Goal: Task Accomplishment & Management: Manage account settings

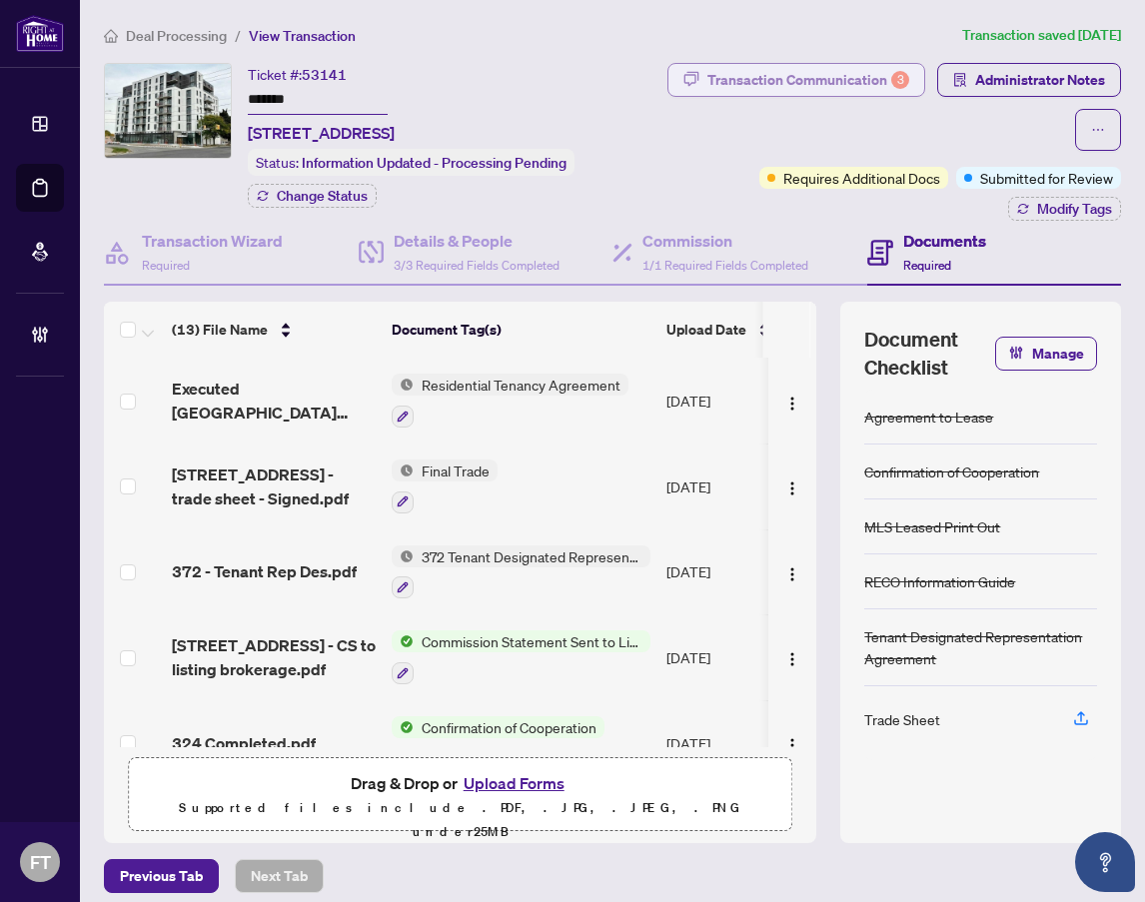
click at [870, 87] on div "Transaction Communication 3" at bounding box center [809, 80] width 202 height 32
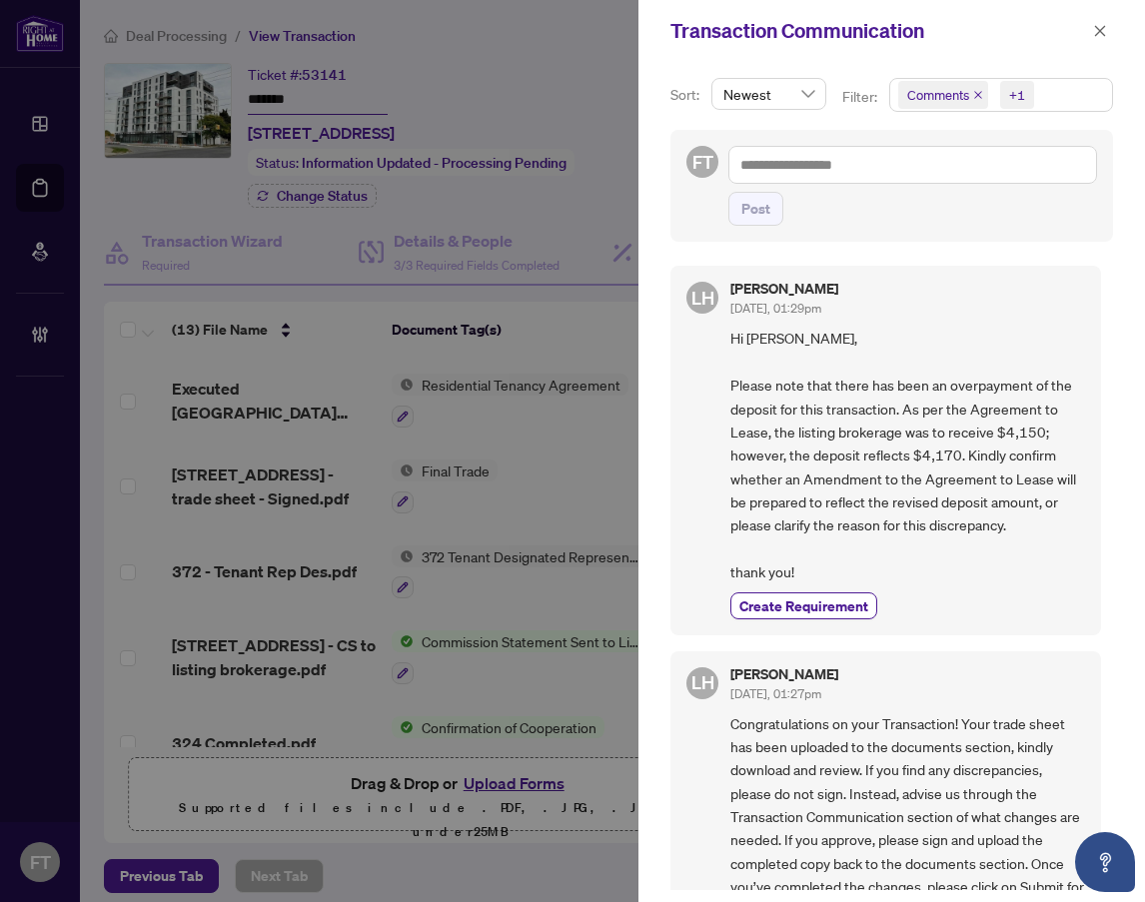
drag, startPoint x: 1105, startPoint y: 36, endPoint x: 877, endPoint y: 497, distance: 514.5
click at [883, 487] on div "Transaction Communication Sort: Newest Filter: Comments +1 FT Post LH Lulu Hao …" at bounding box center [892, 451] width 507 height 902
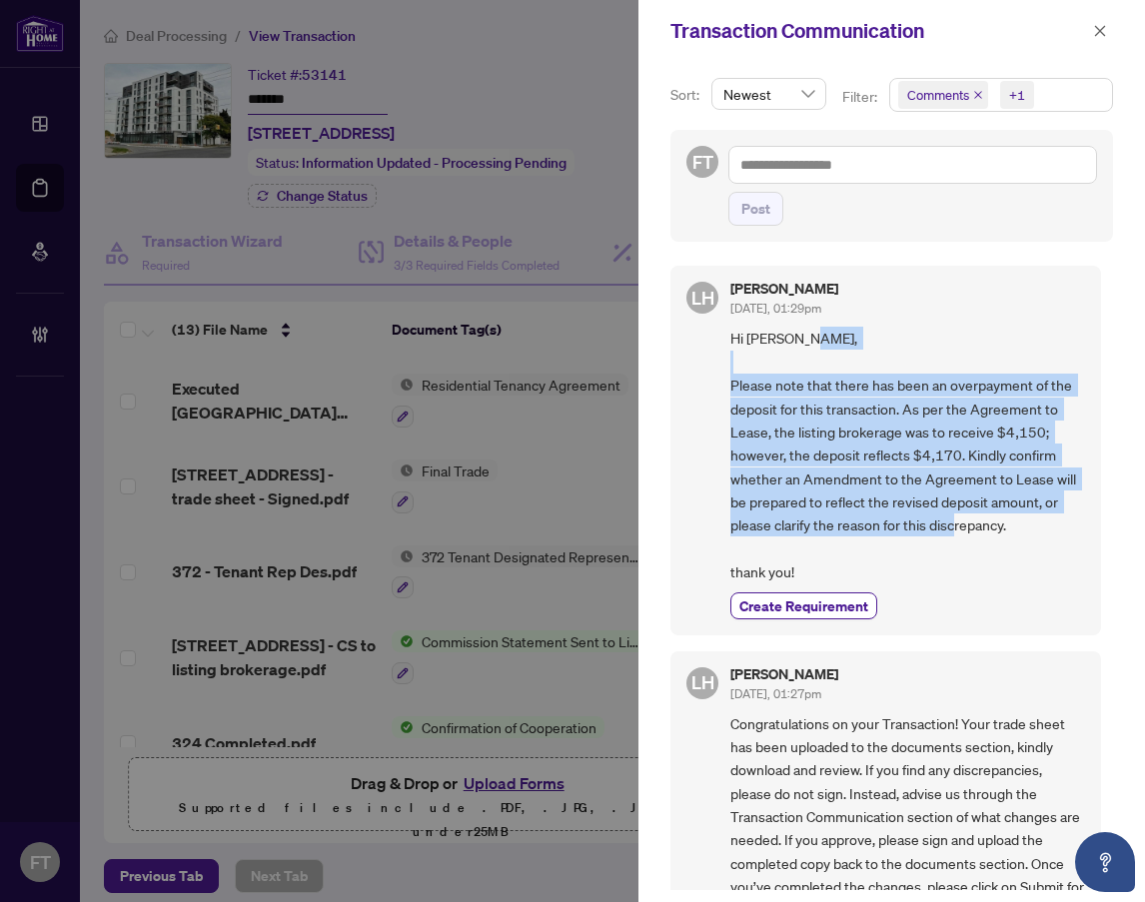
drag, startPoint x: 1032, startPoint y: 532, endPoint x: 733, endPoint y: 379, distance: 336.6
click at [733, 379] on span "Hi Ammar, Please note that there has been an overpayment of the deposit for thi…" at bounding box center [908, 455] width 355 height 257
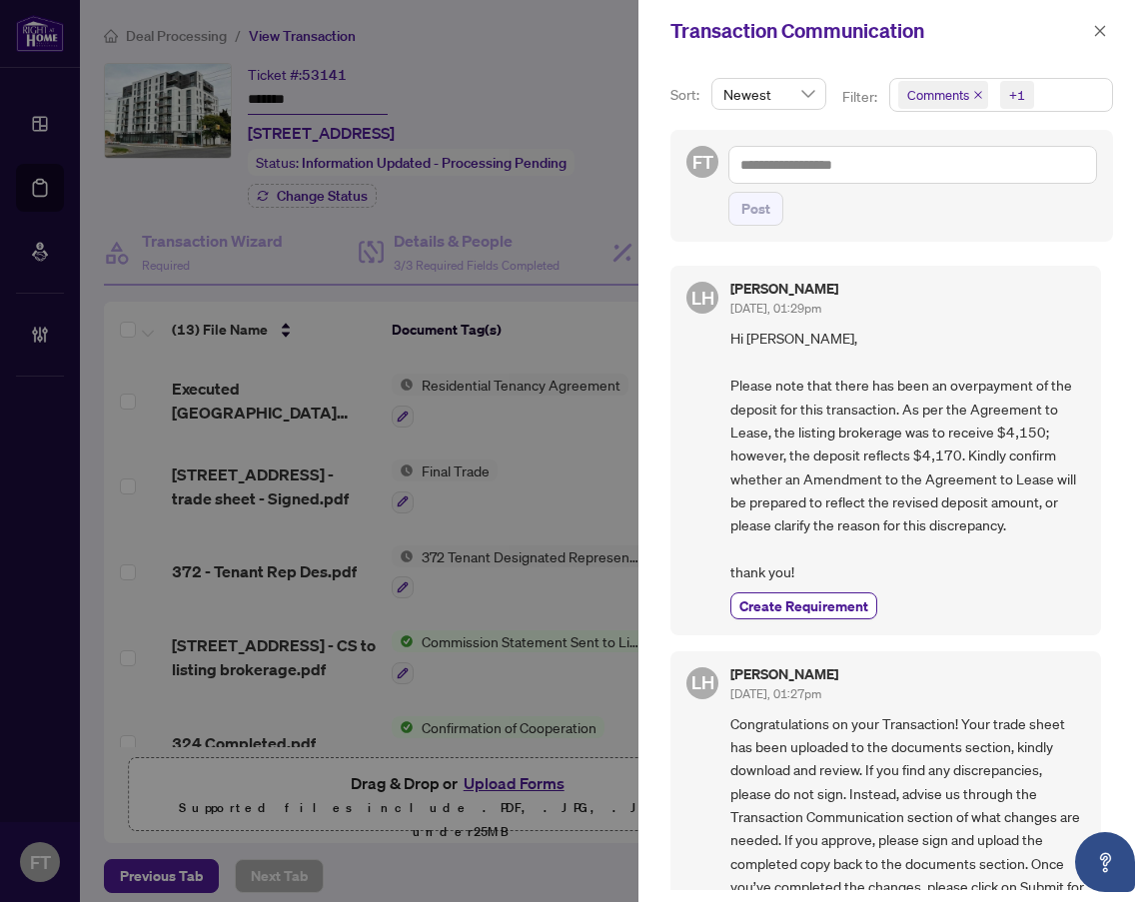
click at [1113, 29] on div "Transaction Communication" at bounding box center [892, 31] width 507 height 62
click at [1104, 31] on icon "close" at bounding box center [1100, 31] width 14 height 14
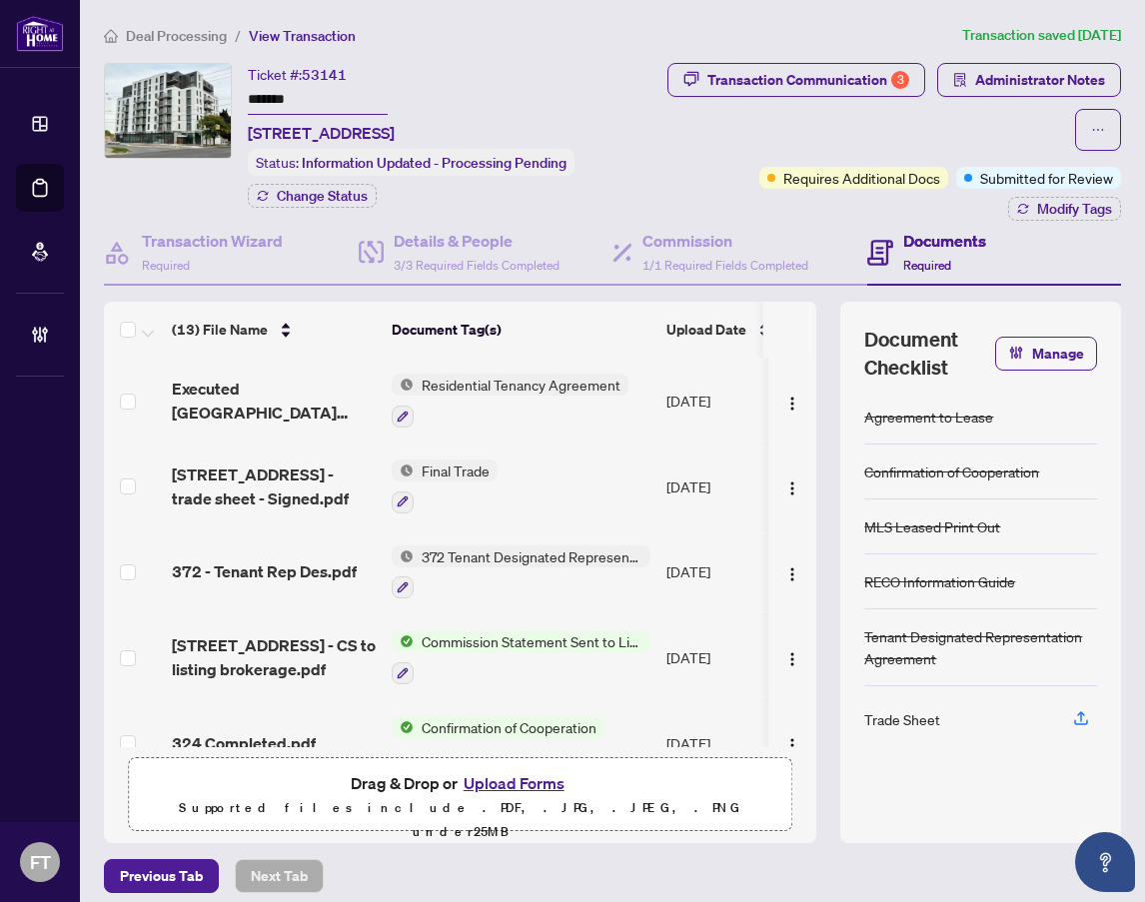
click at [968, 96] on div "Transaction Communication 3 Administrator Notes" at bounding box center [891, 107] width 462 height 88
click at [847, 86] on div "Transaction Communication 3" at bounding box center [809, 80] width 202 height 32
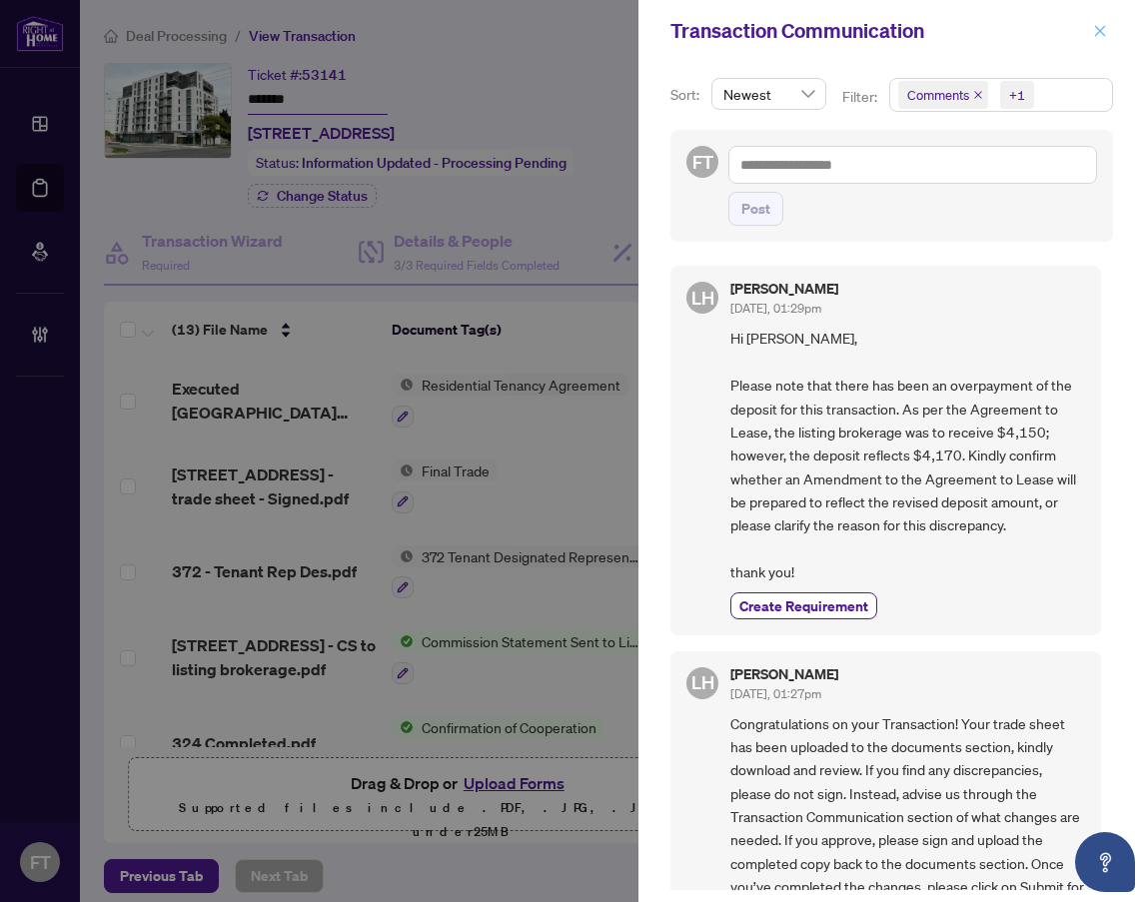
click at [1090, 20] on button "button" at bounding box center [1100, 31] width 26 height 24
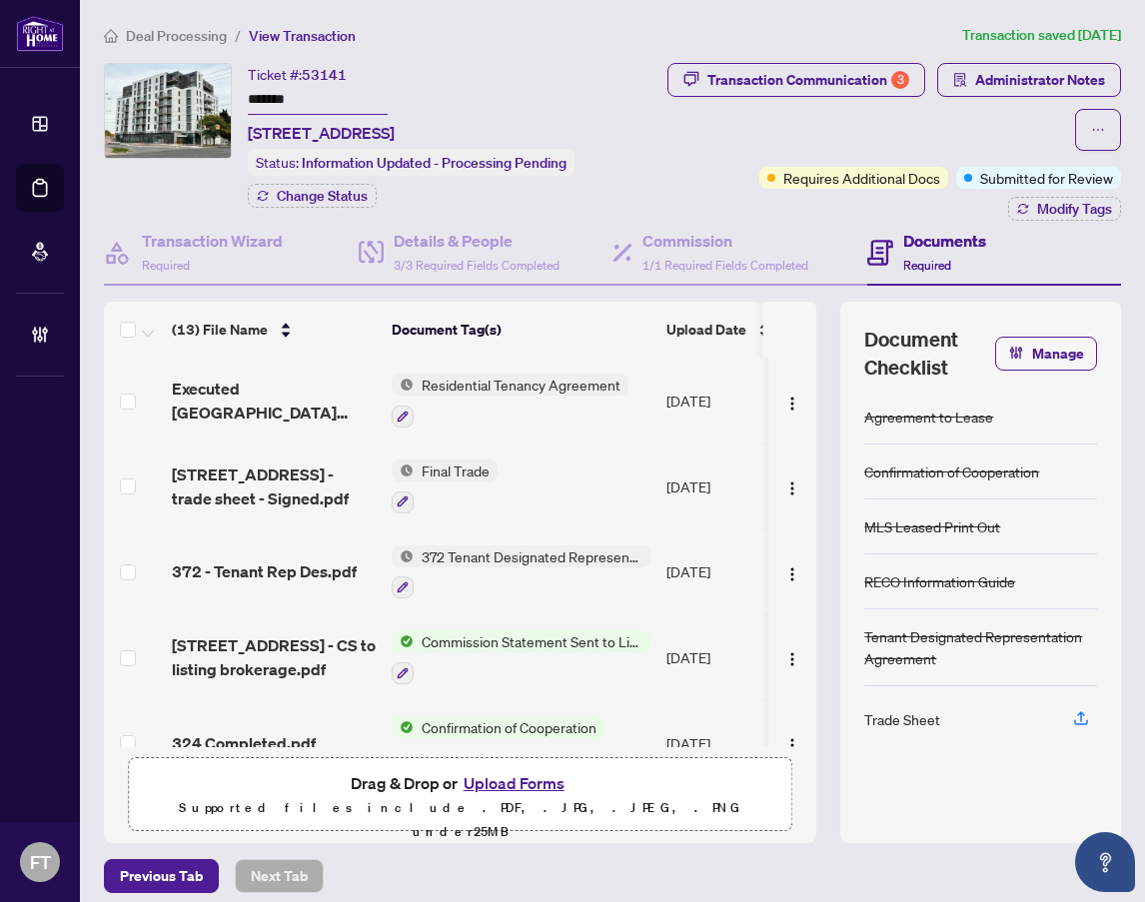
click at [180, 47] on div "Deal Processing / View Transaction Transaction saved 4 days ago Ticket #: 53141…" at bounding box center [612, 459] width 1033 height 870
click at [817, 77] on div "Transaction Communication 3" at bounding box center [809, 80] width 202 height 32
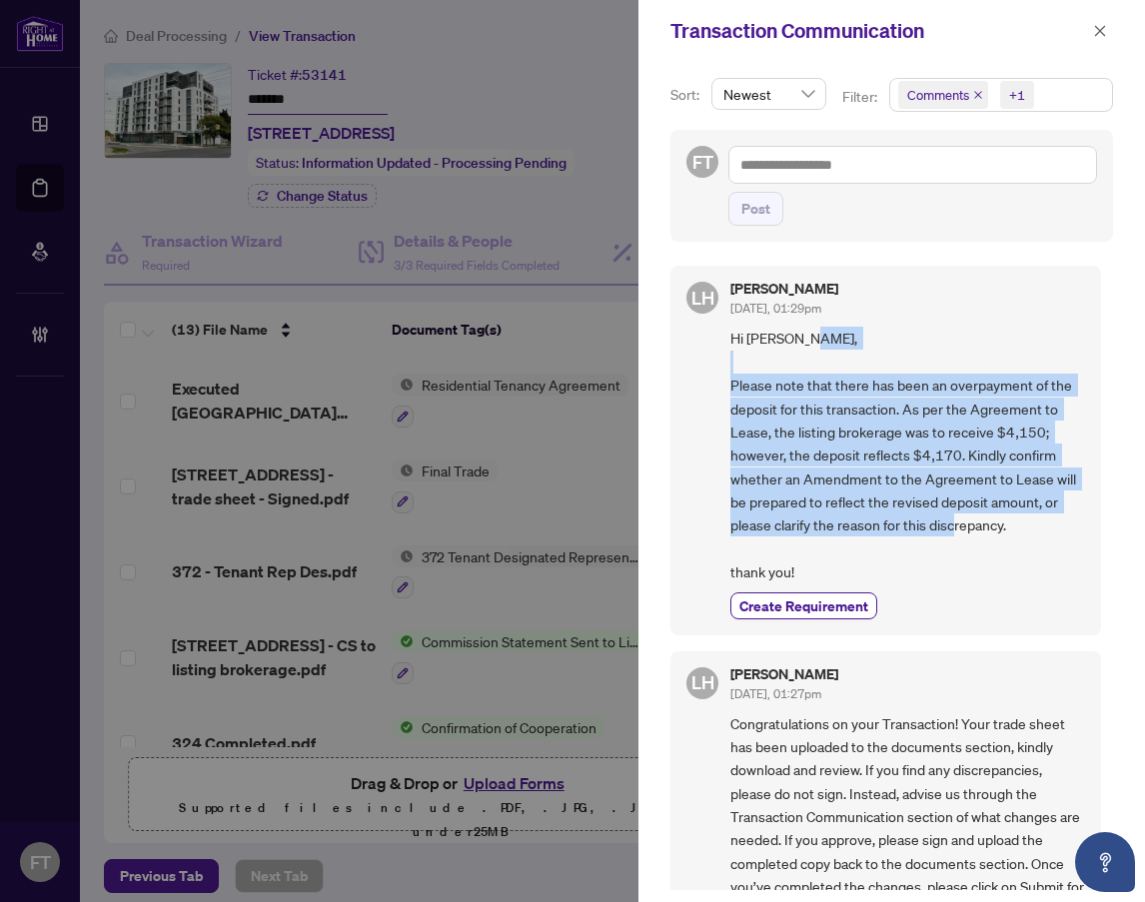
drag, startPoint x: 1029, startPoint y: 537, endPoint x: 713, endPoint y: 386, distance: 350.9
click at [713, 386] on div "LH Lulu Hao Sep/23/2025, 01:29pm Hi Ammar, Please note that there has been an o…" at bounding box center [886, 450] width 431 height 369
copy span "Please note that there has been an overpayment of the deposit for this transact…"
click at [692, 768] on div "LH Lulu Hao Sep/23/2025, 01:27pm Congratulations on your Transaction! Your trad…" at bounding box center [886, 813] width 431 height 322
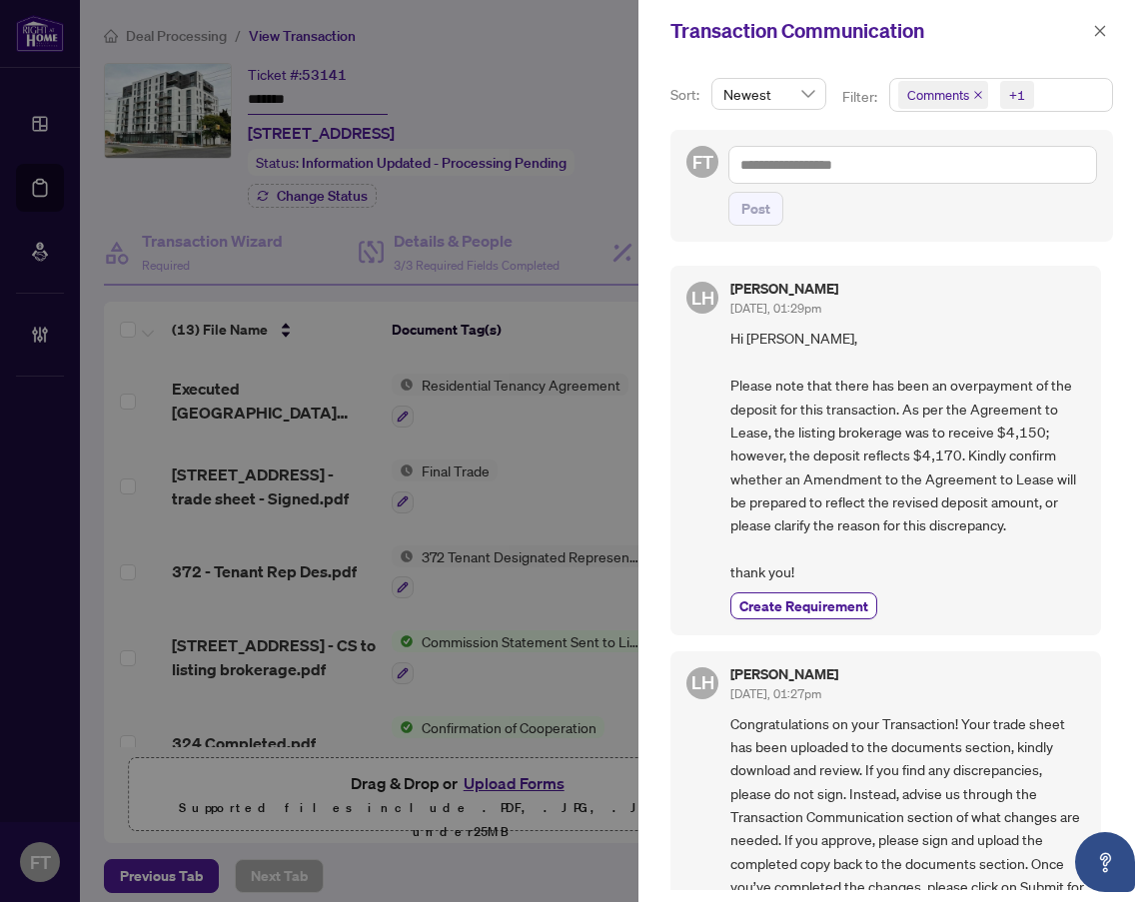
click at [1099, 30] on icon "close" at bounding box center [1100, 30] width 11 height 11
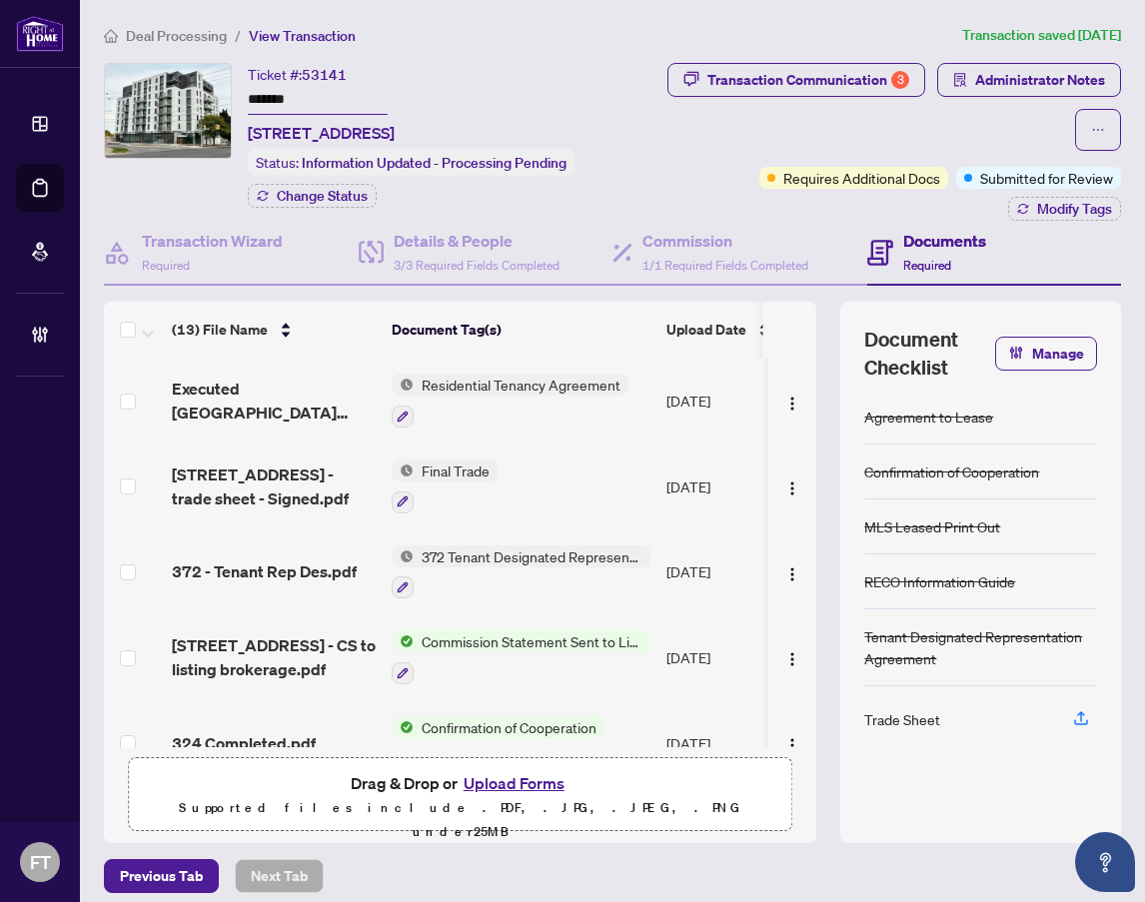
click at [166, 42] on span "Deal Processing" at bounding box center [176, 36] width 101 height 18
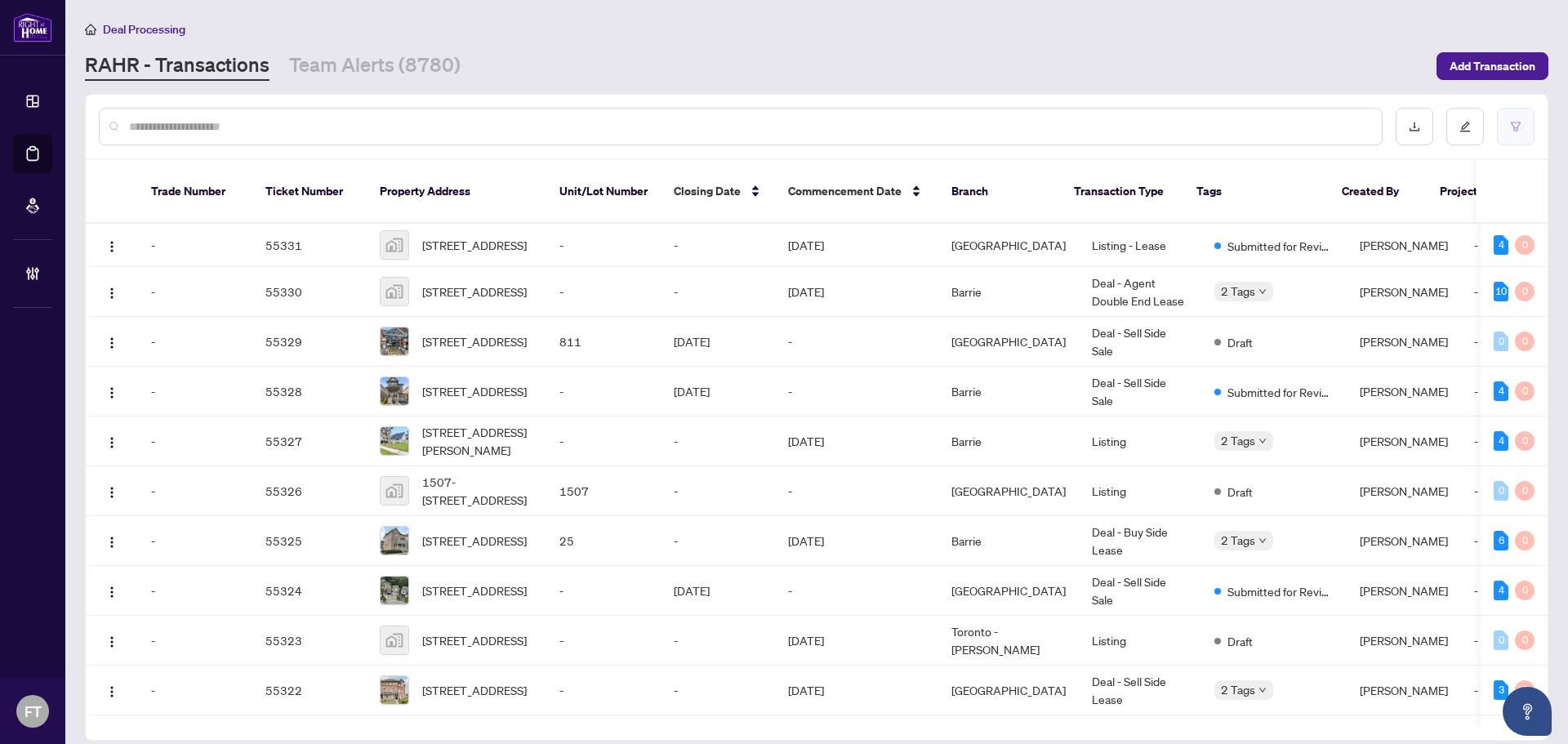
click at [935, 115] on button "button" at bounding box center [1516, 127] width 38 height 38
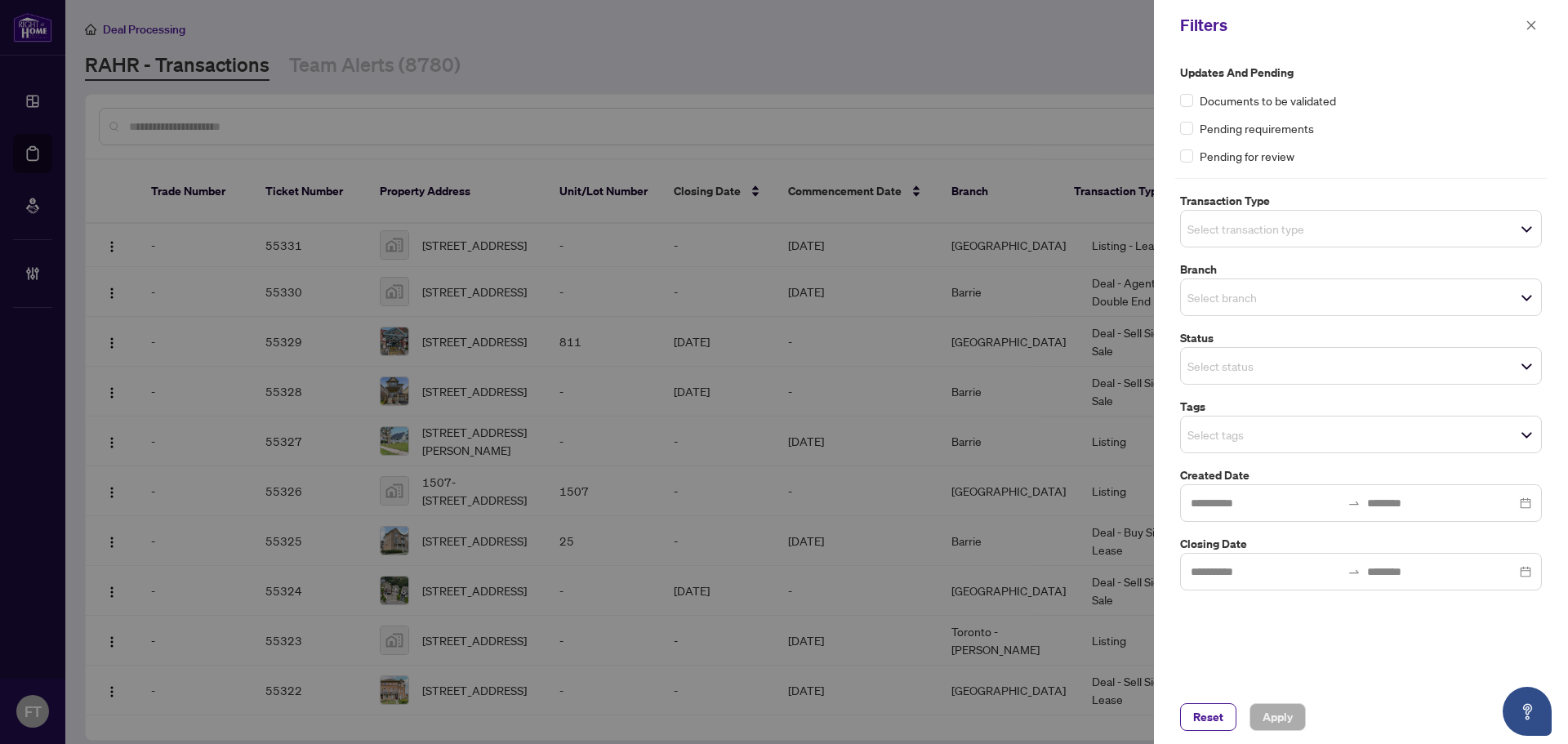
click at [935, 231] on input "search" at bounding box center [1244, 229] width 114 height 20
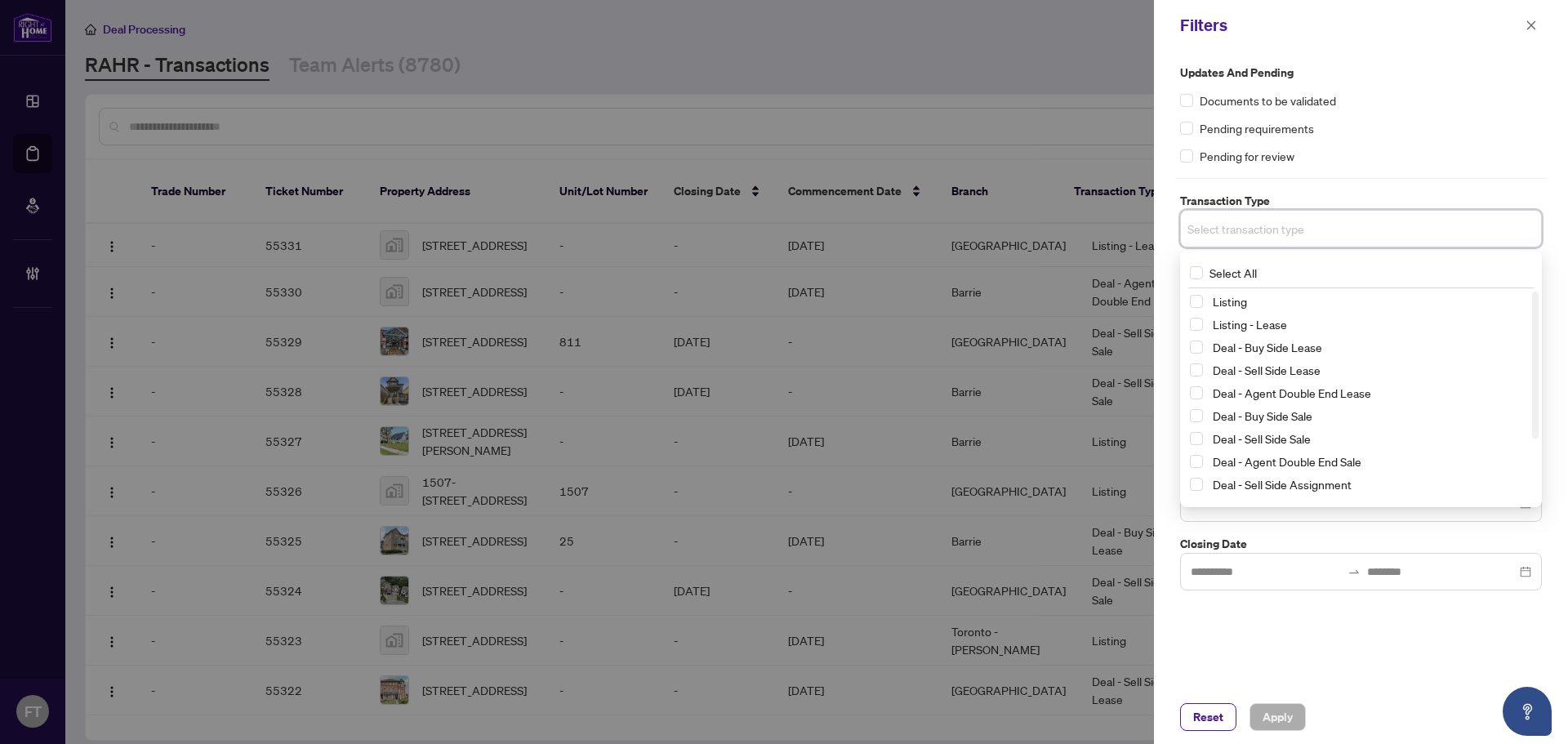
click at [935, 271] on span "Select All" at bounding box center [1233, 273] width 60 height 18
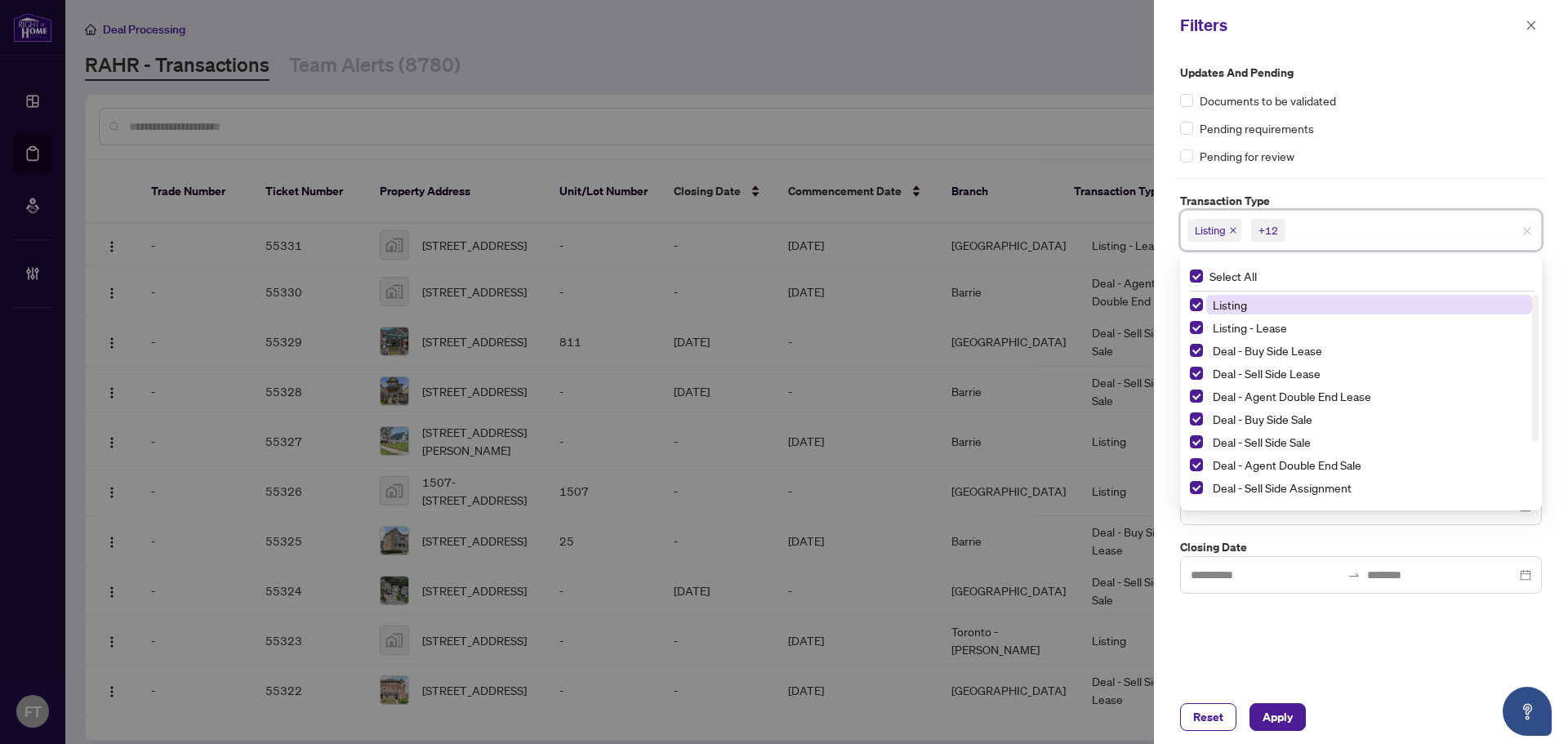
click at [935, 296] on span "Listing" at bounding box center [1369, 305] width 326 height 20
click at [935, 331] on span "Listing - Lease" at bounding box center [1249, 328] width 74 height 15
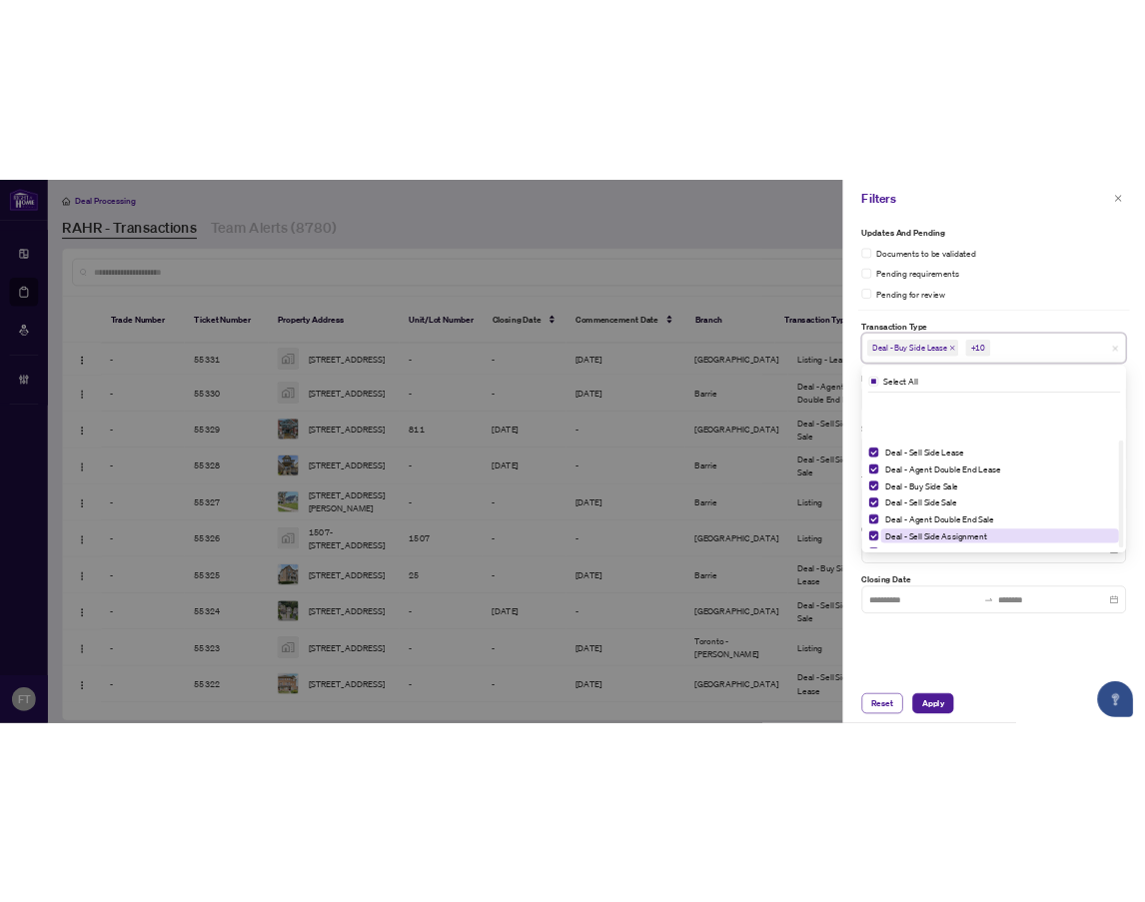
scroll to position [108, 0]
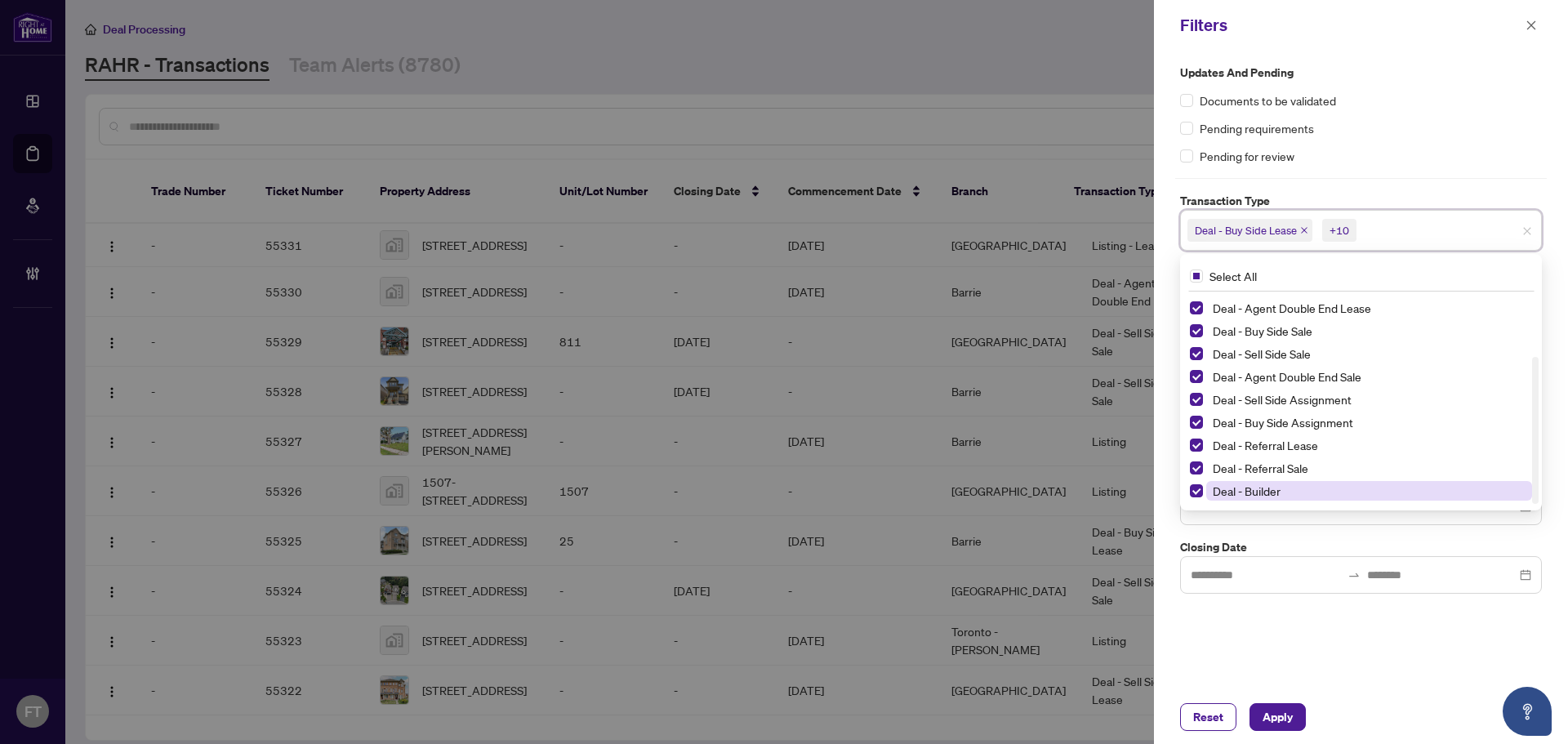
click at [935, 488] on span "Deal - Builder" at bounding box center [1246, 491] width 68 height 15
click at [935, 475] on span "Deal - Referral Sale" at bounding box center [1260, 468] width 96 height 15
click at [935, 446] on span "Deal - Referral Lease" at bounding box center [1265, 446] width 105 height 15
click at [935, 603] on div "Updates and Pending Documents to be validated Pending requirements Pending for …" at bounding box center [1360, 370] width 414 height 640
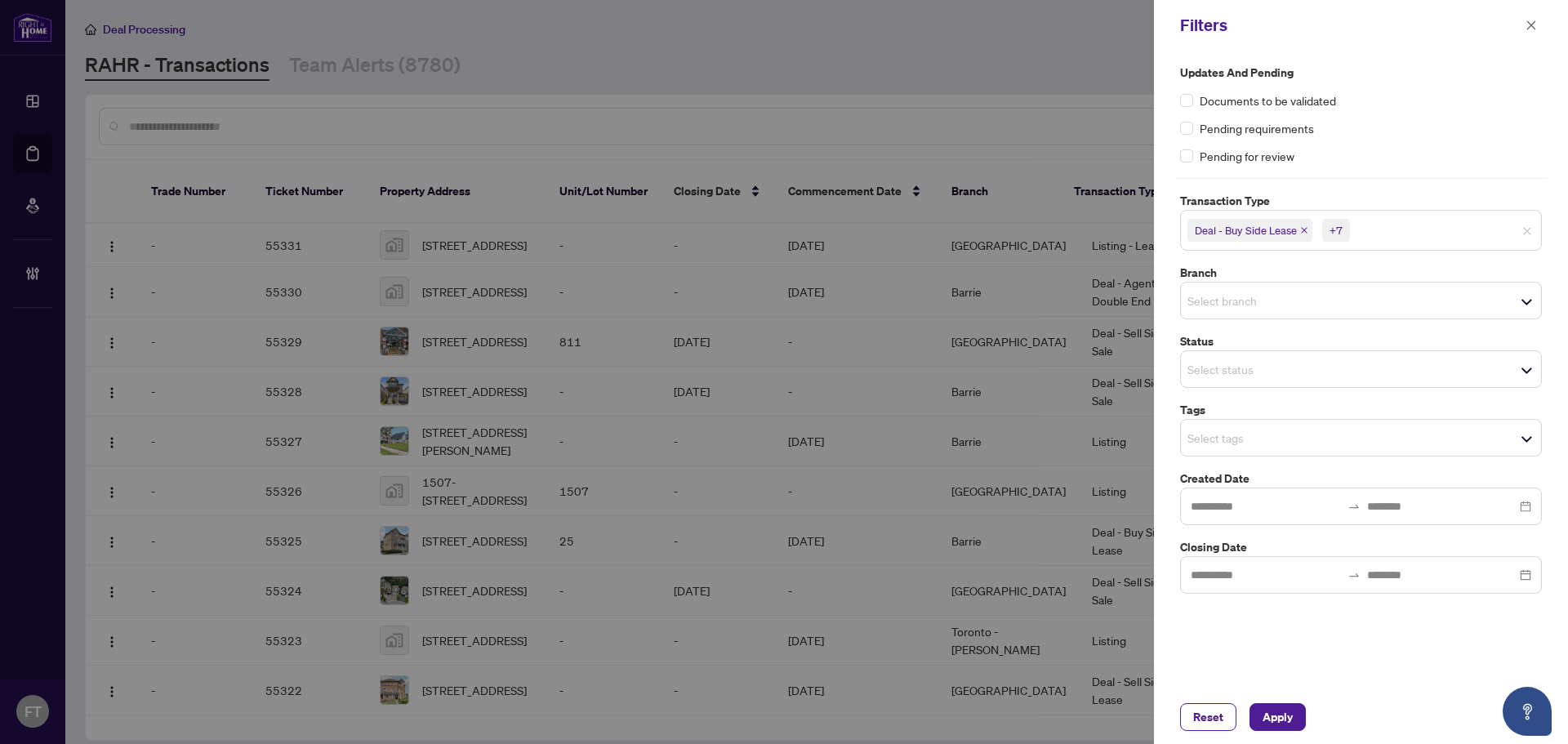
click at [935, 302] on input "search" at bounding box center [1244, 301] width 114 height 20
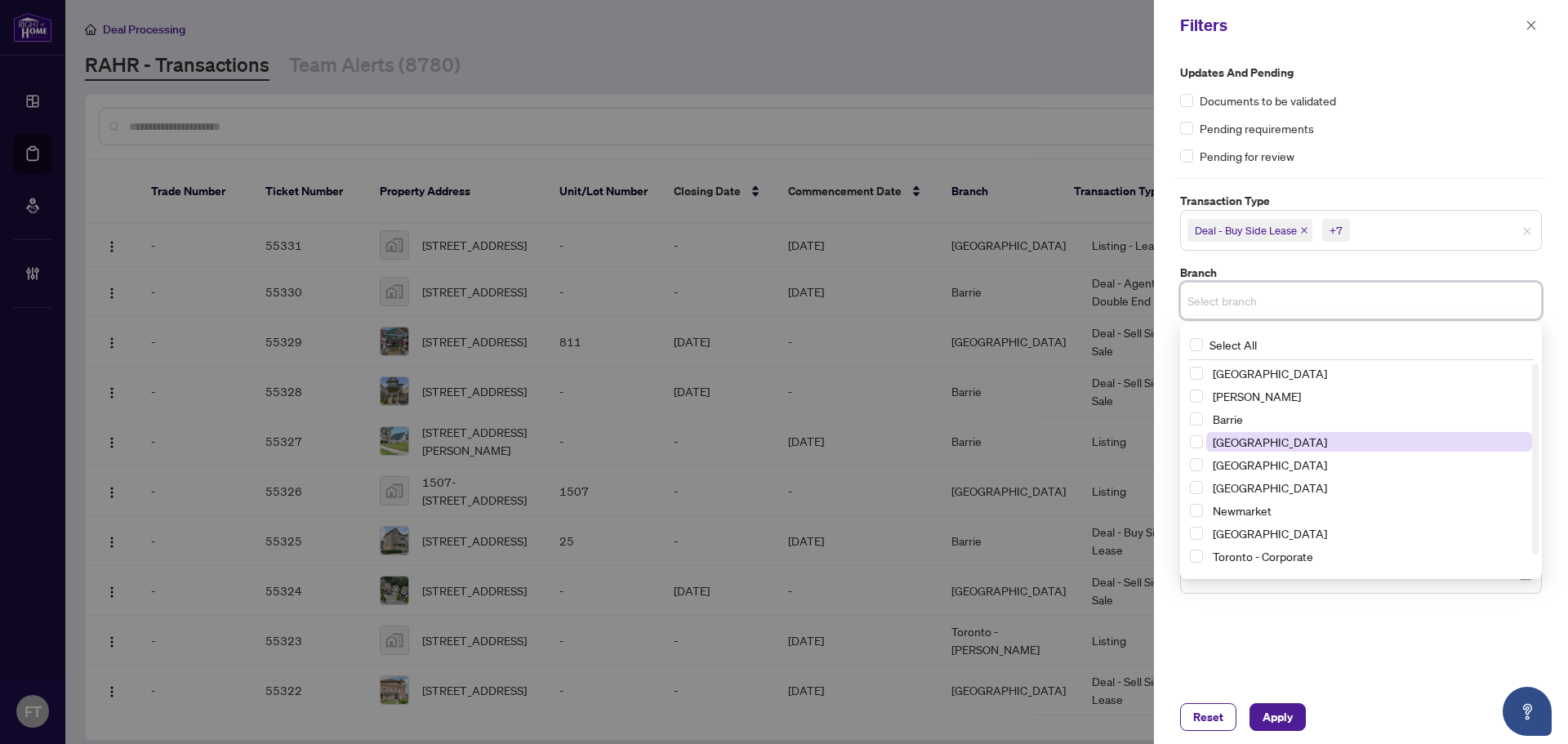
click at [935, 439] on span "Burlington" at bounding box center [1270, 442] width 114 height 15
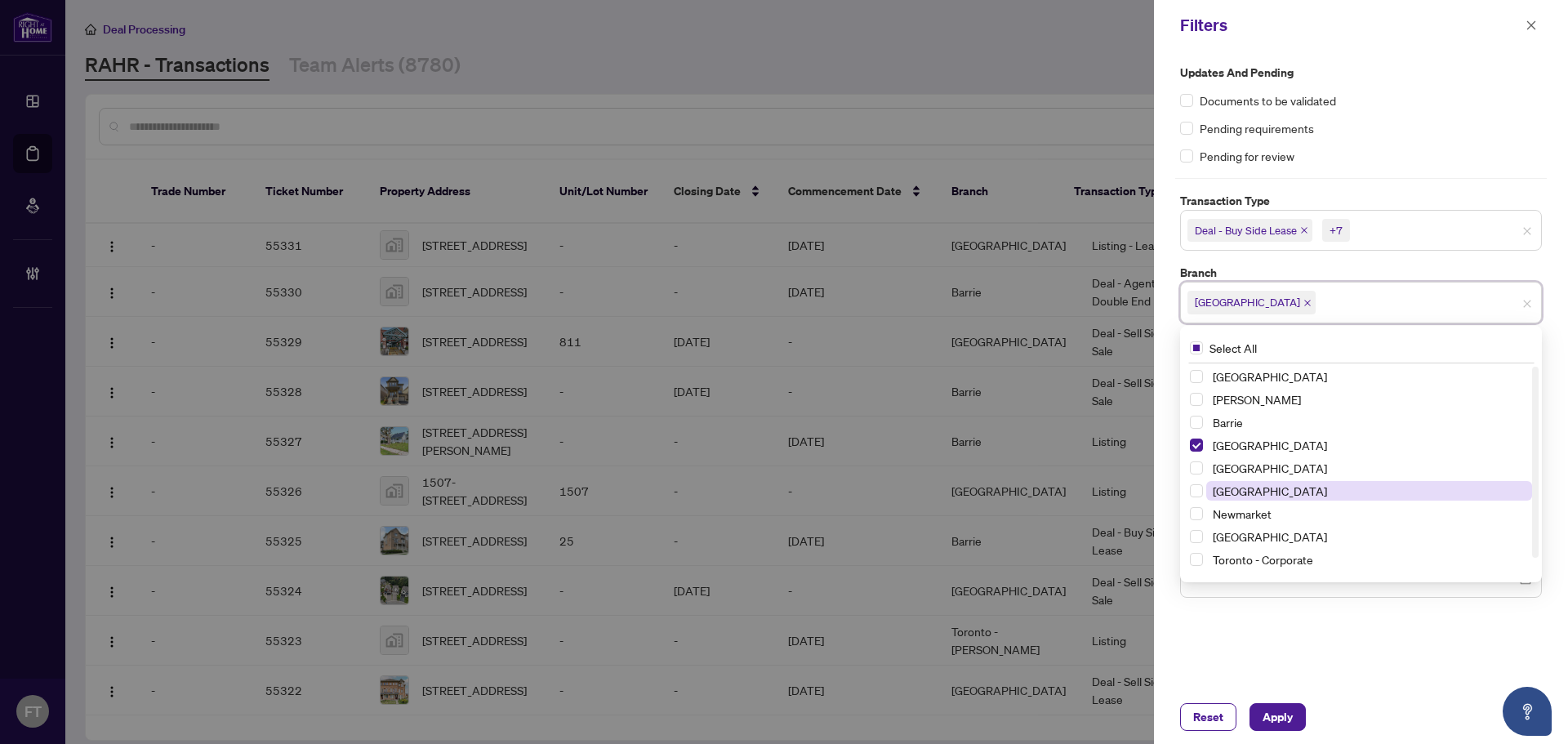
click at [935, 491] on span "Mississauga" at bounding box center [1270, 491] width 114 height 15
drag, startPoint x: 1368, startPoint y: 620, endPoint x: 1353, endPoint y: 554, distance: 67.7
click at [935, 618] on div "Updates and Pending Documents to be validated Pending requirements Pending for …" at bounding box center [1360, 370] width 414 height 640
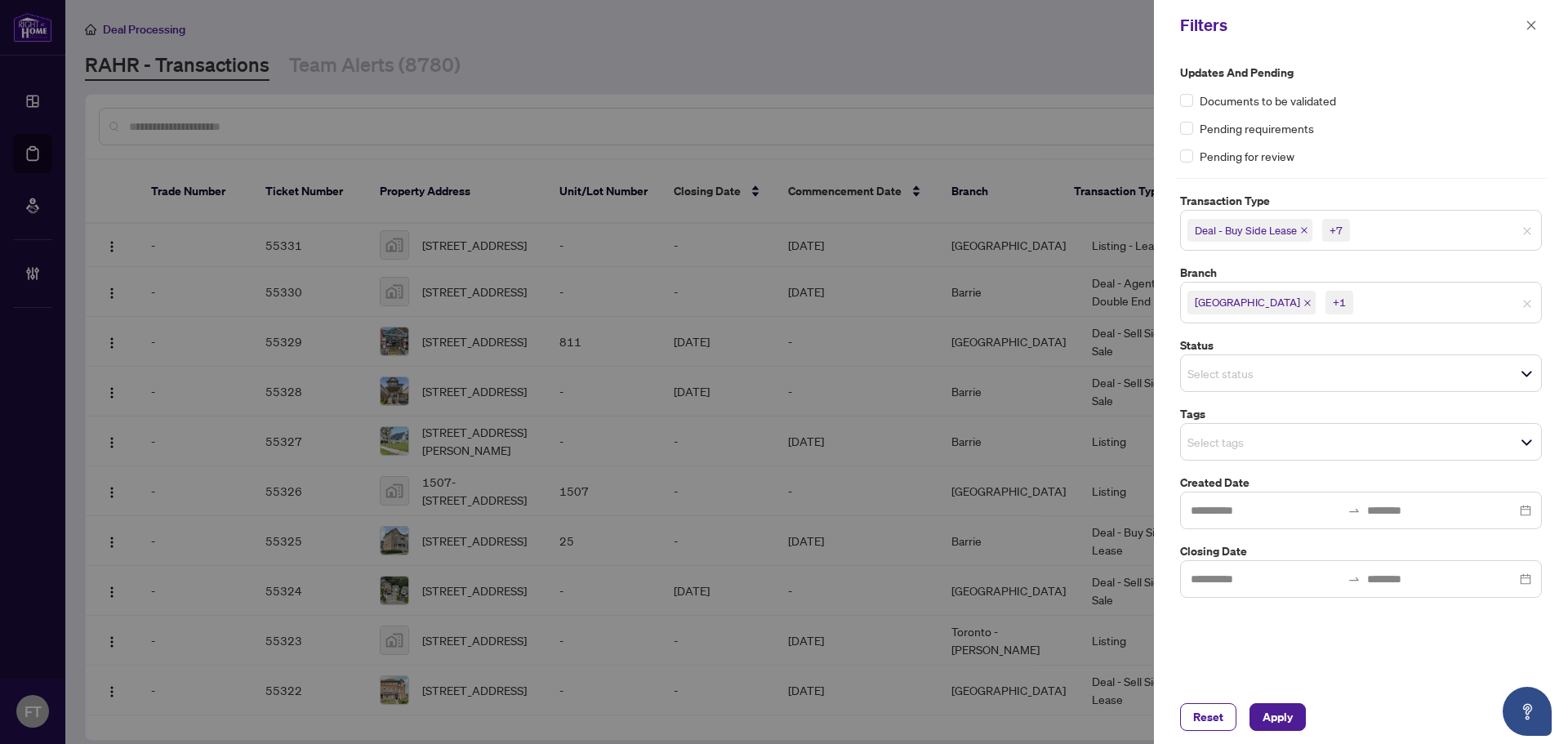
click at [935, 442] on input "search" at bounding box center [1244, 442] width 114 height 20
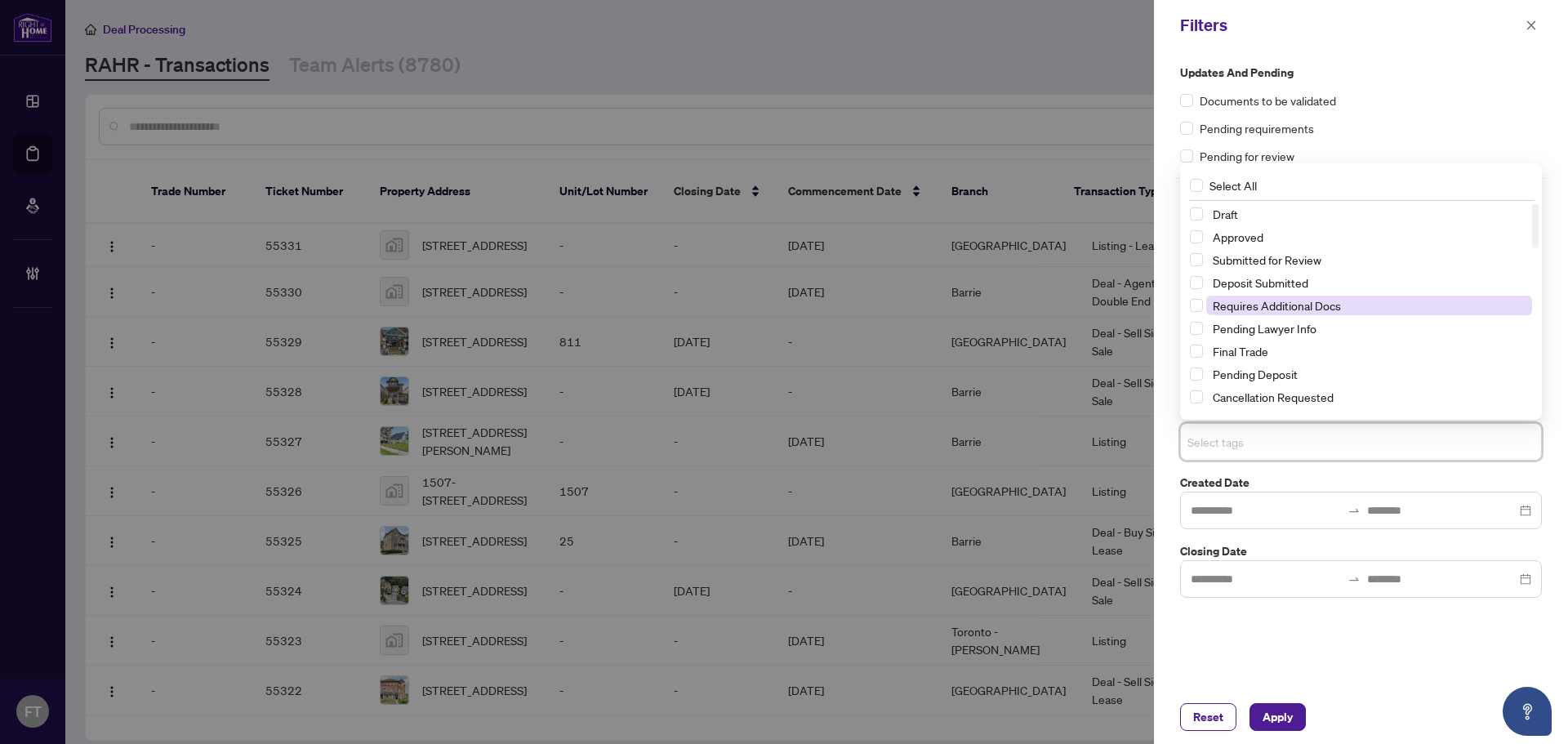
click at [935, 262] on span "Submitted for Review" at bounding box center [1266, 260] width 109 height 15
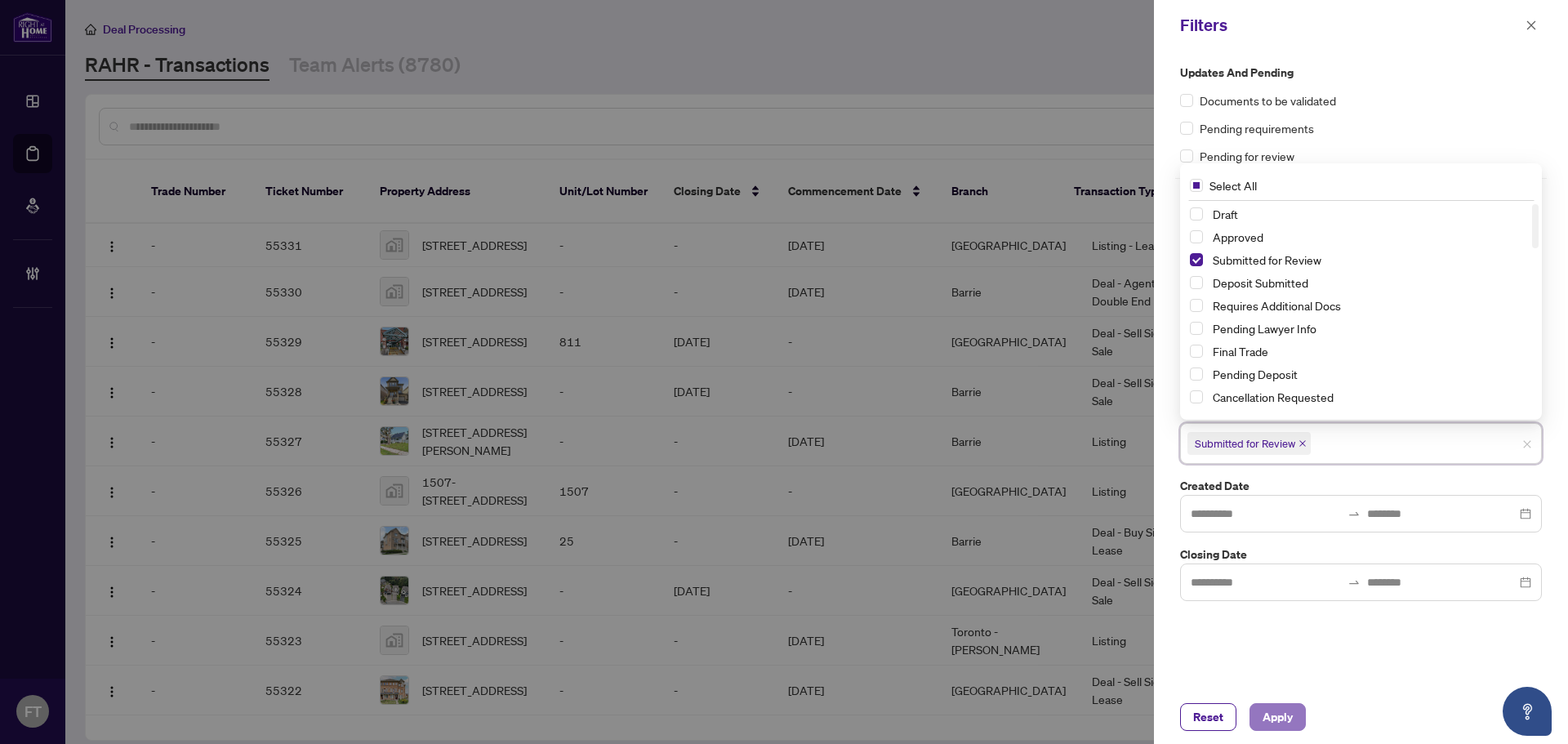
click at [935, 722] on span "Apply" at bounding box center [1277, 718] width 30 height 26
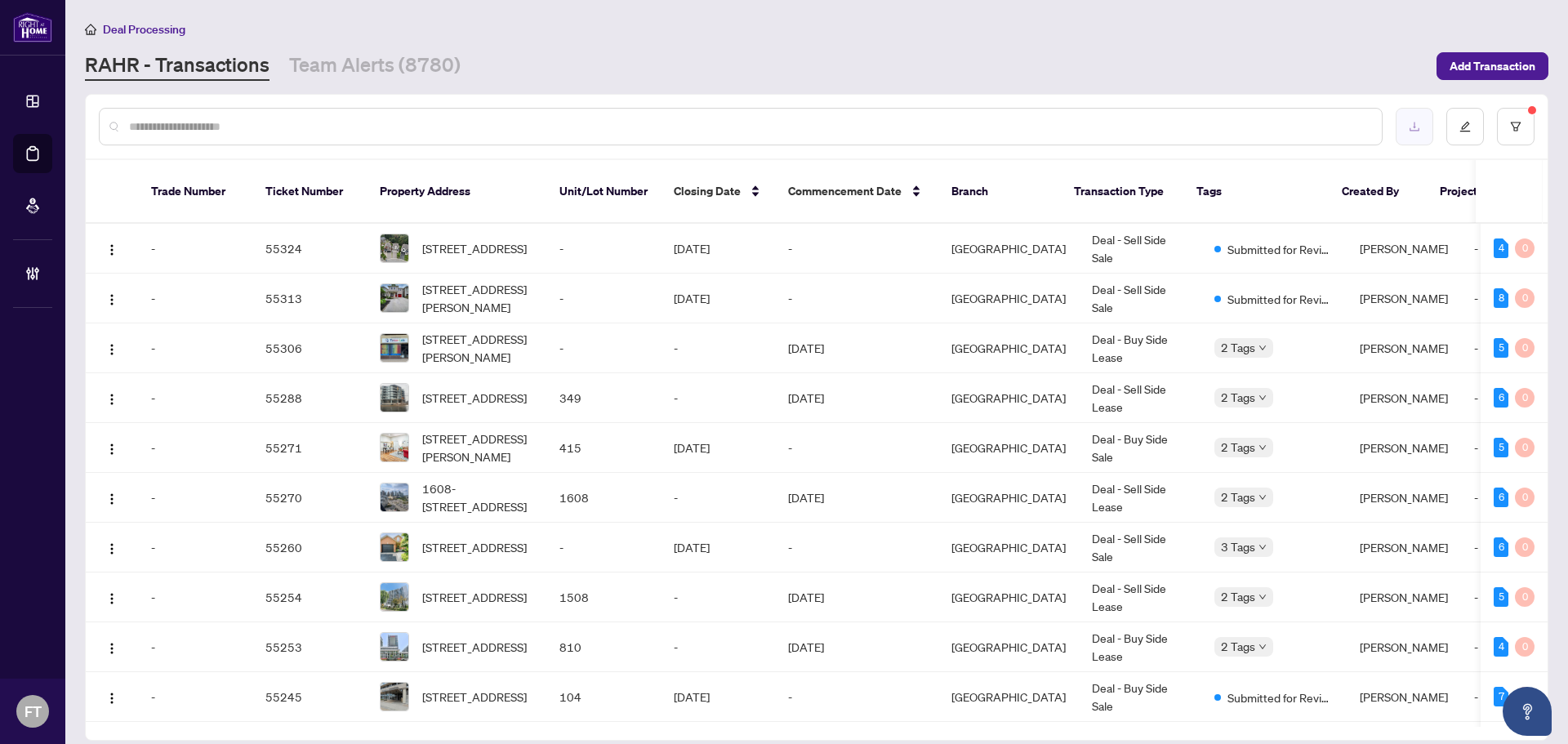
click at [935, 132] on button "button" at bounding box center [1414, 127] width 38 height 38
click at [935, 121] on icon "filter" at bounding box center [1516, 127] width 11 height 11
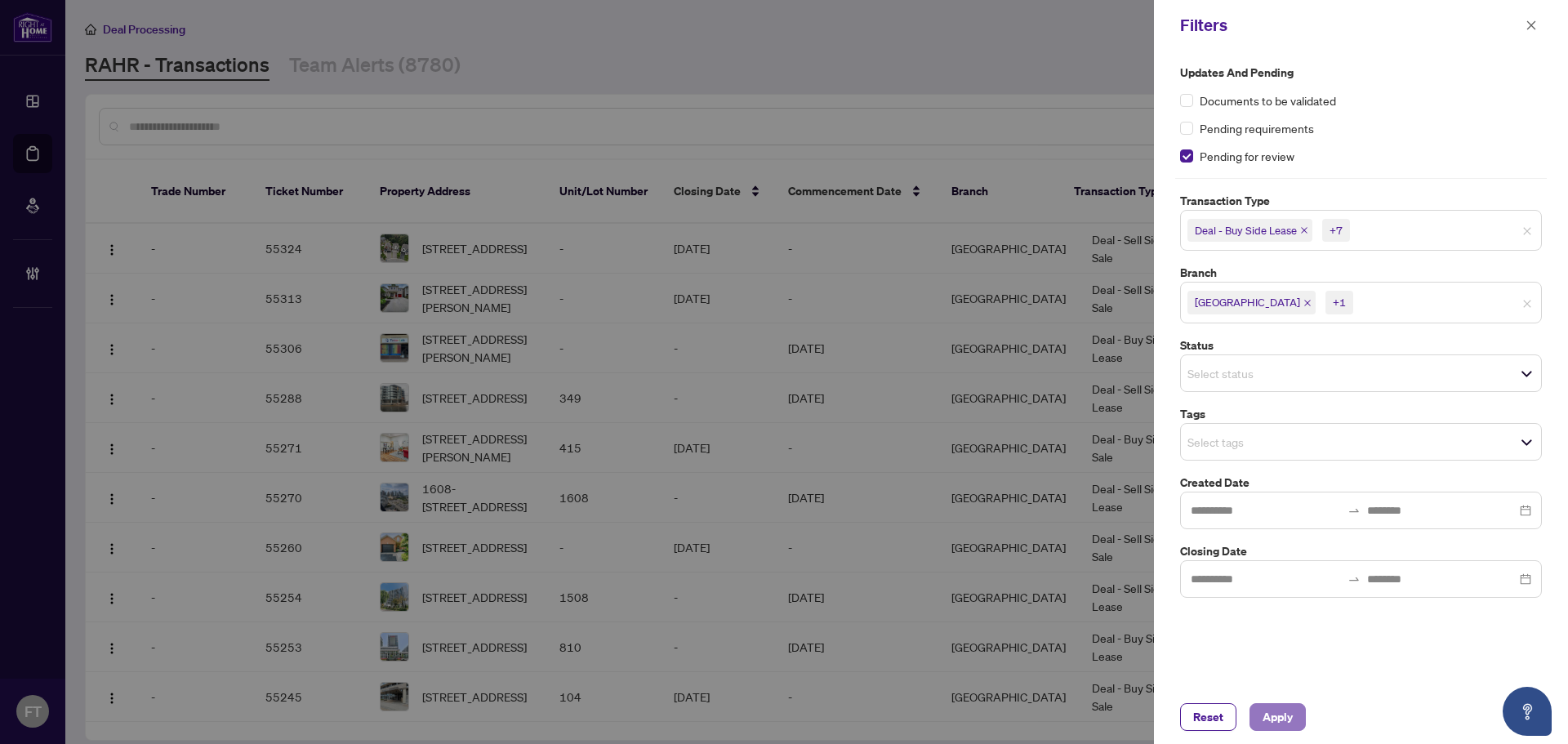
click at [935, 708] on span "Apply" at bounding box center [1277, 718] width 30 height 26
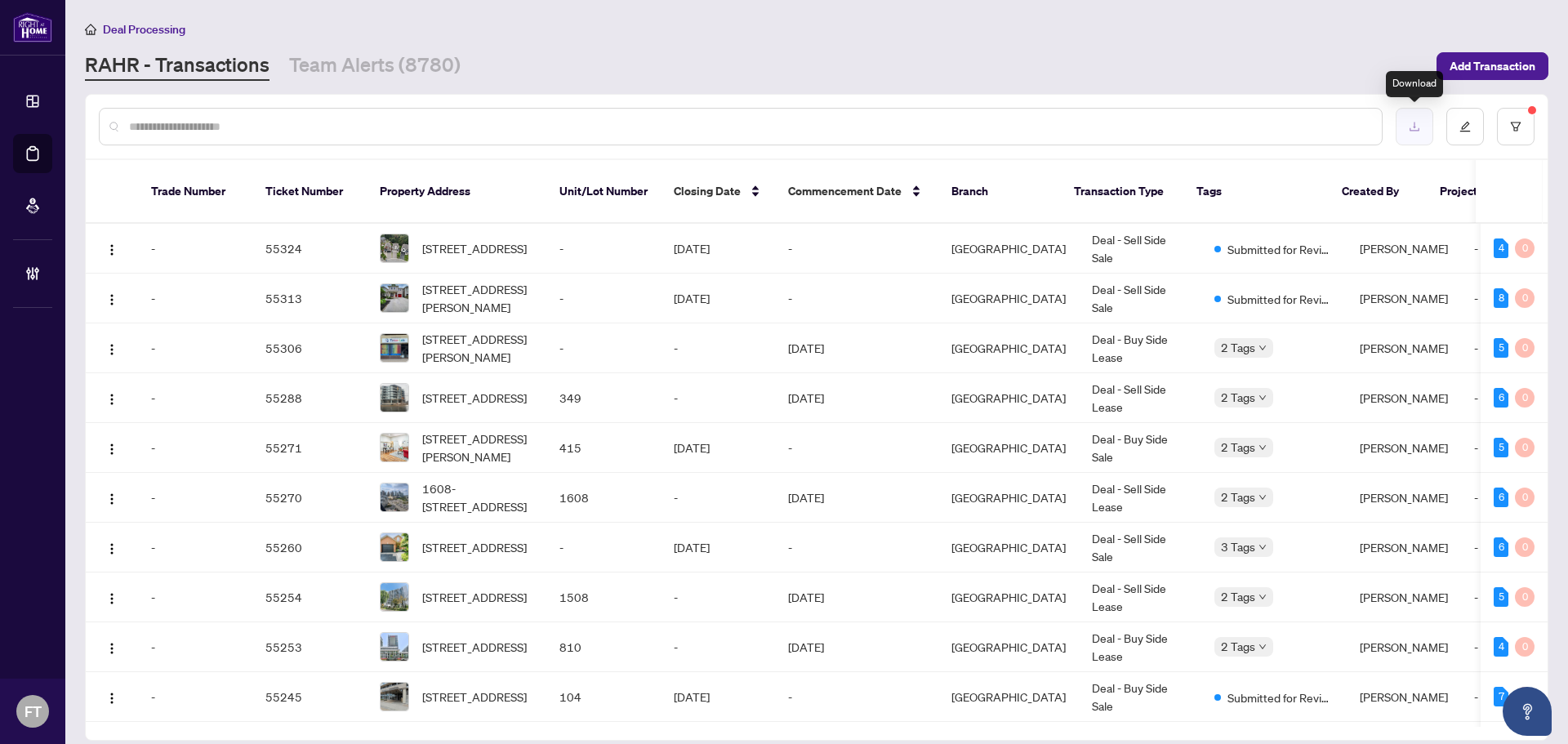
click at [935, 124] on icon "download" at bounding box center [1414, 127] width 11 height 11
click at [428, 58] on link "Team Alerts (8780)" at bounding box center [375, 66] width 172 height 29
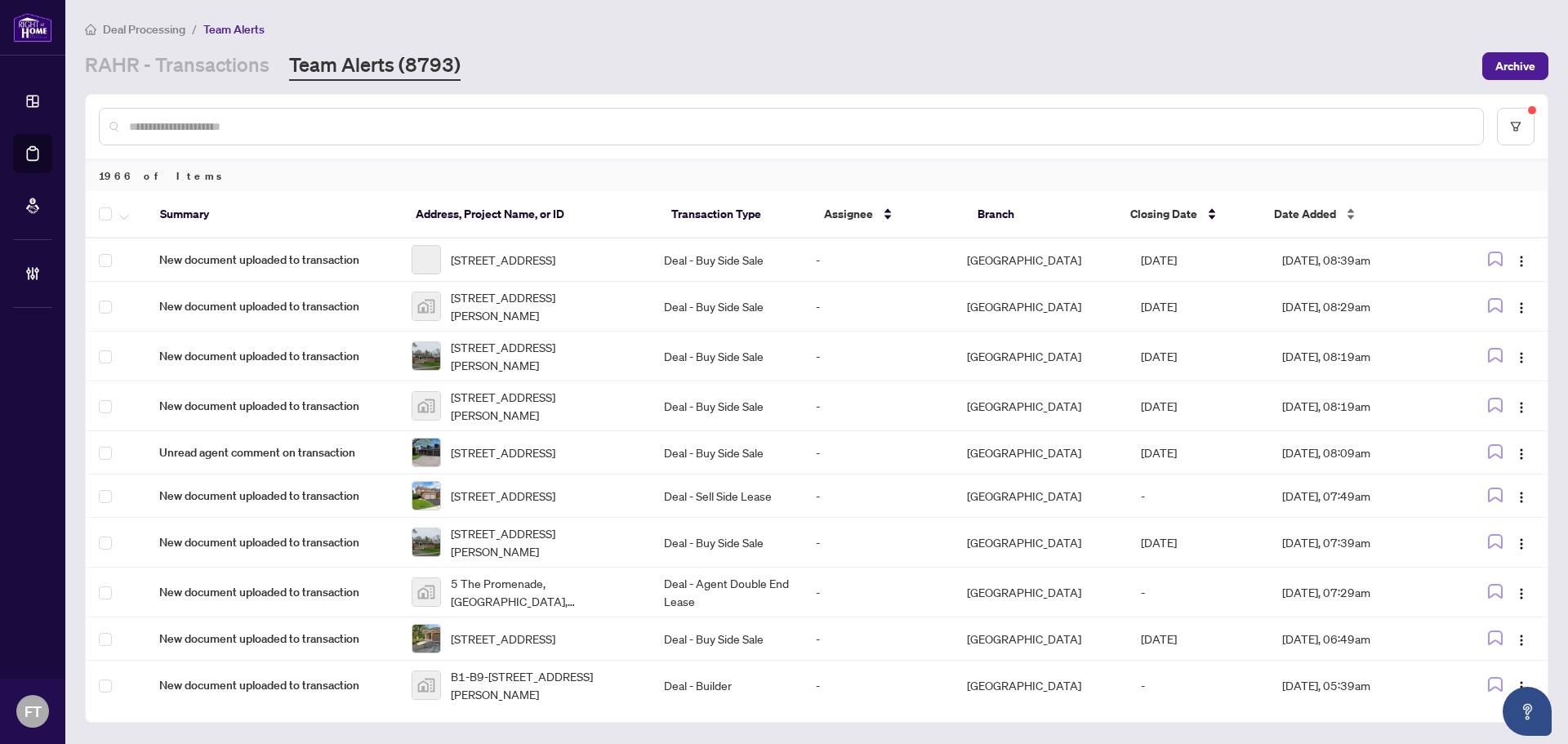
click at [935, 206] on span "Date Added" at bounding box center [1305, 214] width 62 height 18
click at [935, 217] on span "Date Added" at bounding box center [1305, 214] width 62 height 18
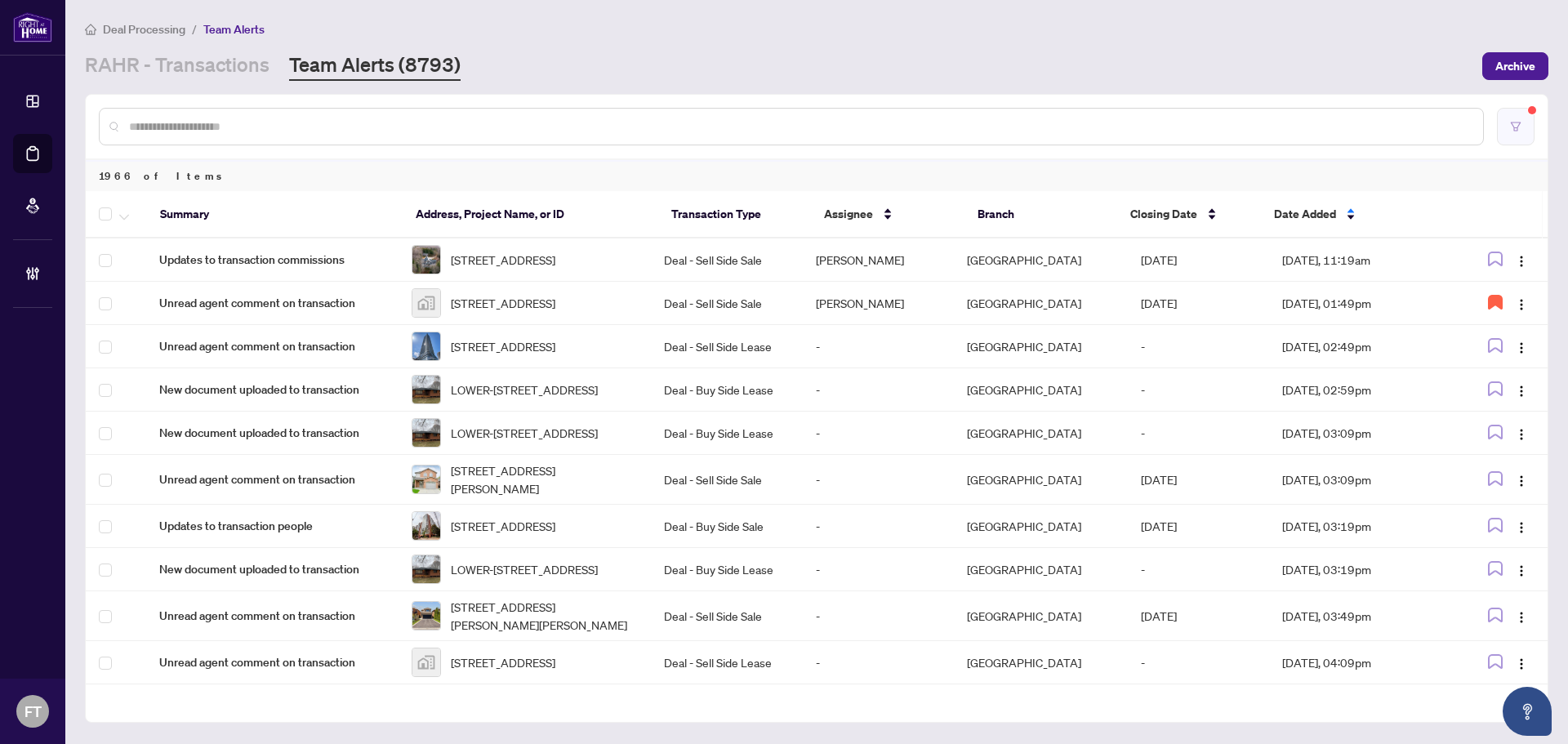
click at [935, 138] on button "button" at bounding box center [1516, 127] width 38 height 38
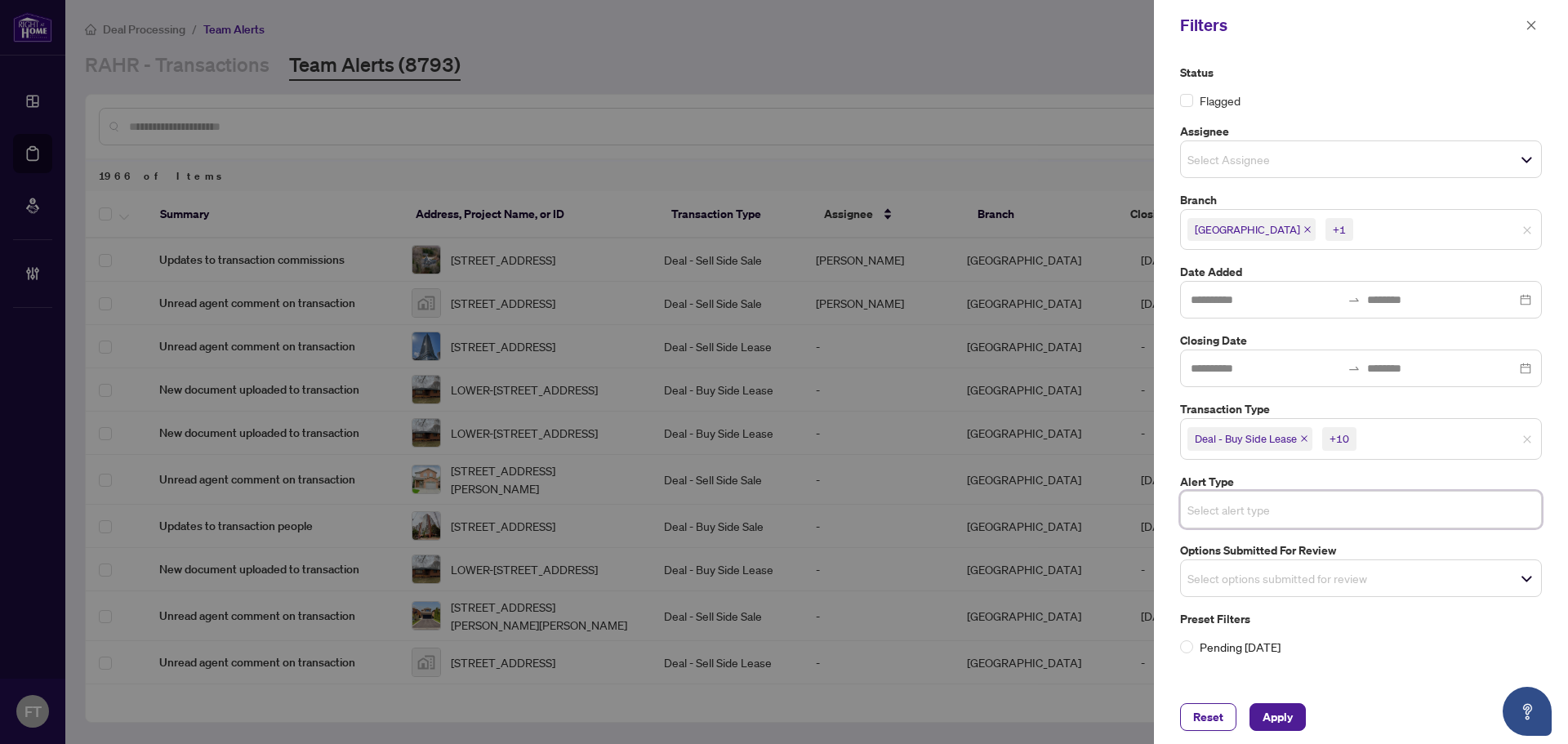
click at [935, 576] on span "Select options submitted for review" at bounding box center [1360, 579] width 360 height 23
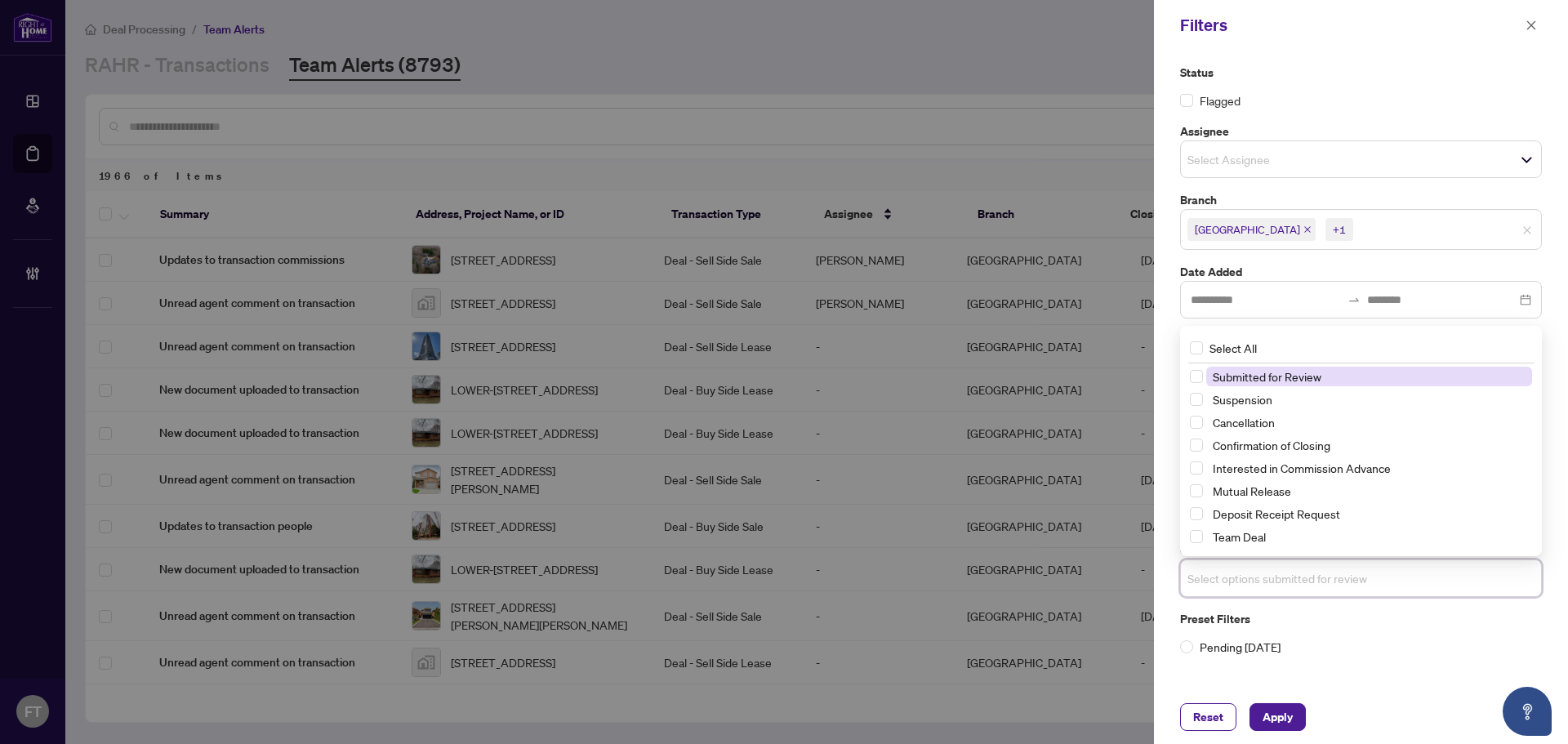
click at [935, 370] on span "Submitted for Review" at bounding box center [1266, 377] width 109 height 15
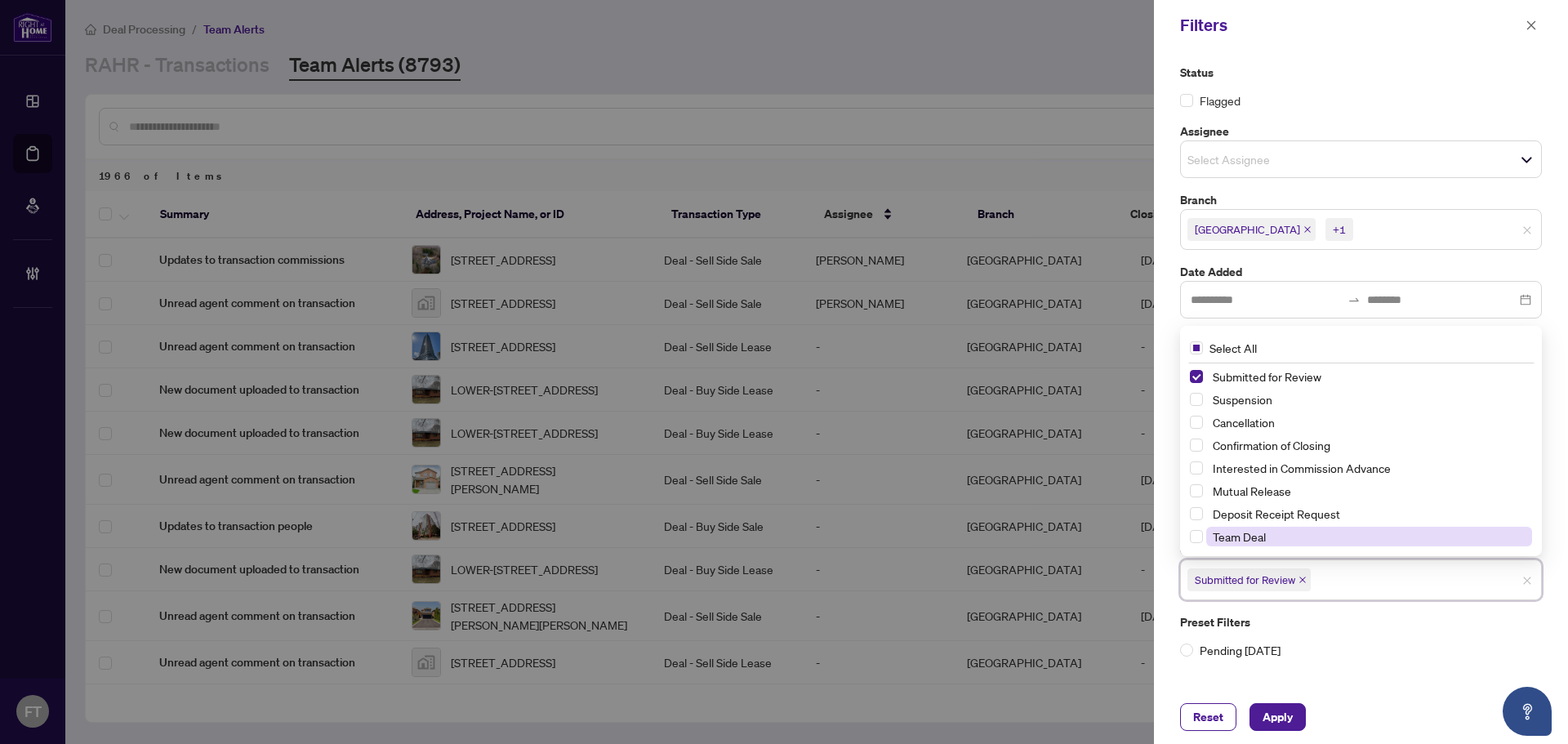
click at [935, 544] on span "Team Deal" at bounding box center [1239, 537] width 53 height 15
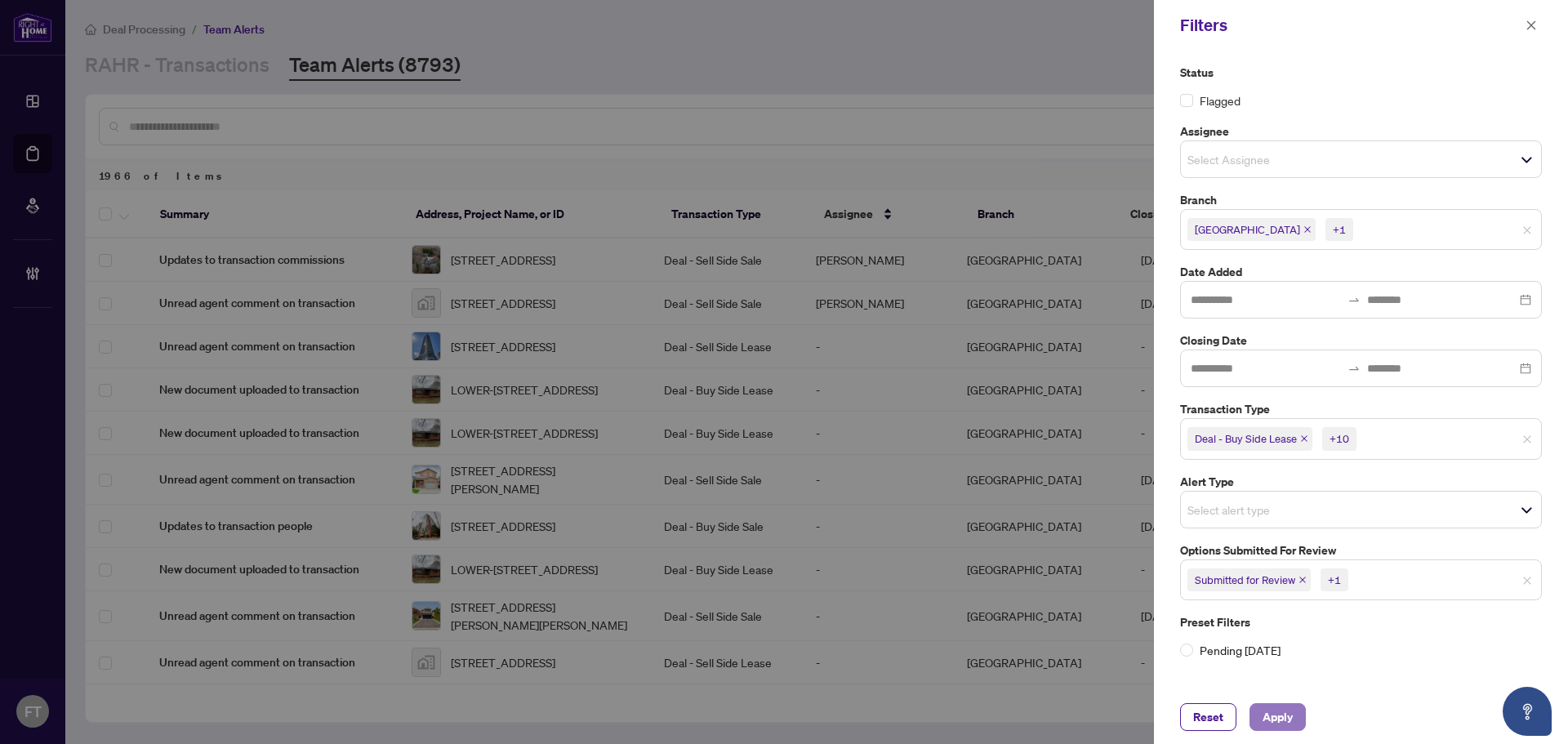
click at [935, 723] on span "Apply" at bounding box center [1277, 718] width 30 height 26
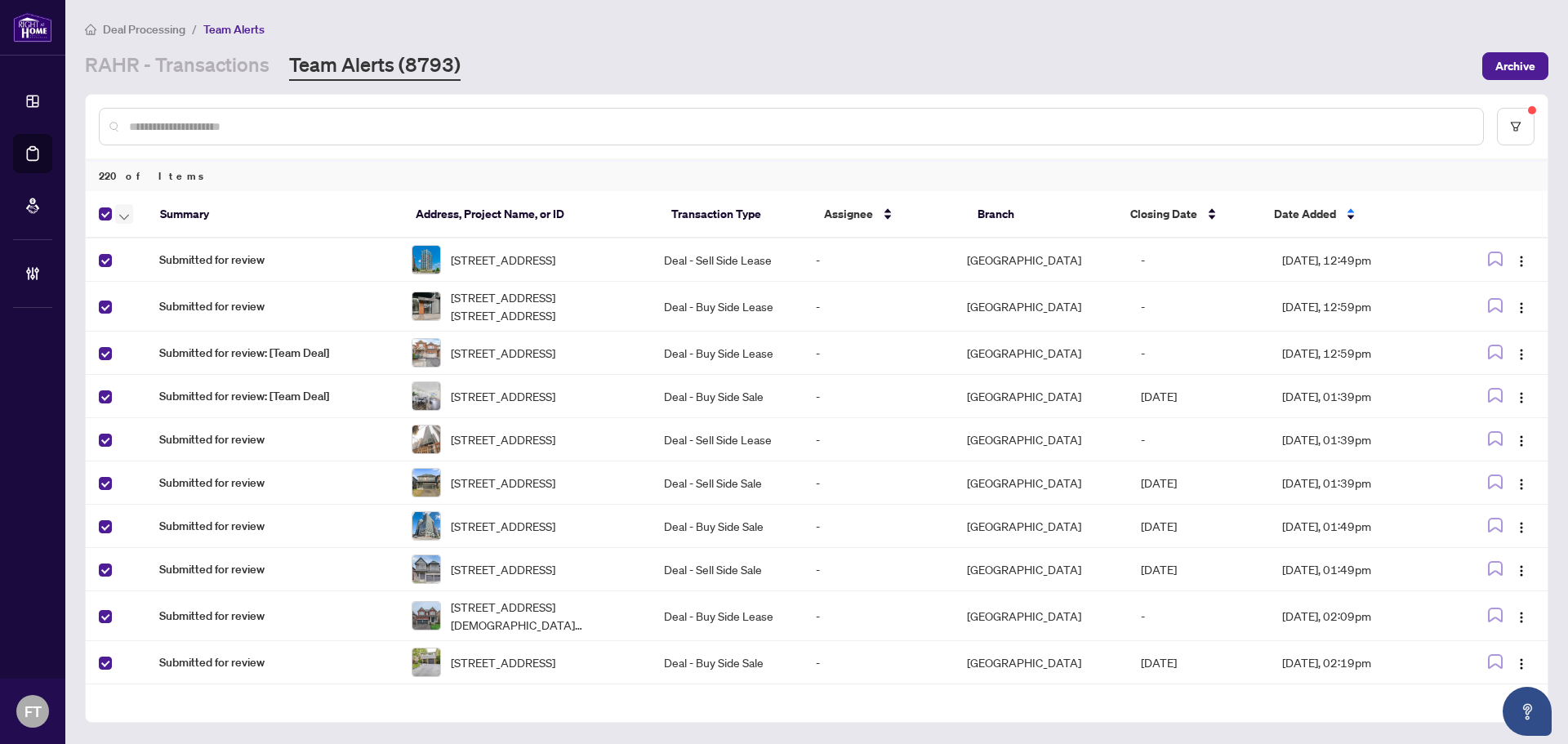
click at [132, 217] on button "button" at bounding box center [124, 214] width 18 height 20
click at [207, 349] on span "Complete Item" at bounding box center [179, 347] width 102 height 18
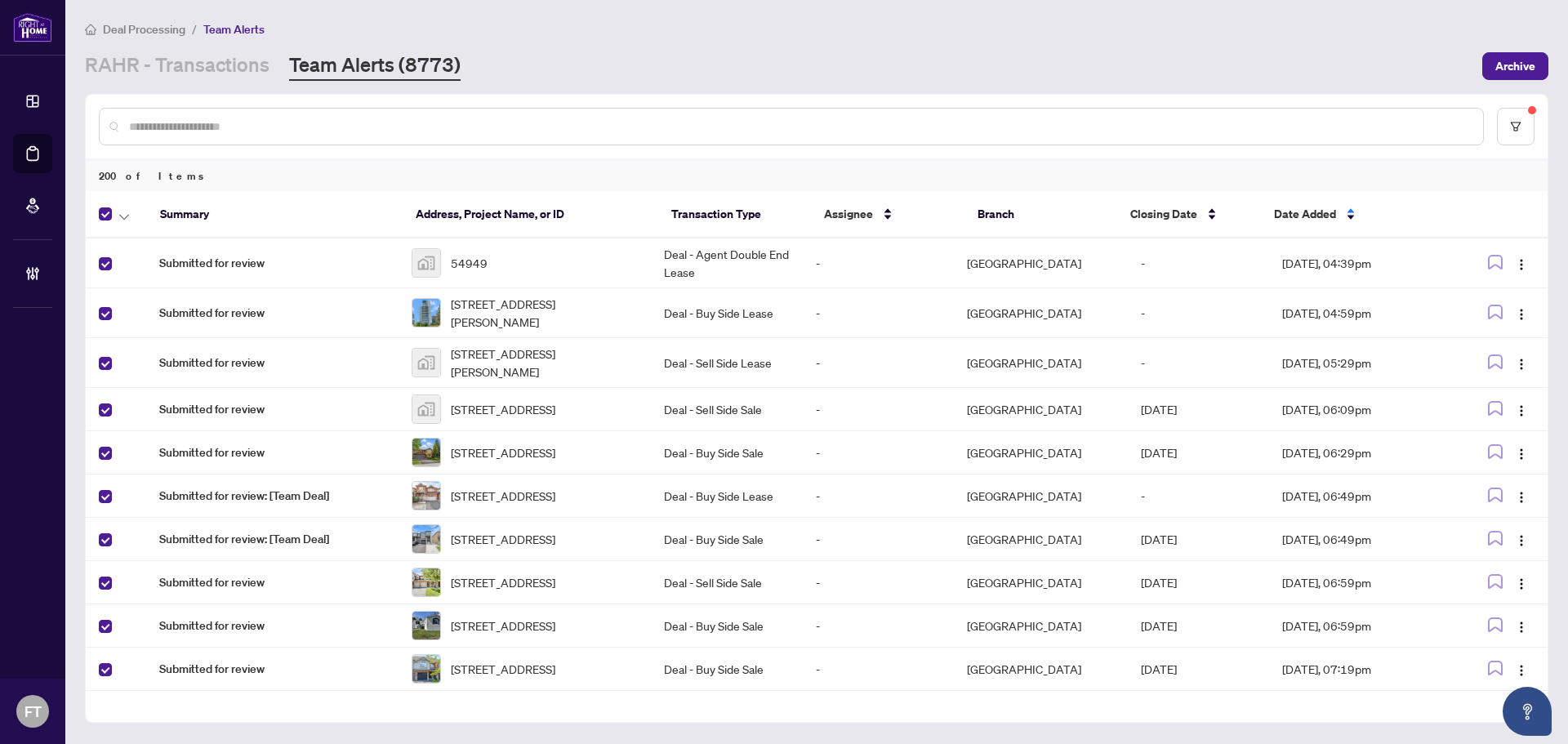
click at [114, 217] on div at bounding box center [119, 214] width 42 height 20
click at [118, 217] on button "button" at bounding box center [124, 214] width 18 height 20
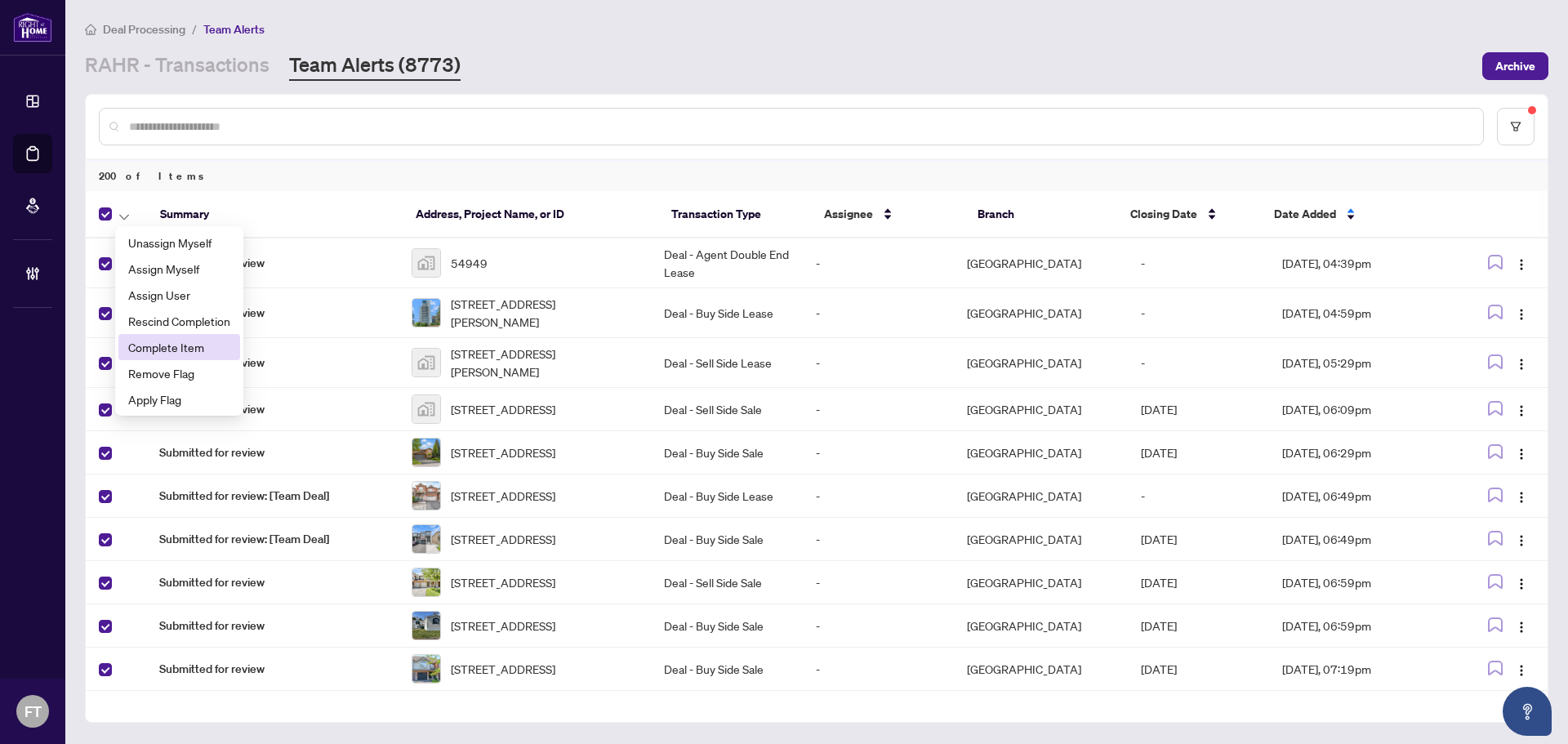
click at [195, 348] on span "Complete Item" at bounding box center [179, 347] width 102 height 18
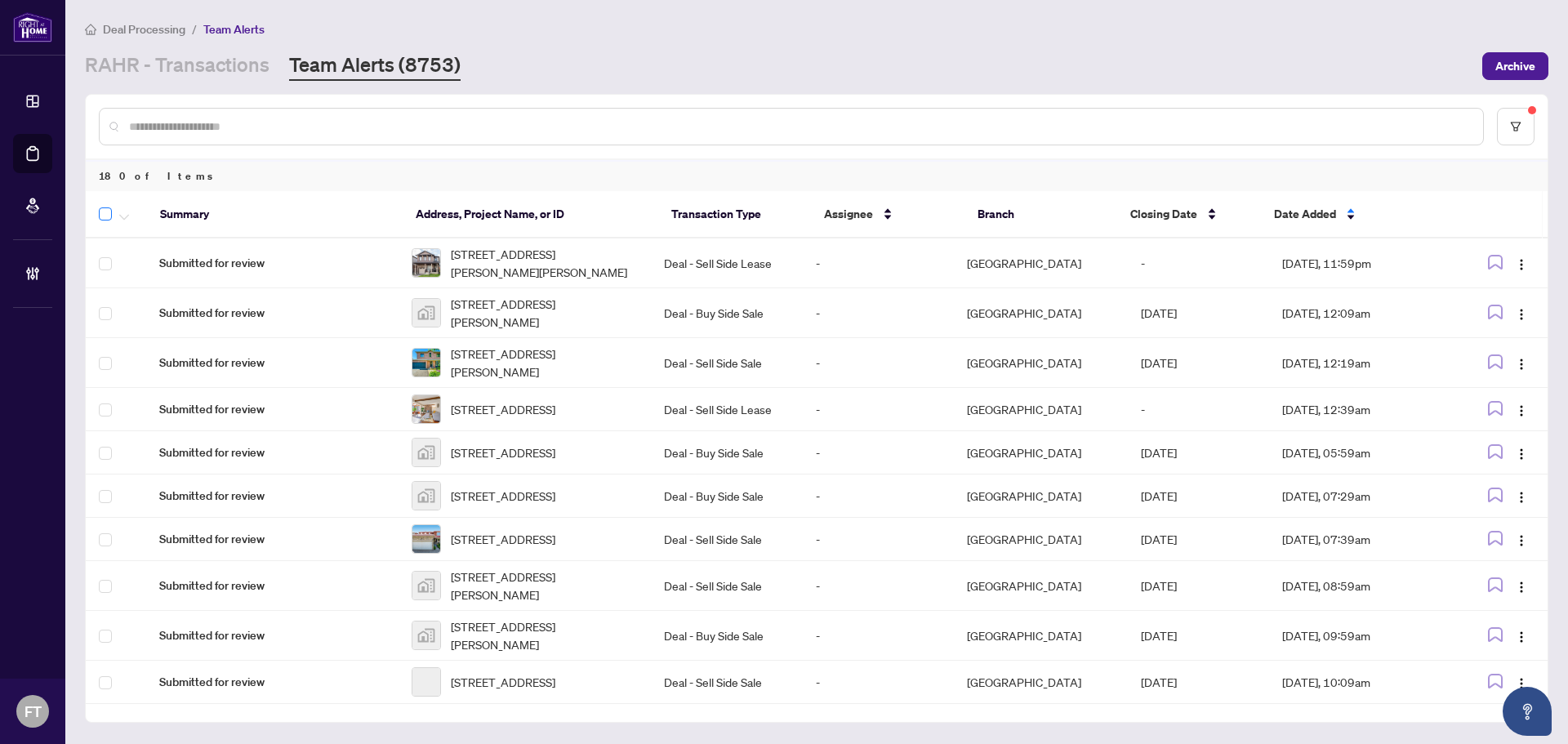
click at [101, 205] on label at bounding box center [105, 214] width 13 height 20
click at [117, 212] on button "button" at bounding box center [124, 214] width 18 height 20
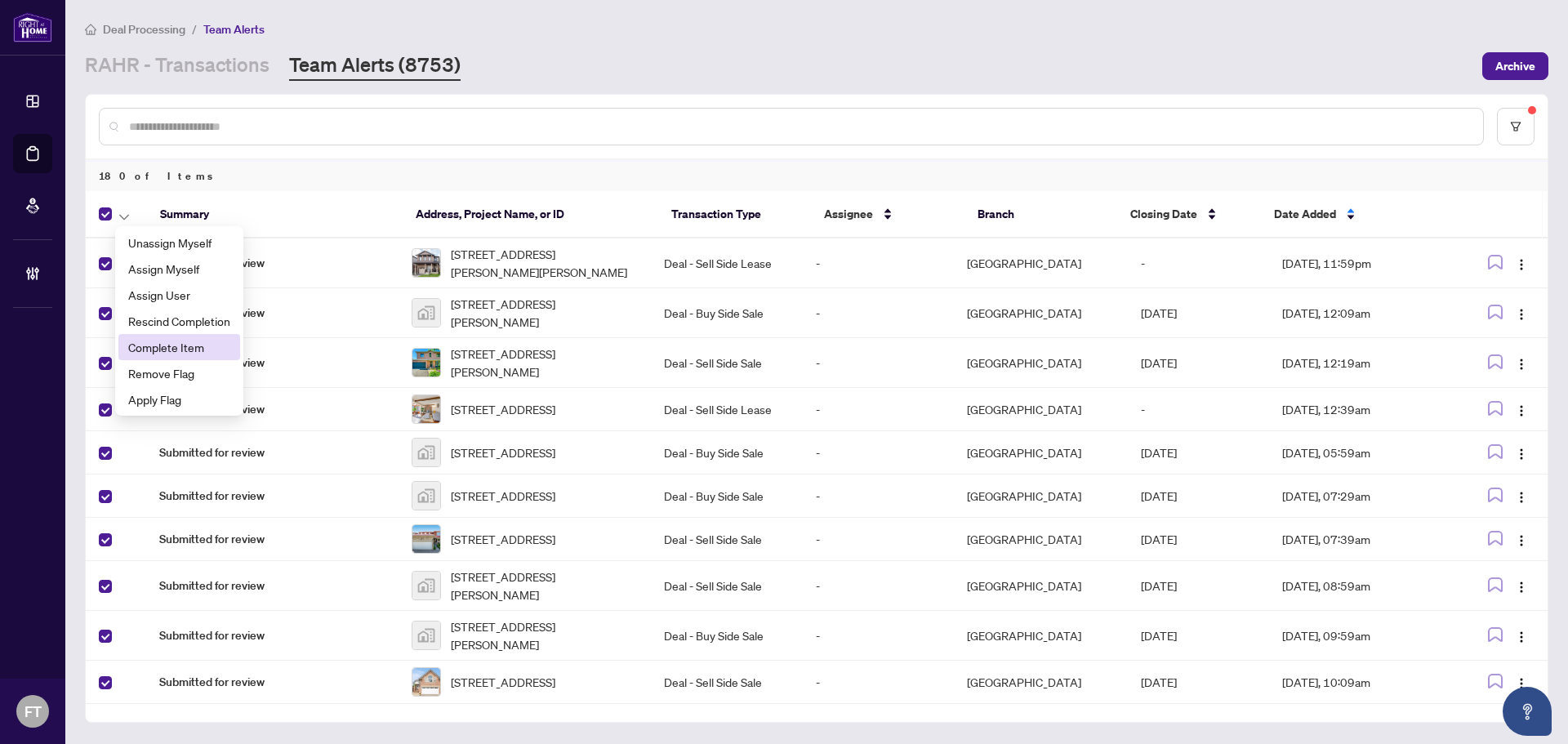
click at [181, 348] on span "Complete Item" at bounding box center [179, 347] width 102 height 18
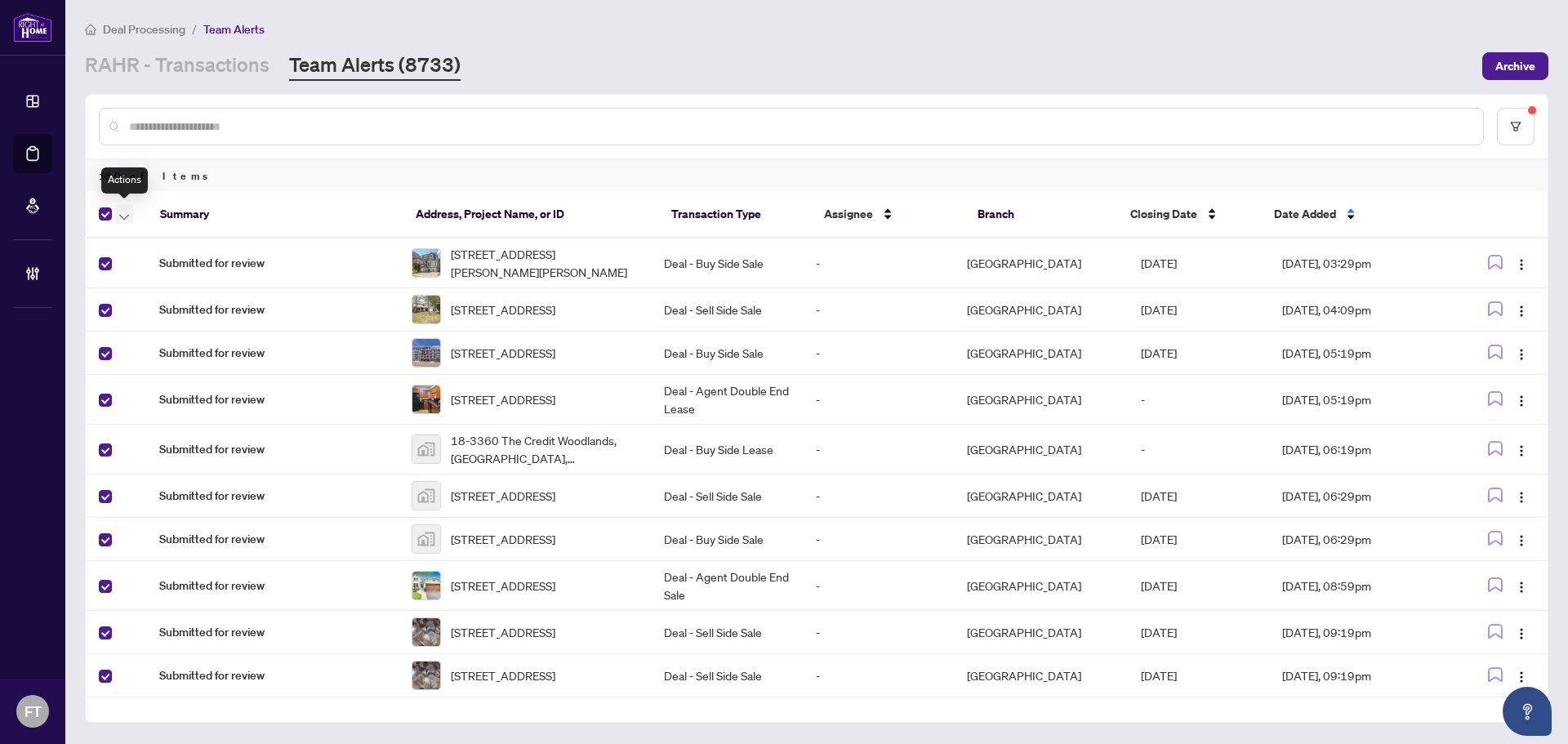
click at [118, 214] on button "button" at bounding box center [124, 214] width 18 height 20
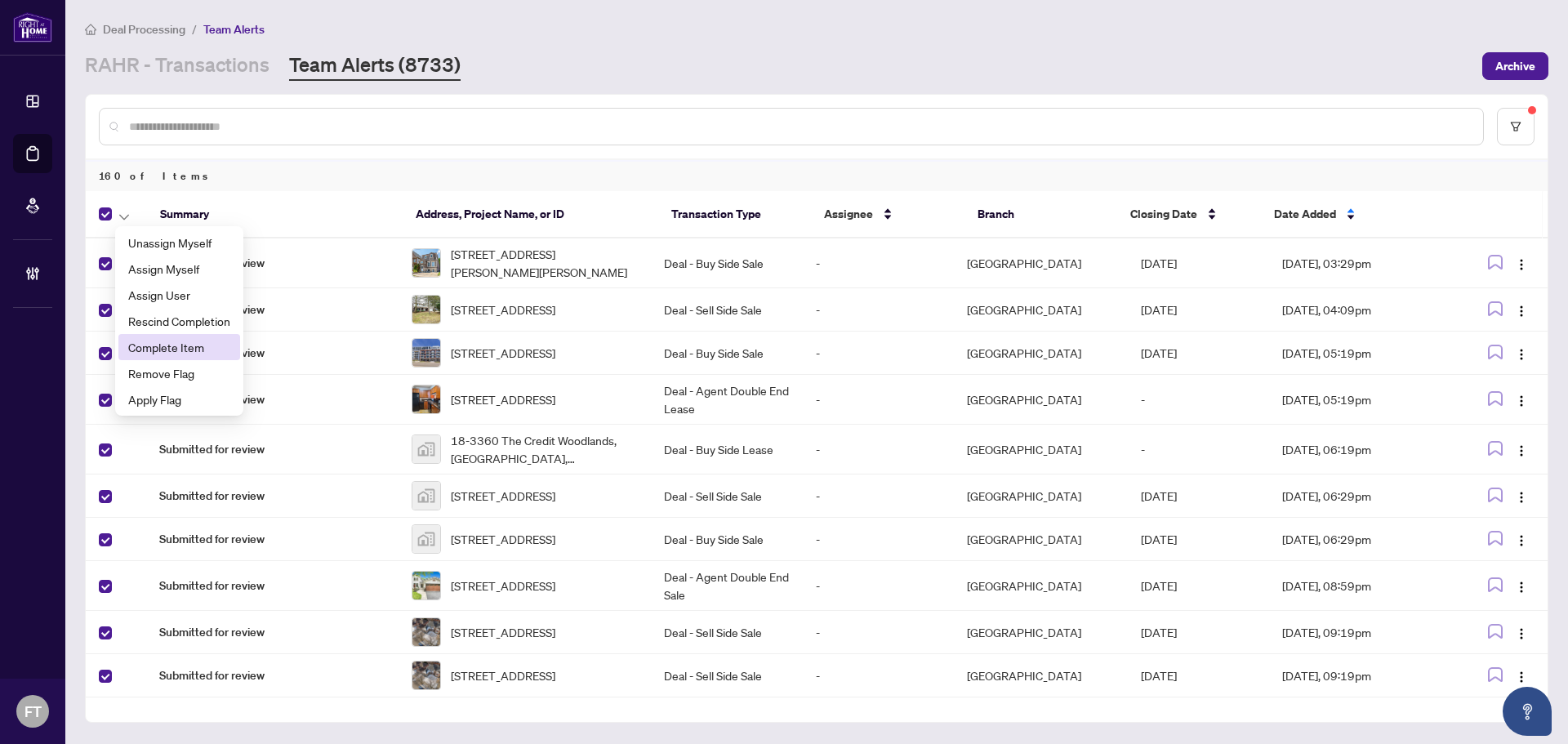
click at [202, 343] on span "Complete Item" at bounding box center [179, 347] width 102 height 18
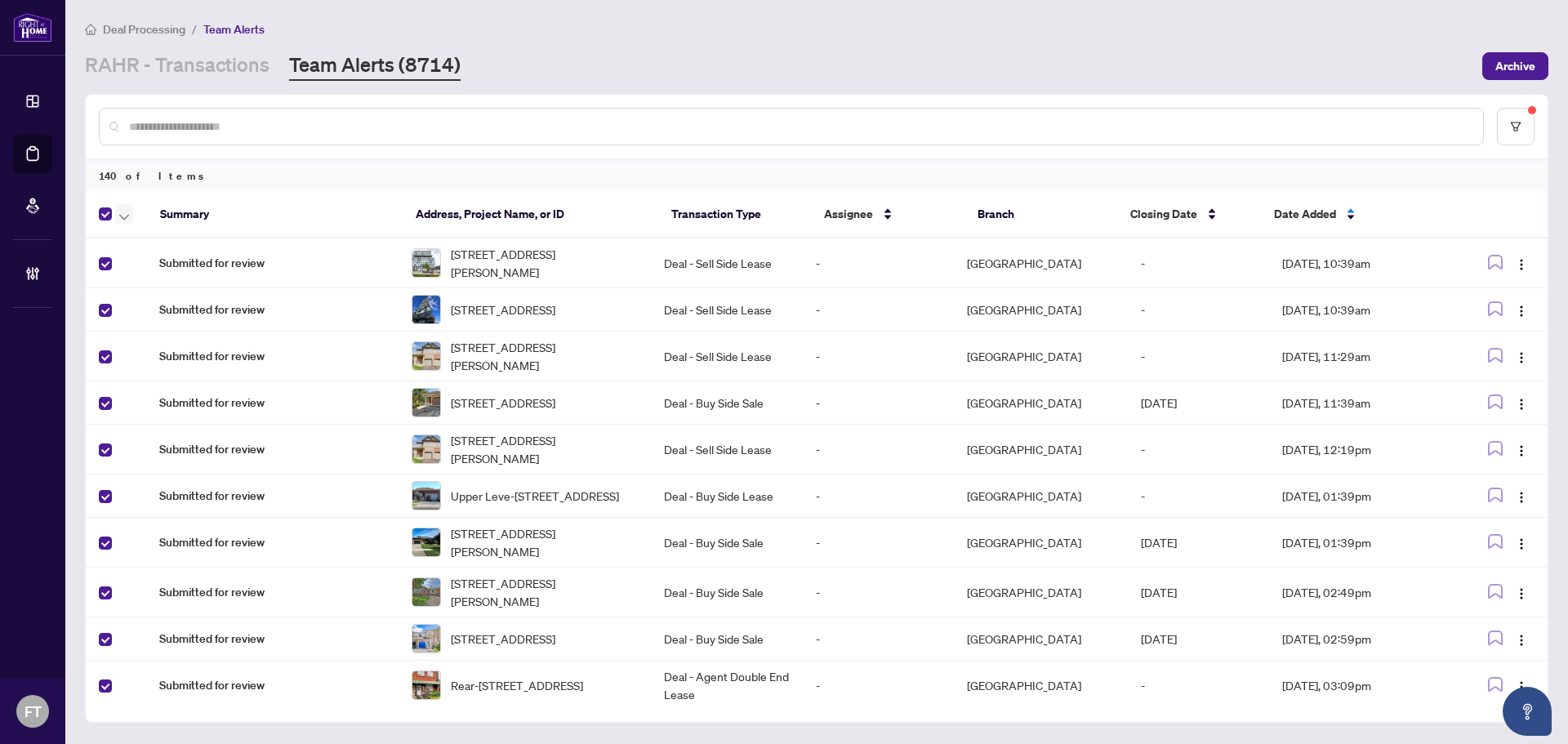
click at [132, 216] on button "button" at bounding box center [124, 214] width 18 height 20
click at [181, 338] on span "Complete Item" at bounding box center [179, 347] width 102 height 18
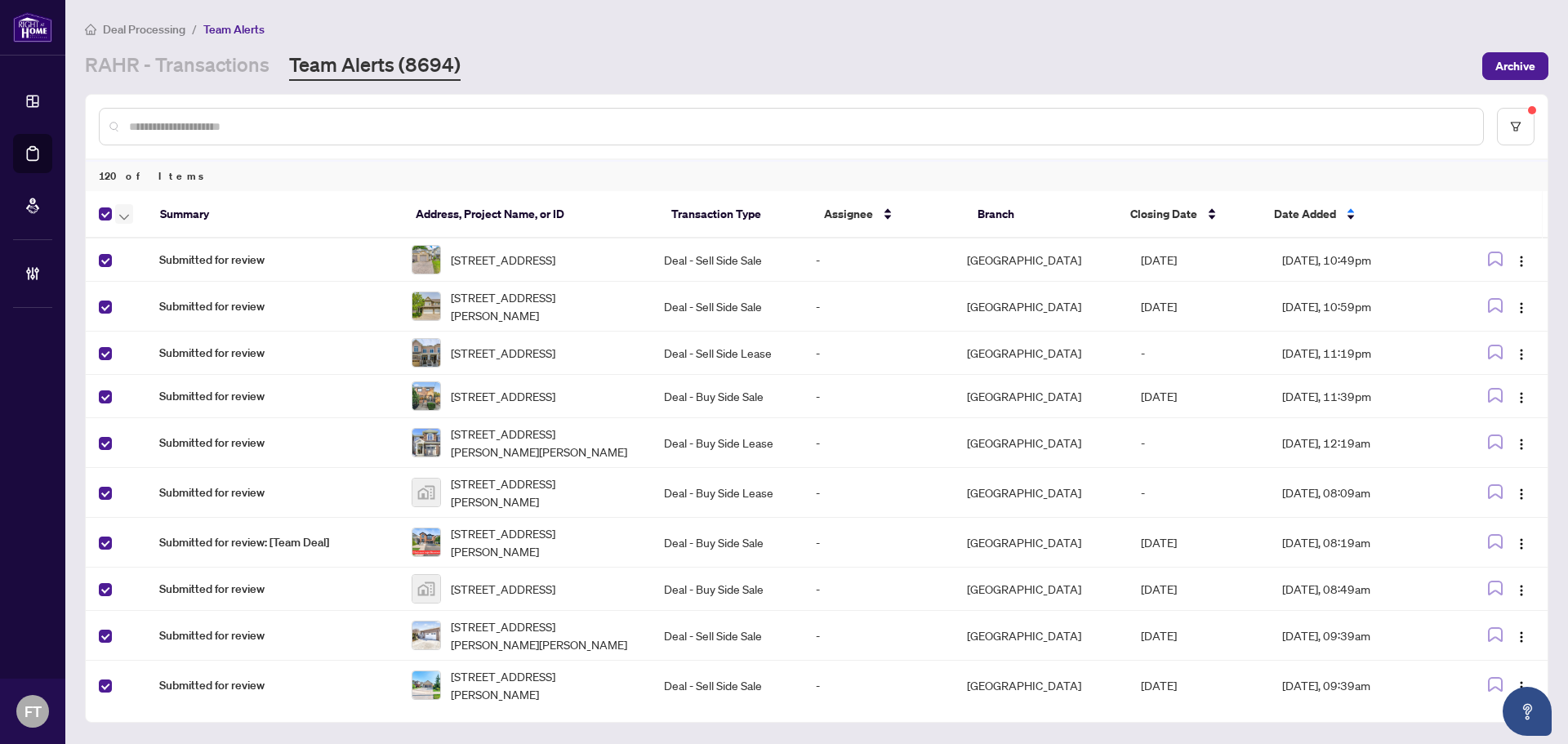
click at [123, 217] on icon "button" at bounding box center [124, 217] width 10 height 7
click at [156, 351] on span "Complete Item" at bounding box center [179, 347] width 102 height 18
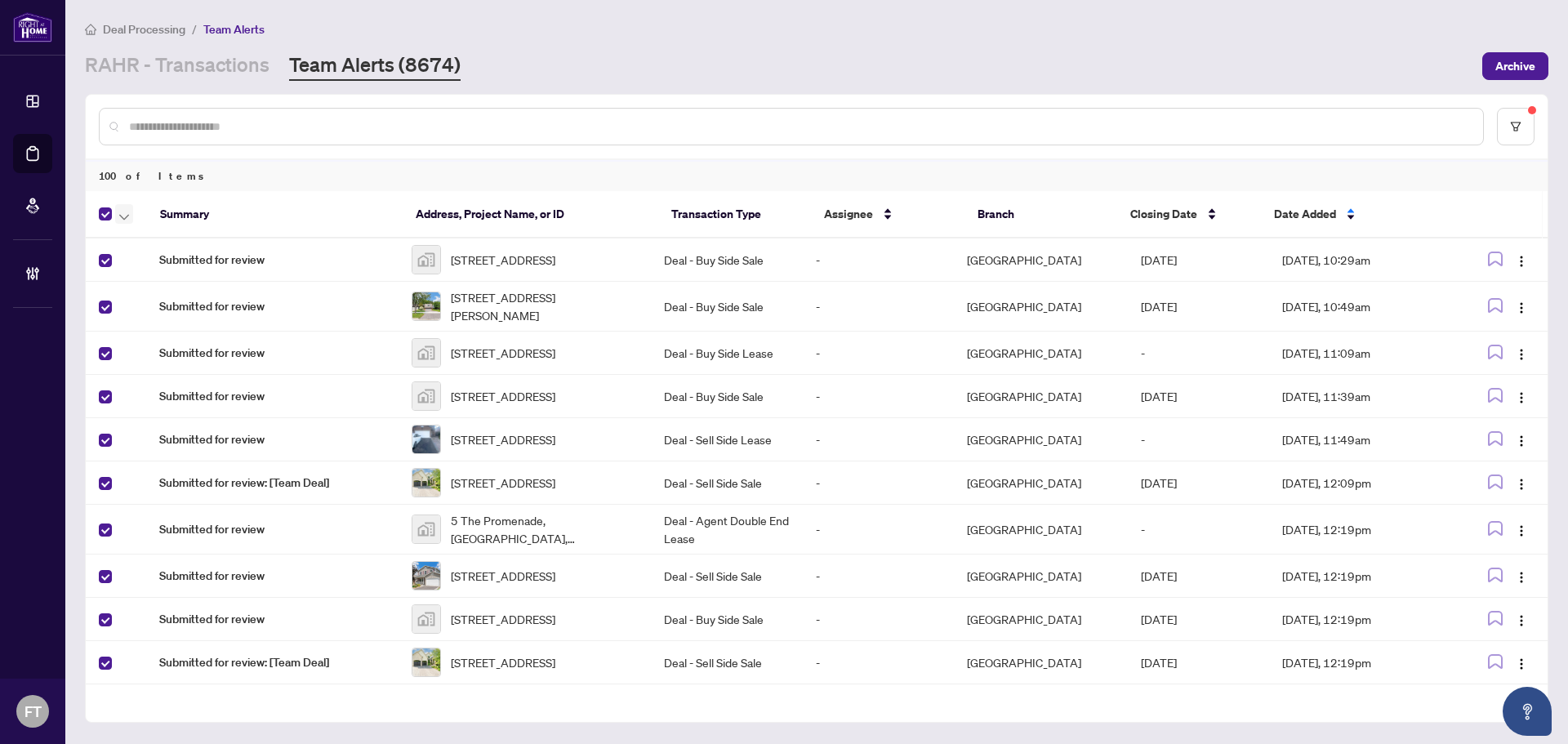
click at [115, 213] on button "button" at bounding box center [124, 214] width 18 height 20
click at [145, 346] on span "Complete Item" at bounding box center [179, 347] width 102 height 18
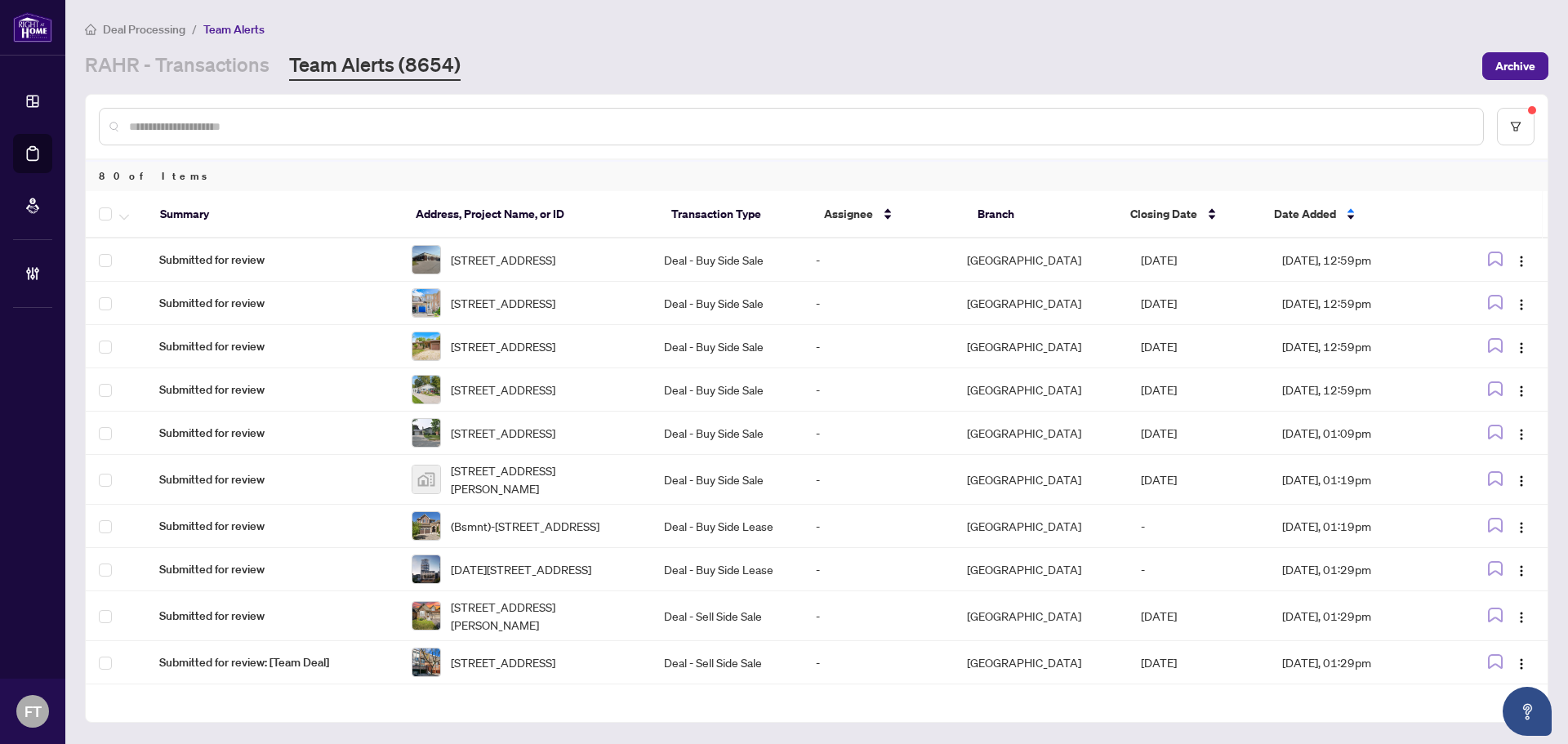
click at [117, 219] on button "button" at bounding box center [124, 214] width 18 height 20
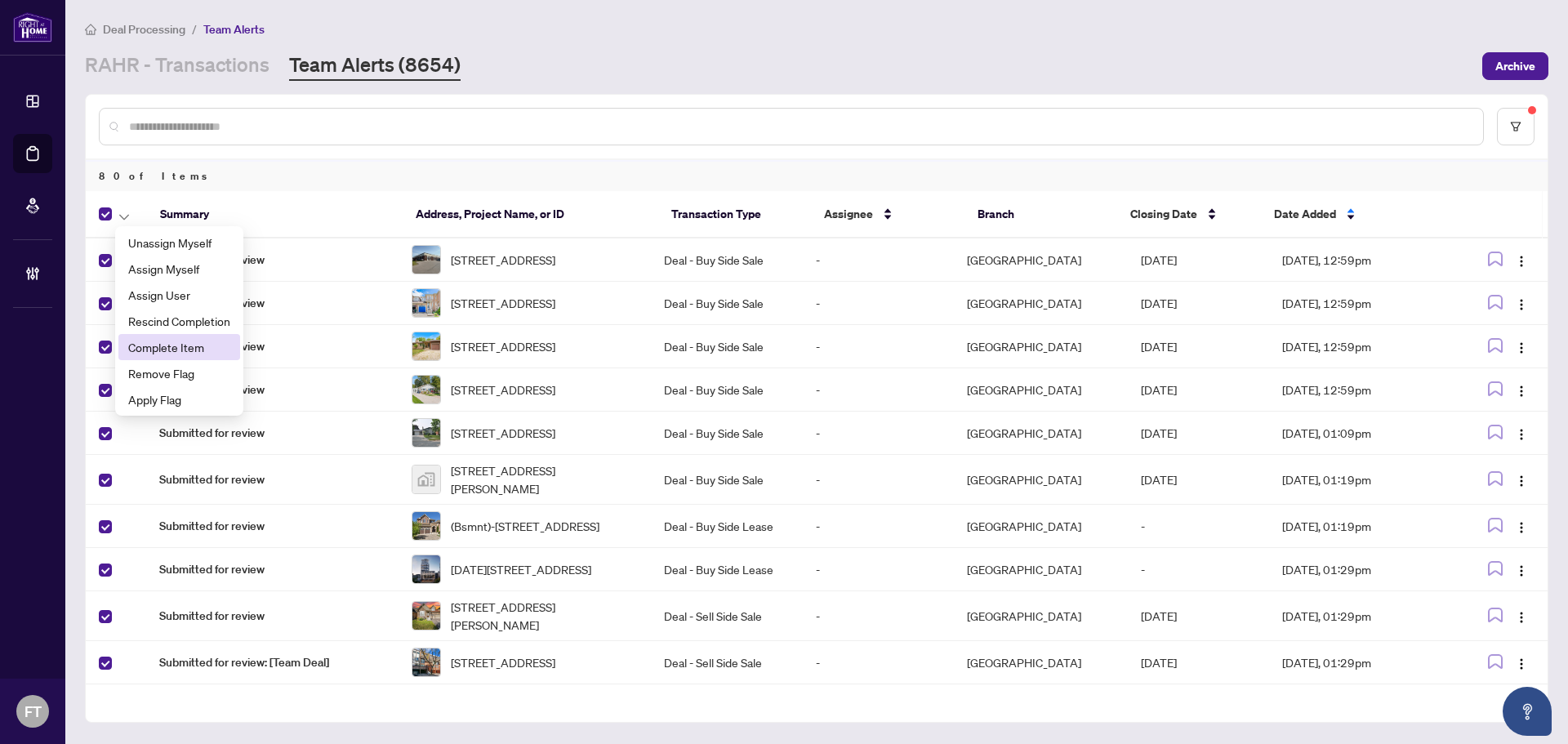
click at [160, 345] on span "Complete Item" at bounding box center [179, 347] width 102 height 18
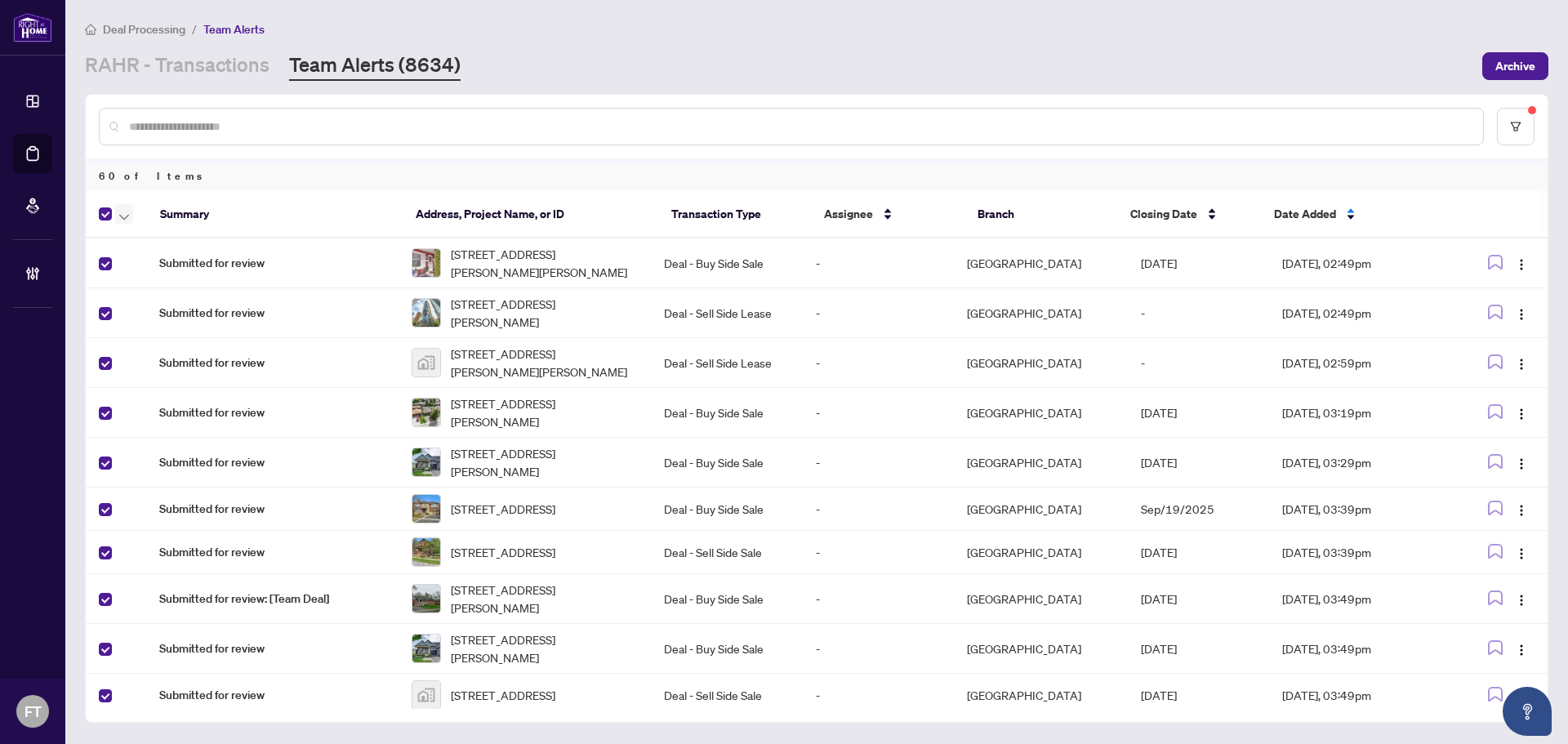
click at [118, 214] on button "button" at bounding box center [124, 214] width 18 height 20
click at [178, 346] on span "Complete Item" at bounding box center [179, 347] width 102 height 18
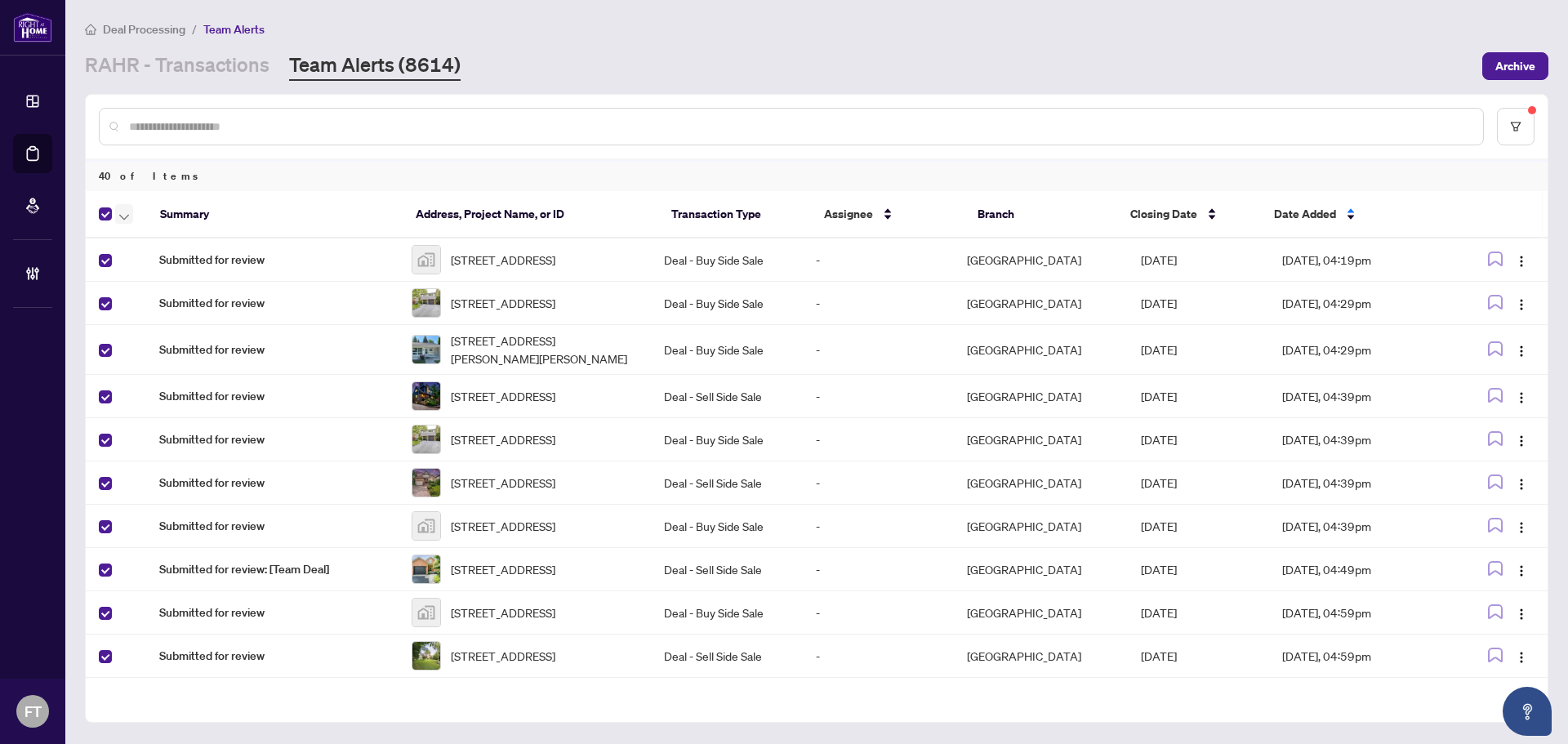
click at [118, 212] on button "button" at bounding box center [124, 214] width 18 height 20
click at [150, 350] on span "Complete Item" at bounding box center [179, 347] width 102 height 18
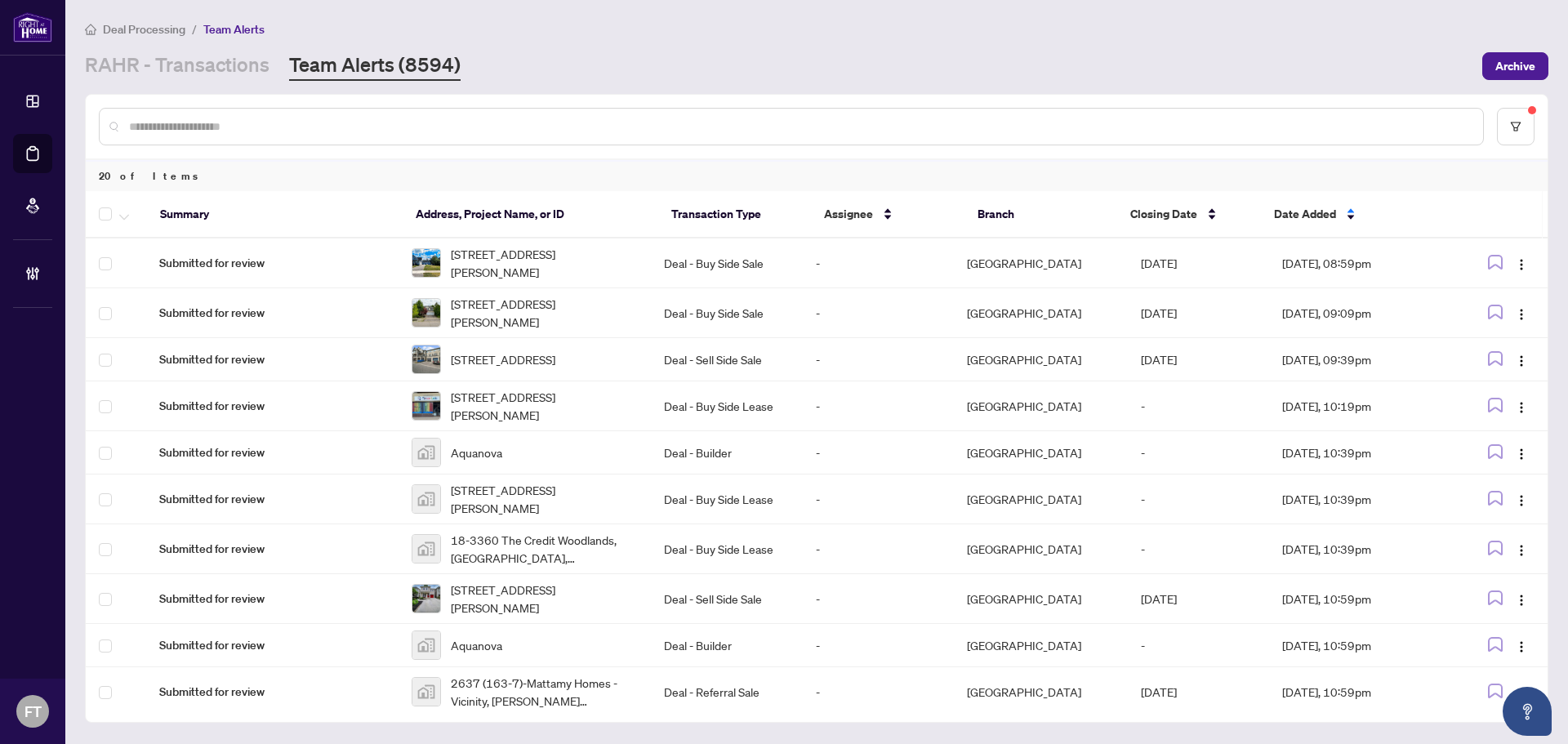
drag, startPoint x: 113, startPoint y: 213, endPoint x: 124, endPoint y: 214, distance: 11.0
click at [113, 213] on div at bounding box center [119, 214] width 42 height 20
click at [120, 216] on icon "button" at bounding box center [124, 217] width 10 height 7
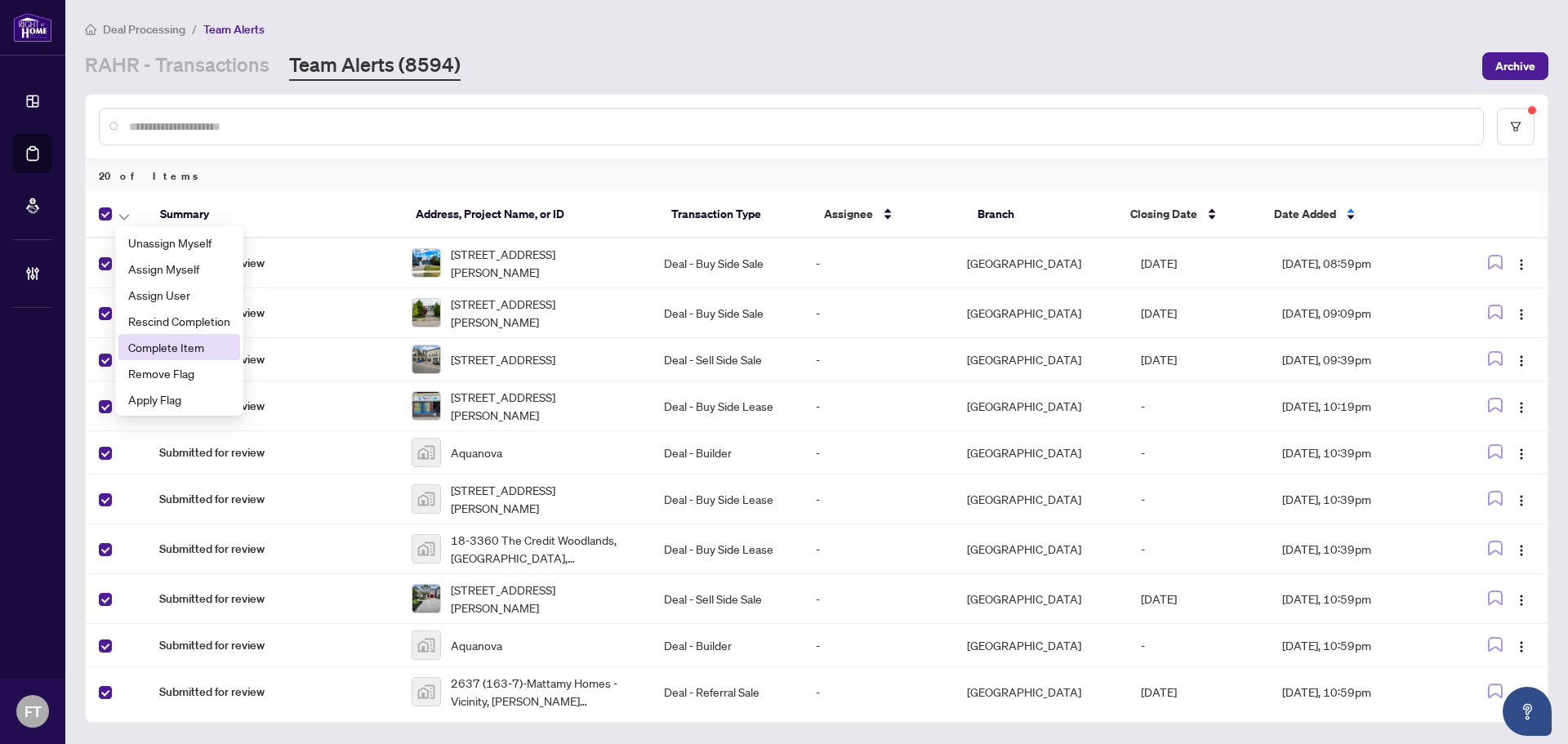
click at [188, 347] on span "Complete Item" at bounding box center [179, 347] width 102 height 18
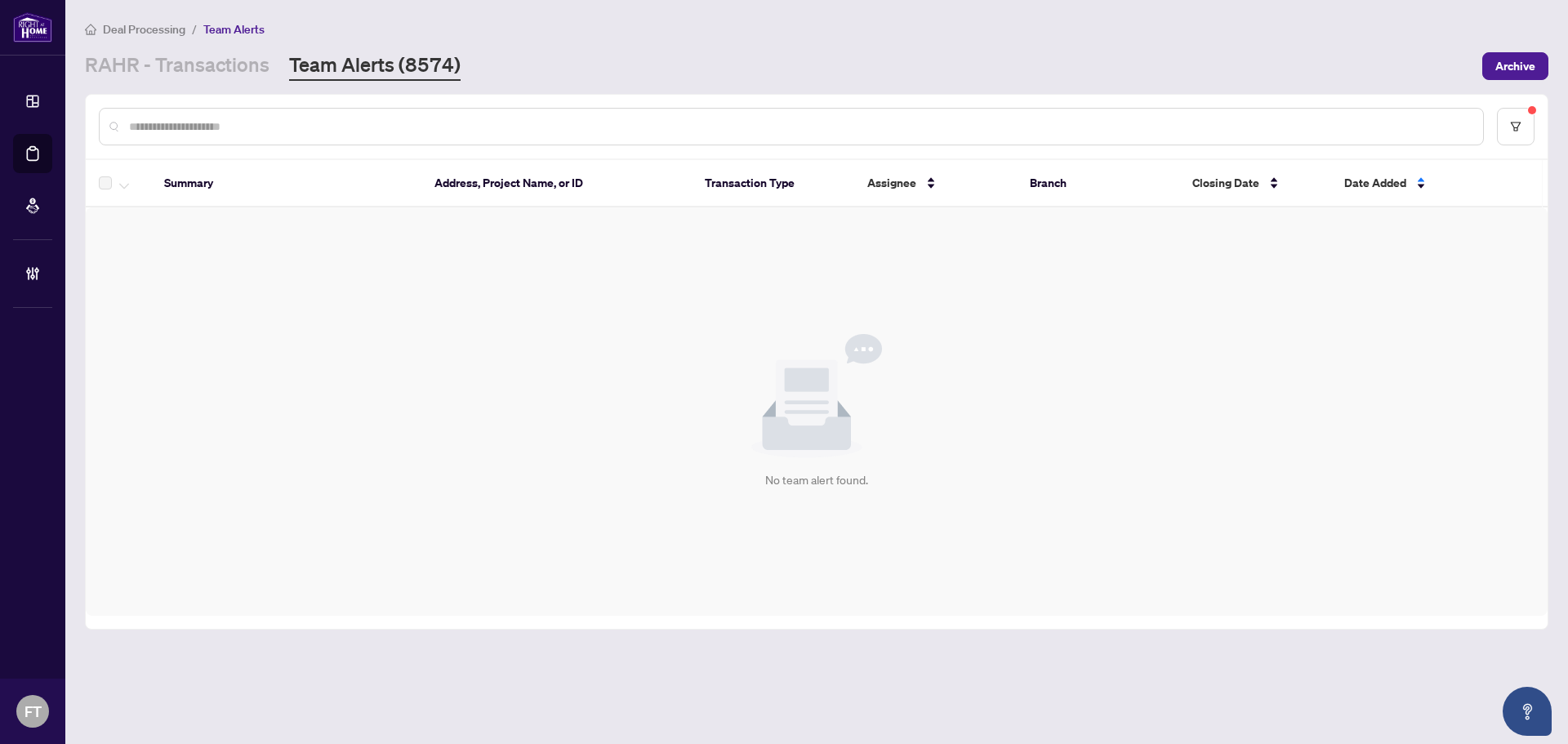
drag, startPoint x: 159, startPoint y: 57, endPoint x: 355, endPoint y: 6, distance: 202.5
click at [159, 57] on link "RAHR - Transactions" at bounding box center [177, 66] width 185 height 29
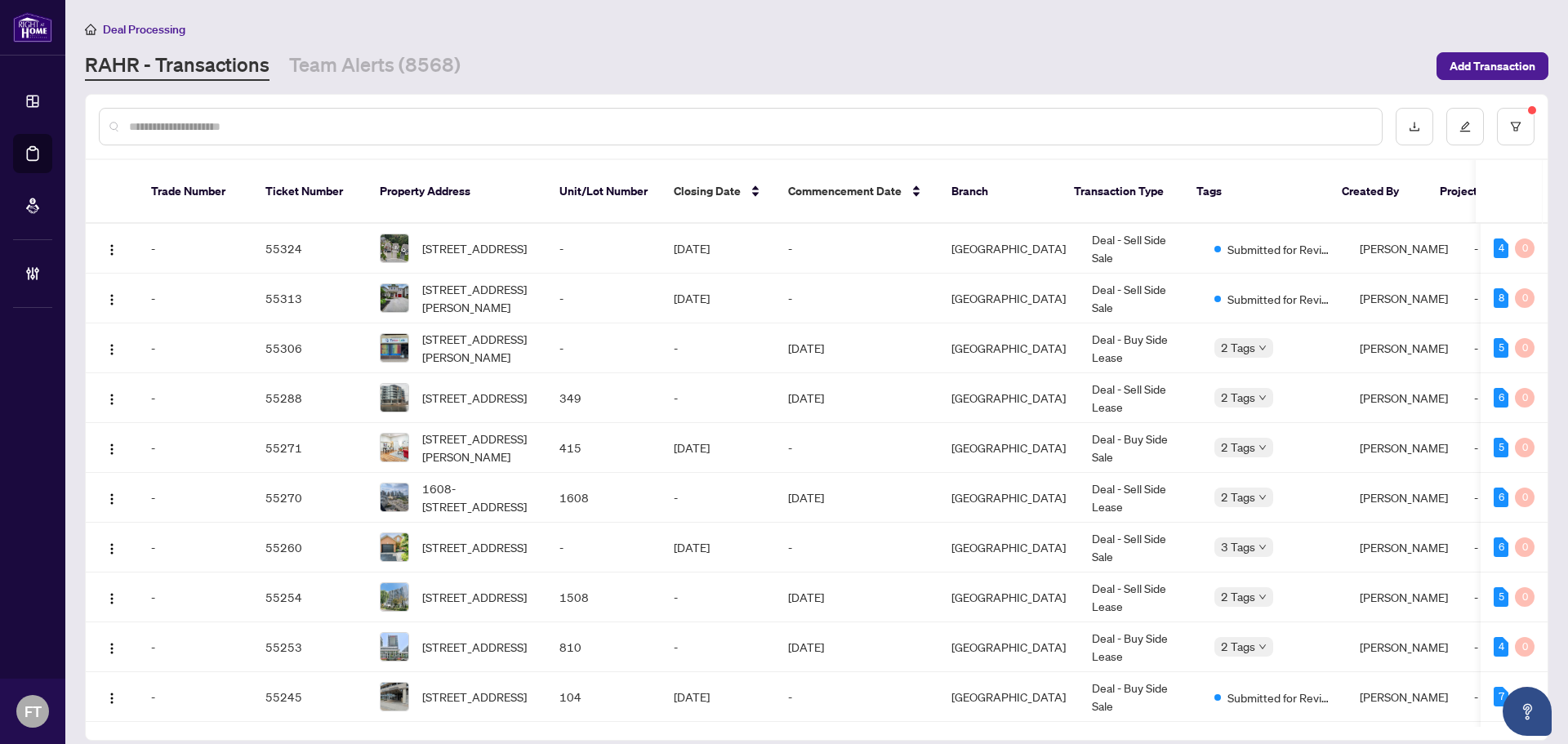
click at [256, 126] on input "text" at bounding box center [748, 127] width 1240 height 18
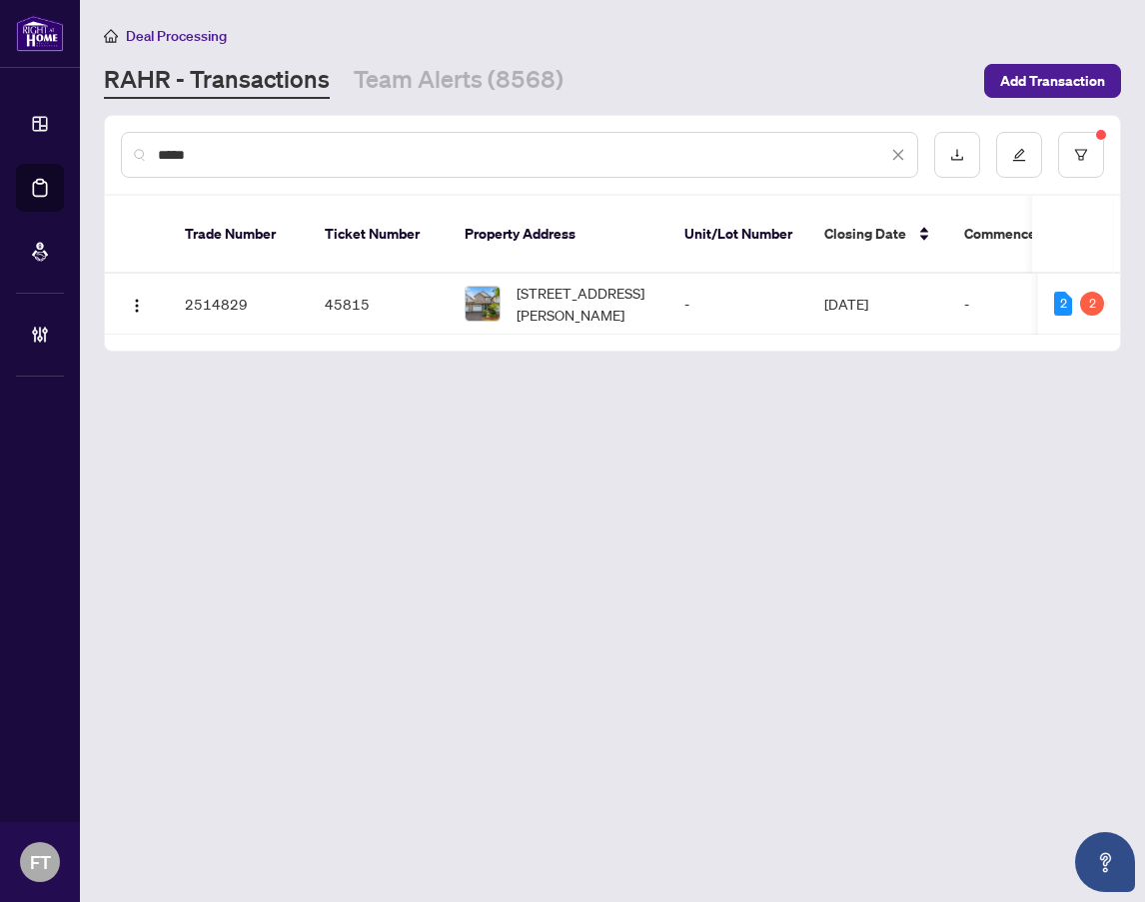
click at [712, 153] on input "****" at bounding box center [523, 155] width 730 height 22
type input "**********"
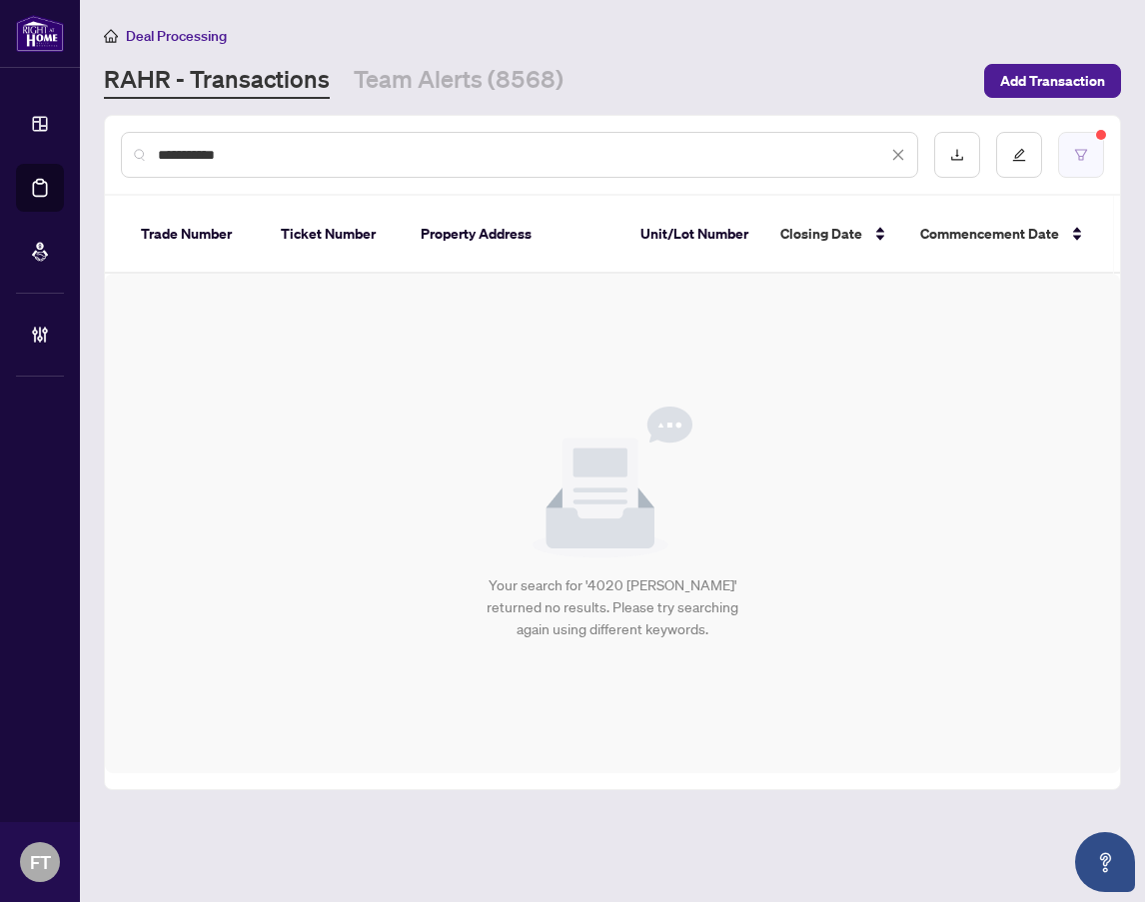
click at [1079, 148] on icon "filter" at bounding box center [1081, 155] width 14 height 14
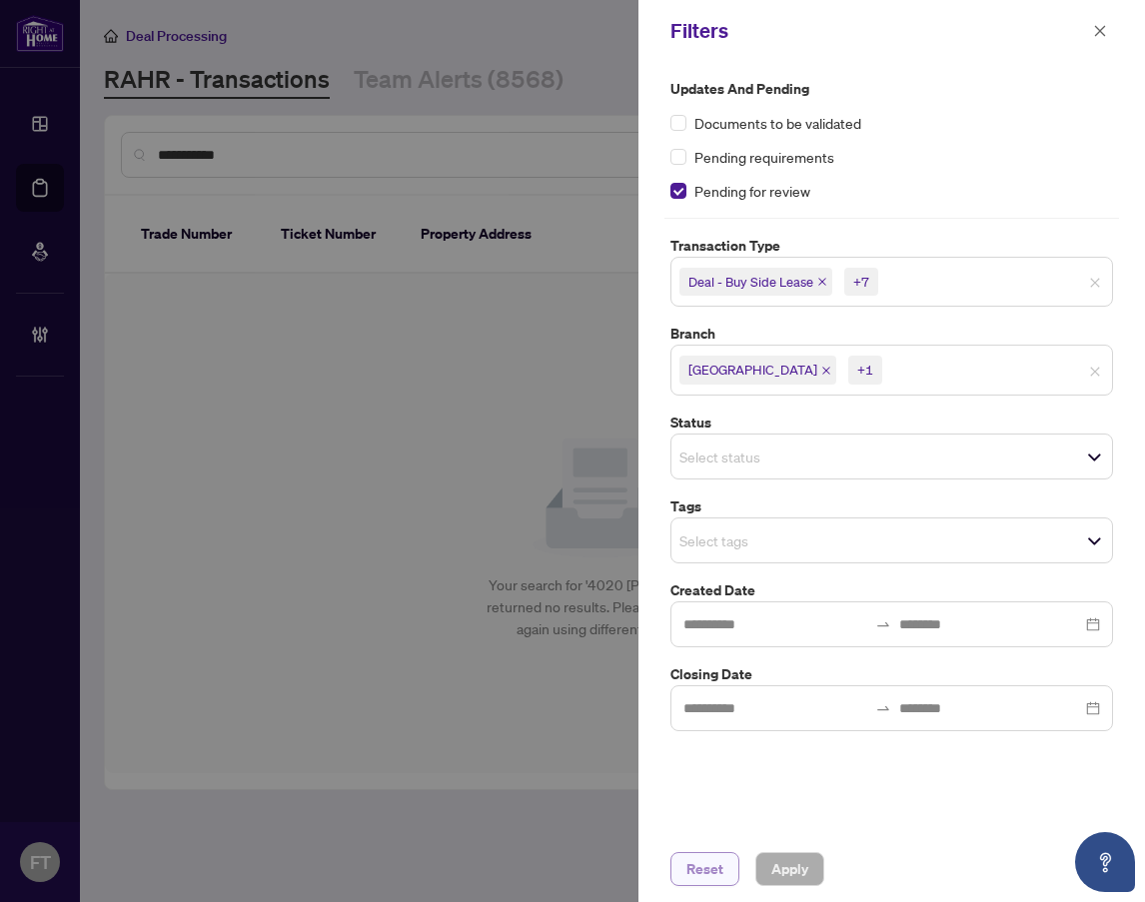
click at [725, 875] on button "Reset" at bounding box center [705, 870] width 69 height 34
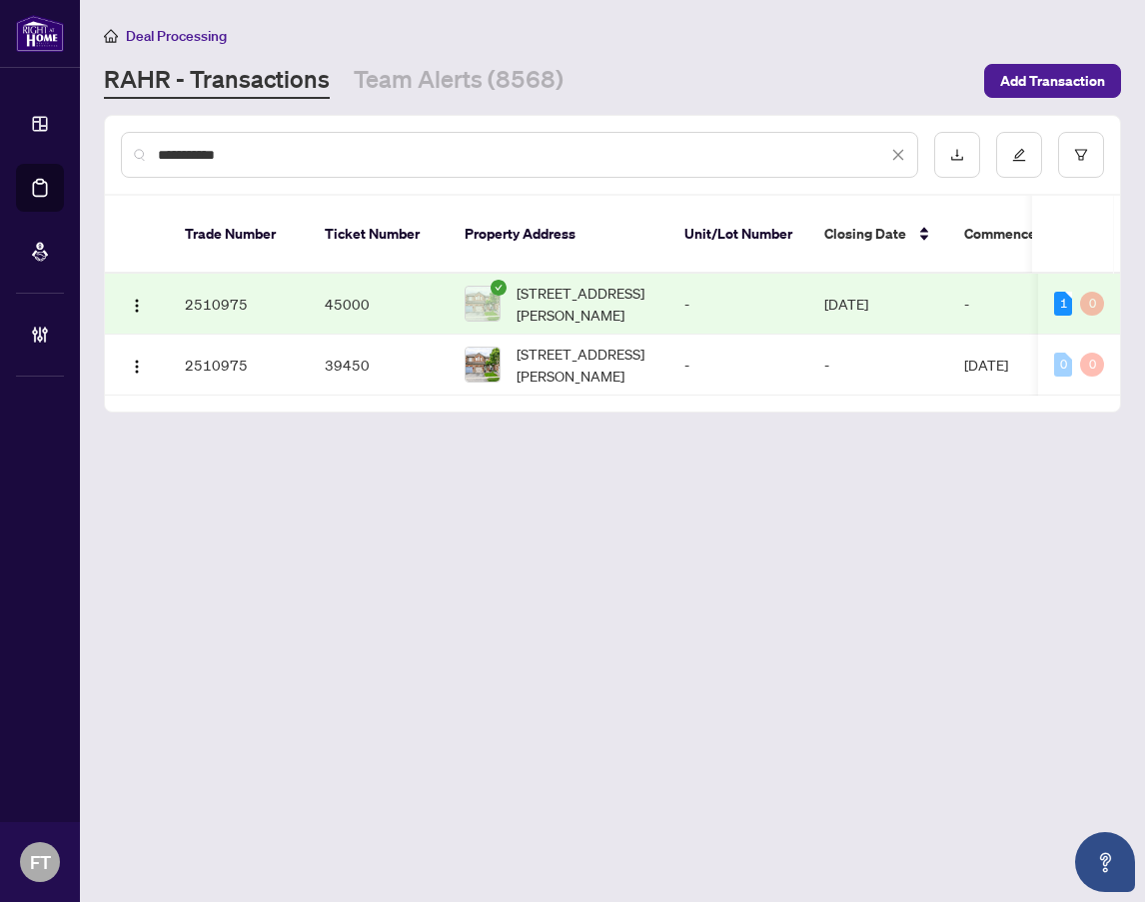
click at [707, 274] on td "-" at bounding box center [739, 304] width 140 height 61
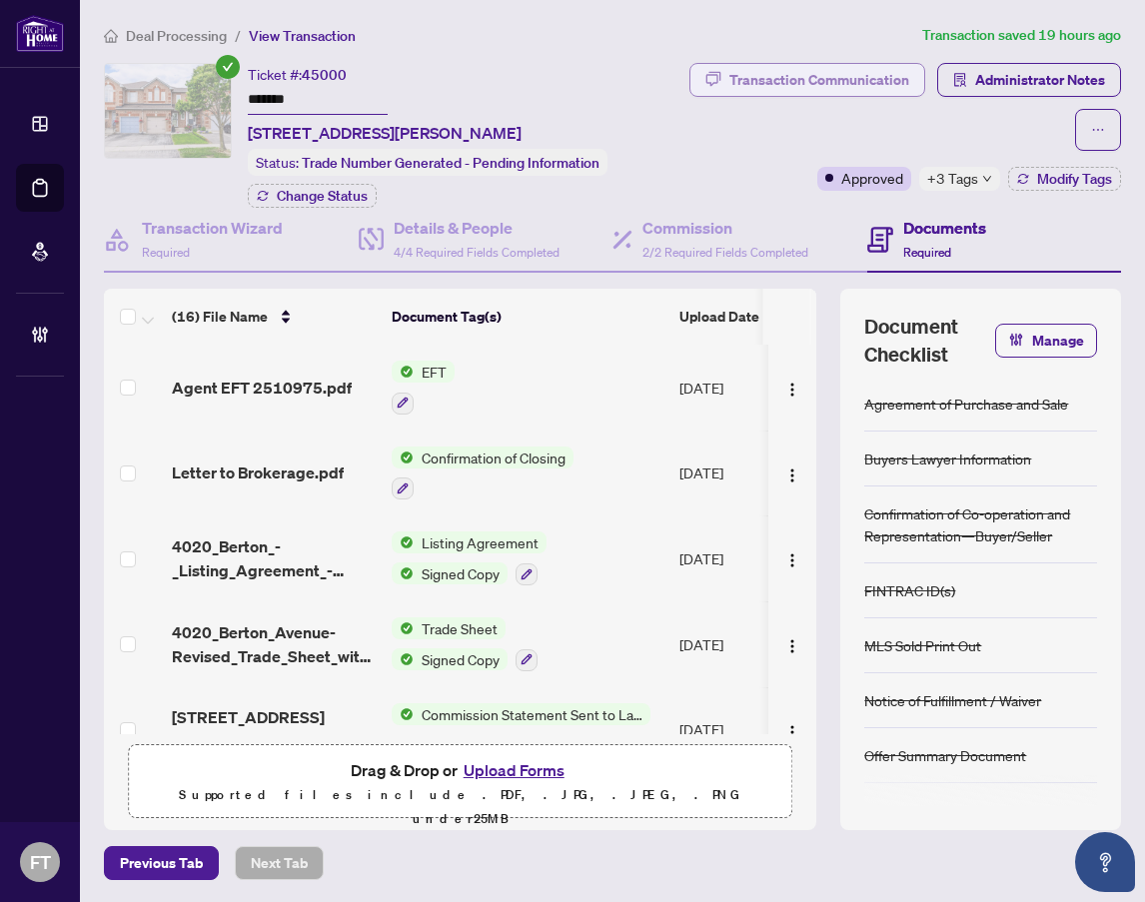
drag, startPoint x: 578, startPoint y: 72, endPoint x: 713, endPoint y: 80, distance: 135.2
click at [522, 72] on div "Ticket #: 45000 ******* 4020 Berton Ave, Burlington, Ontario L7M 4M6, Canada" at bounding box center [385, 104] width 274 height 82
click at [1041, 78] on span "Administrator Notes" at bounding box center [1040, 80] width 130 height 32
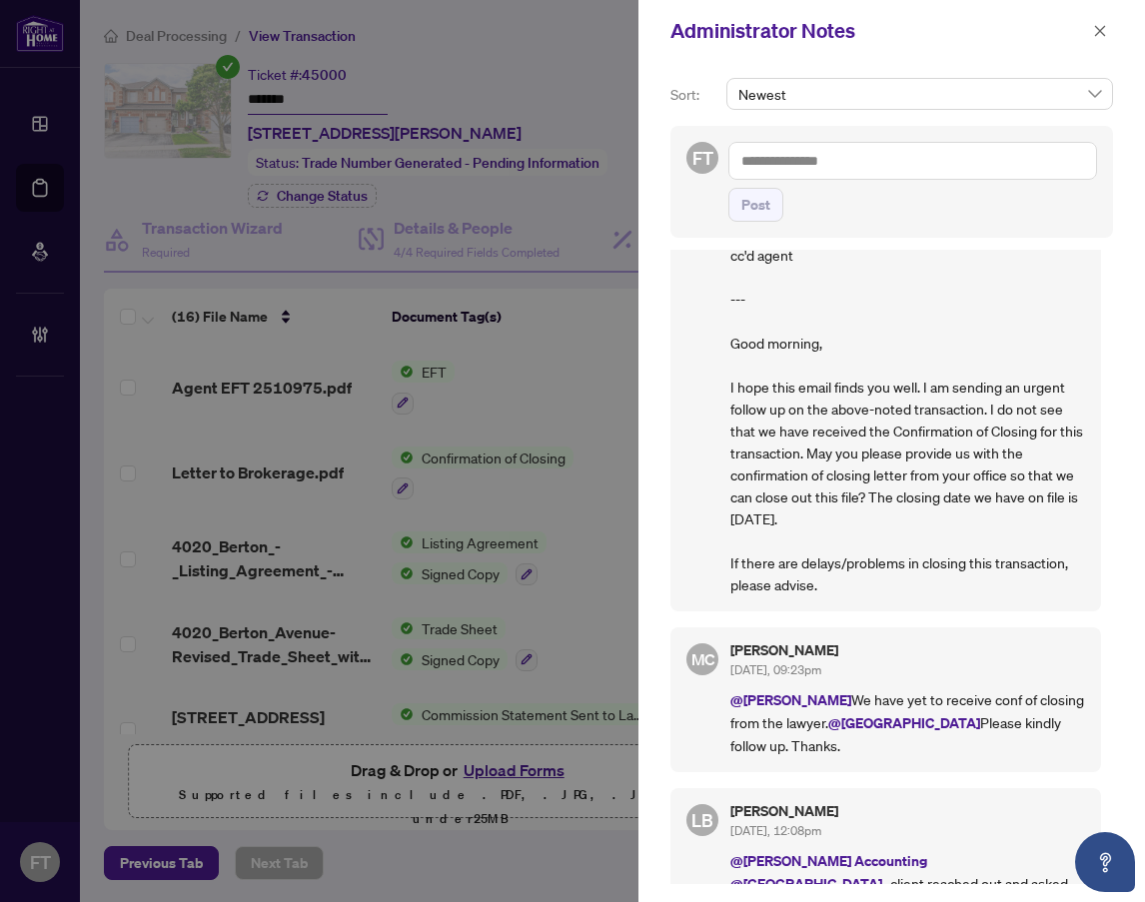
scroll to position [999, 0]
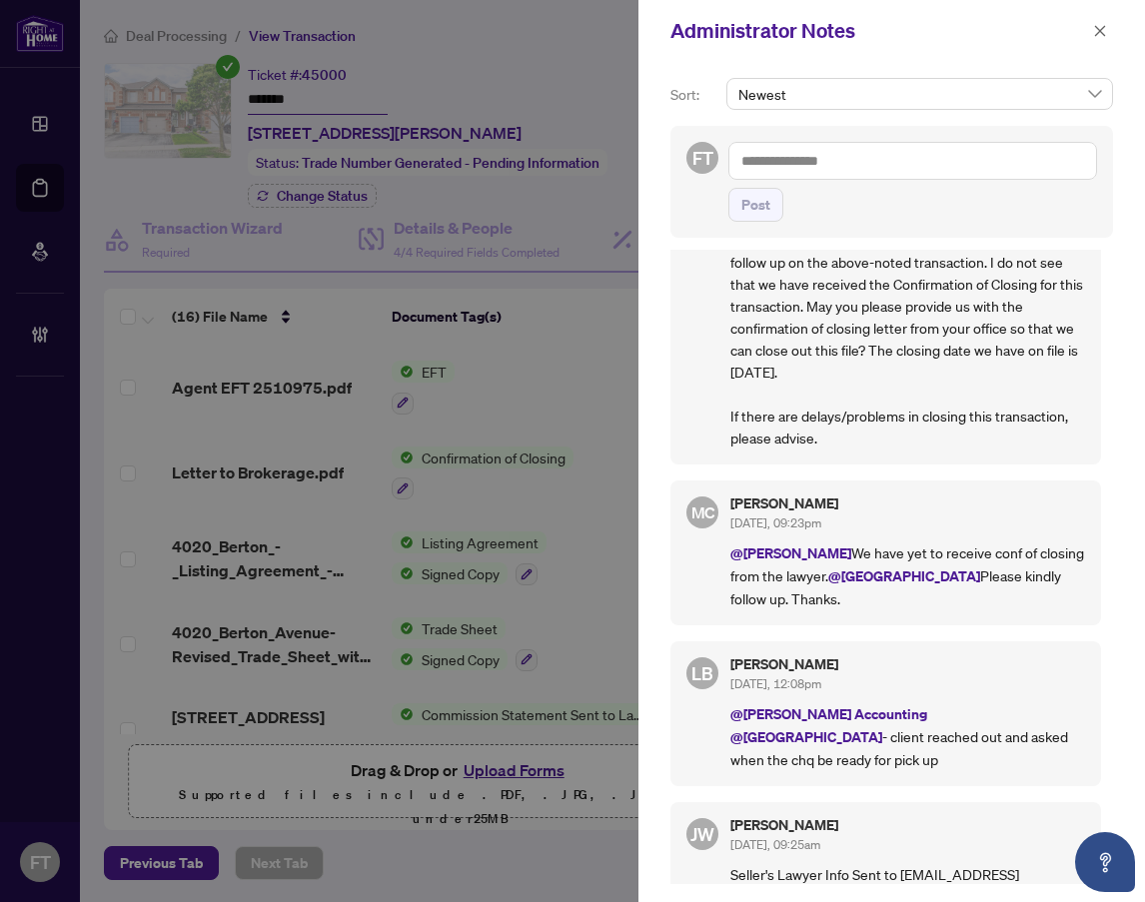
click at [745, 37] on div "Administrator Notes" at bounding box center [879, 31] width 417 height 30
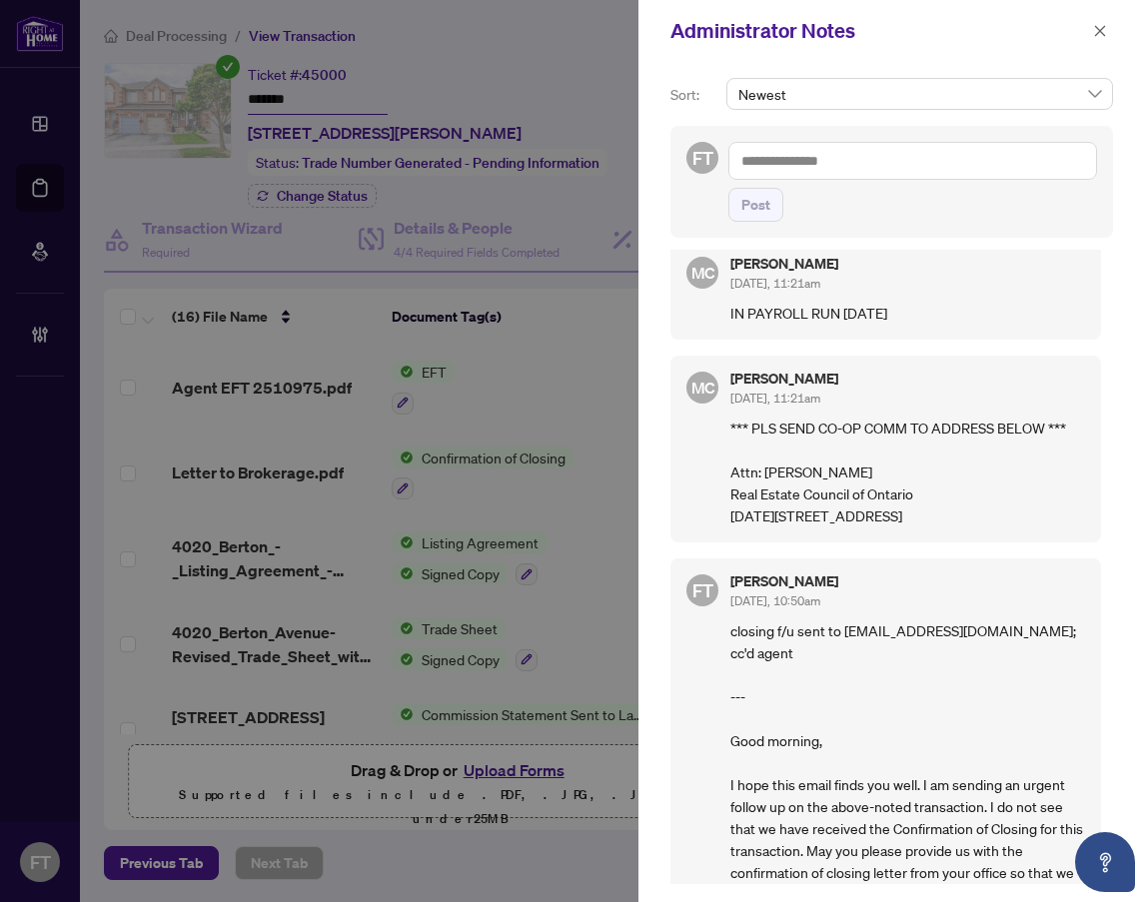
scroll to position [200, 0]
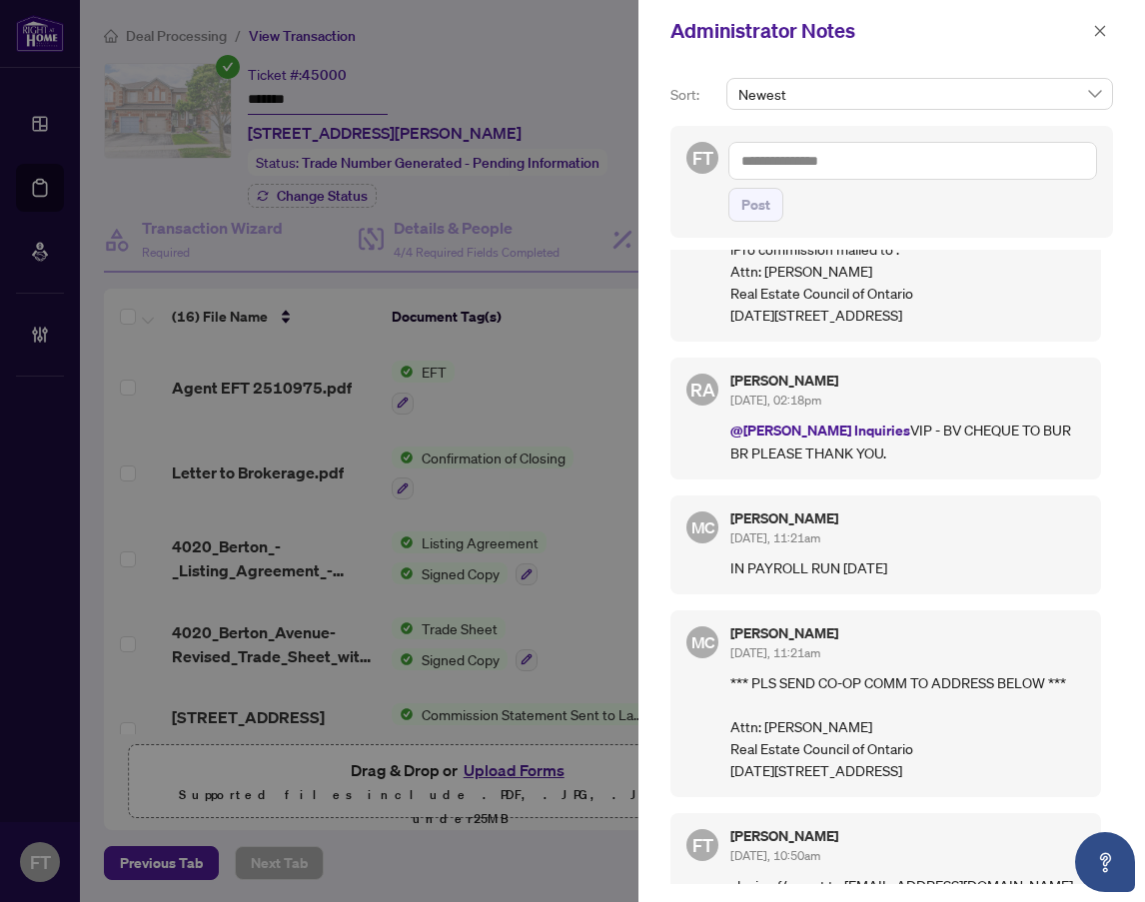
click at [907, 411] on div "Rhea Alipio Sep/29/2025, 02:18pm" at bounding box center [908, 392] width 355 height 37
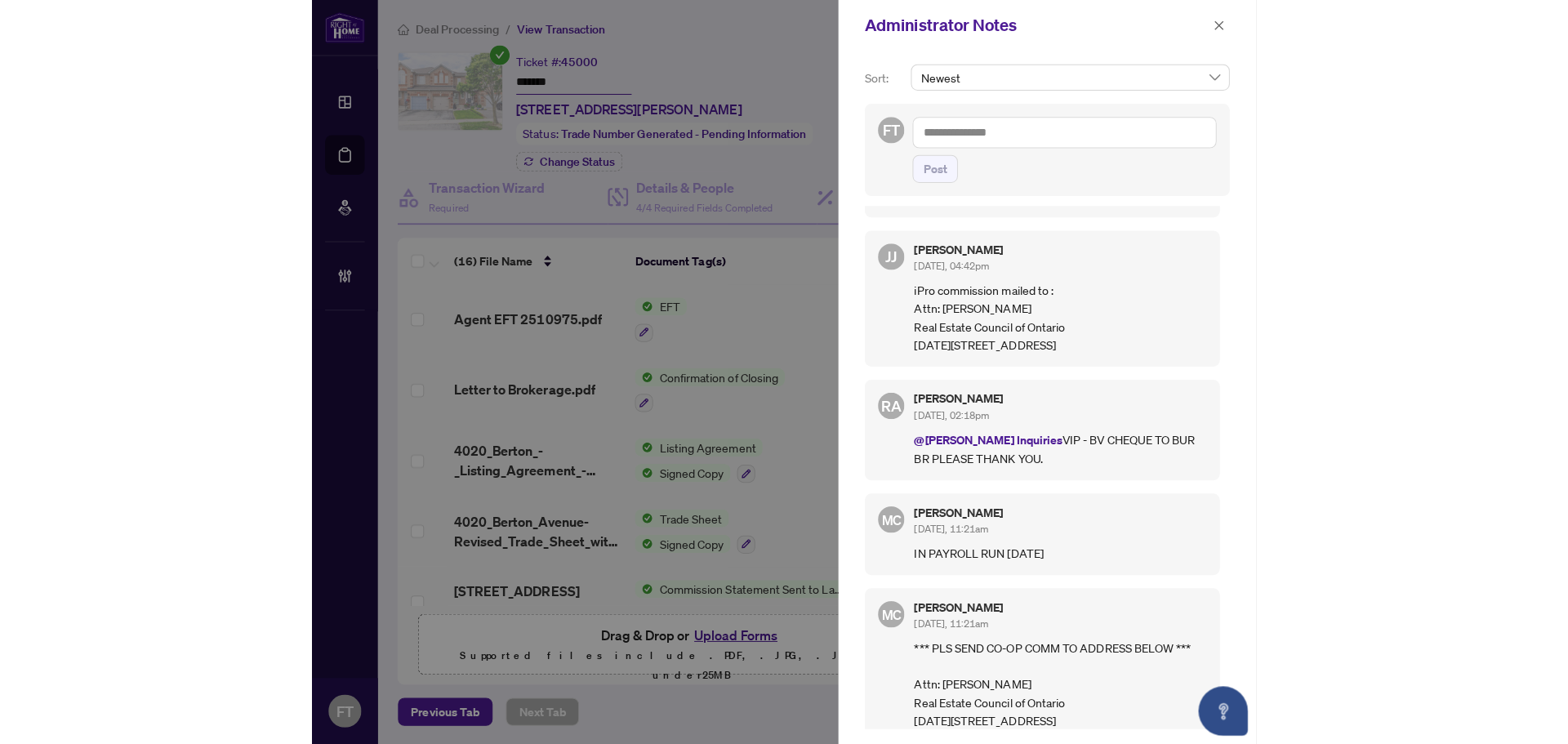
scroll to position [0, 0]
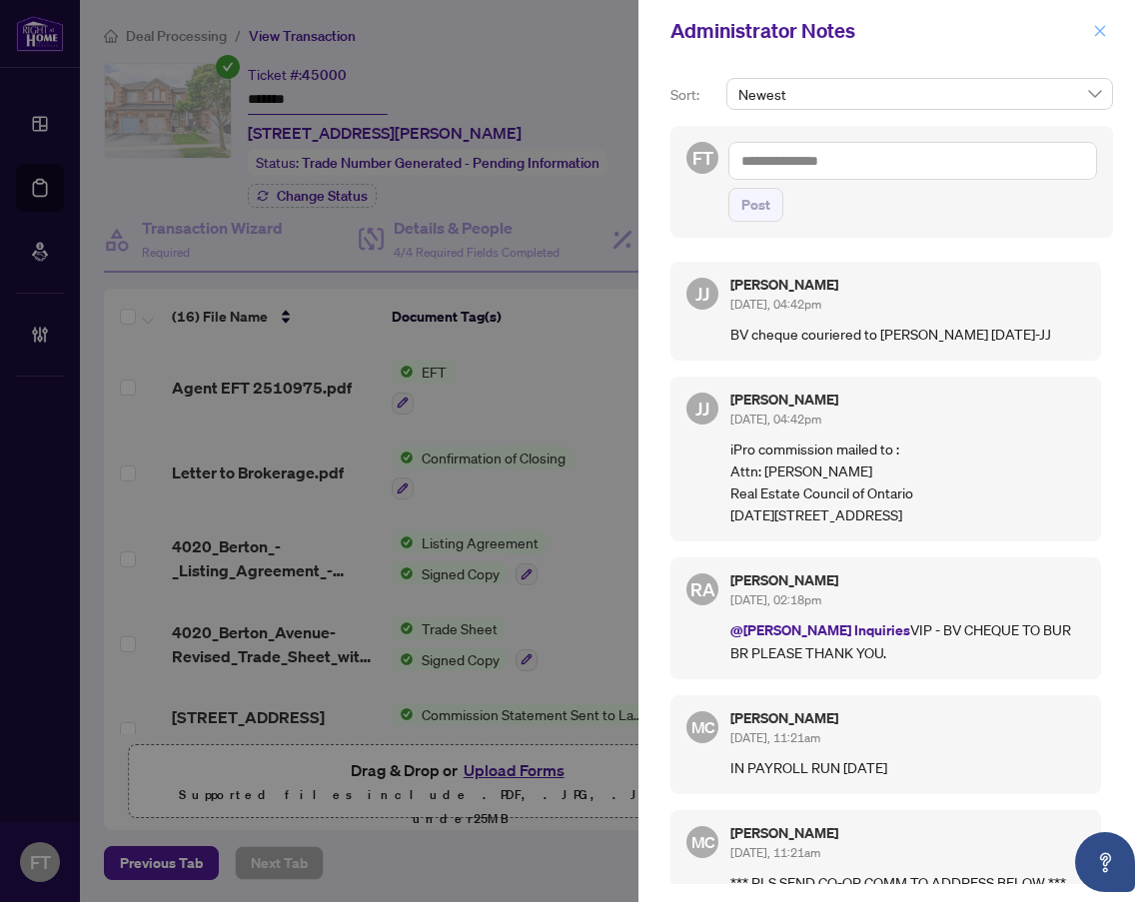
click at [1098, 34] on icon "close" at bounding box center [1100, 30] width 11 height 11
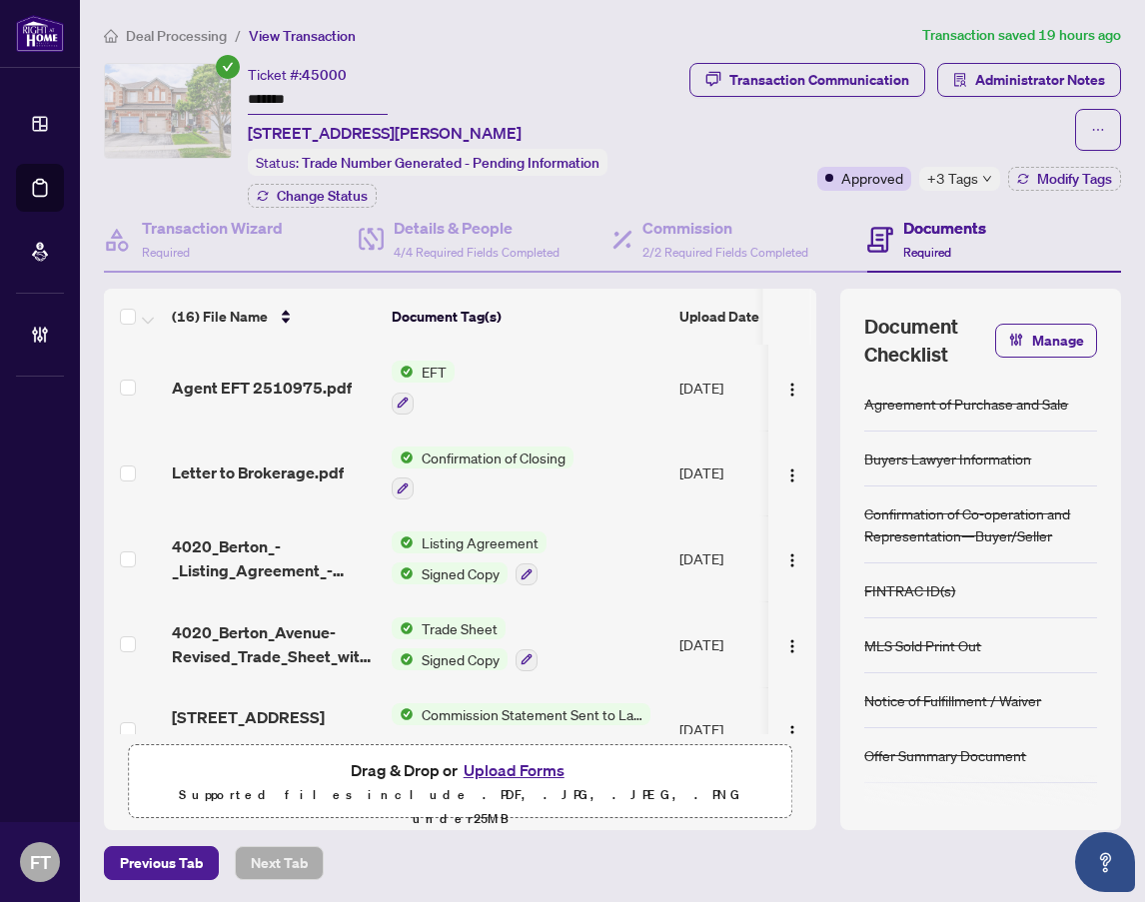
click at [170, 19] on main "Deal Processing / View Transaction Transaction saved 19 hours ago Ticket #: 450…" at bounding box center [612, 451] width 1065 height 902
click at [165, 36] on span "Deal Processing" at bounding box center [176, 36] width 101 height 18
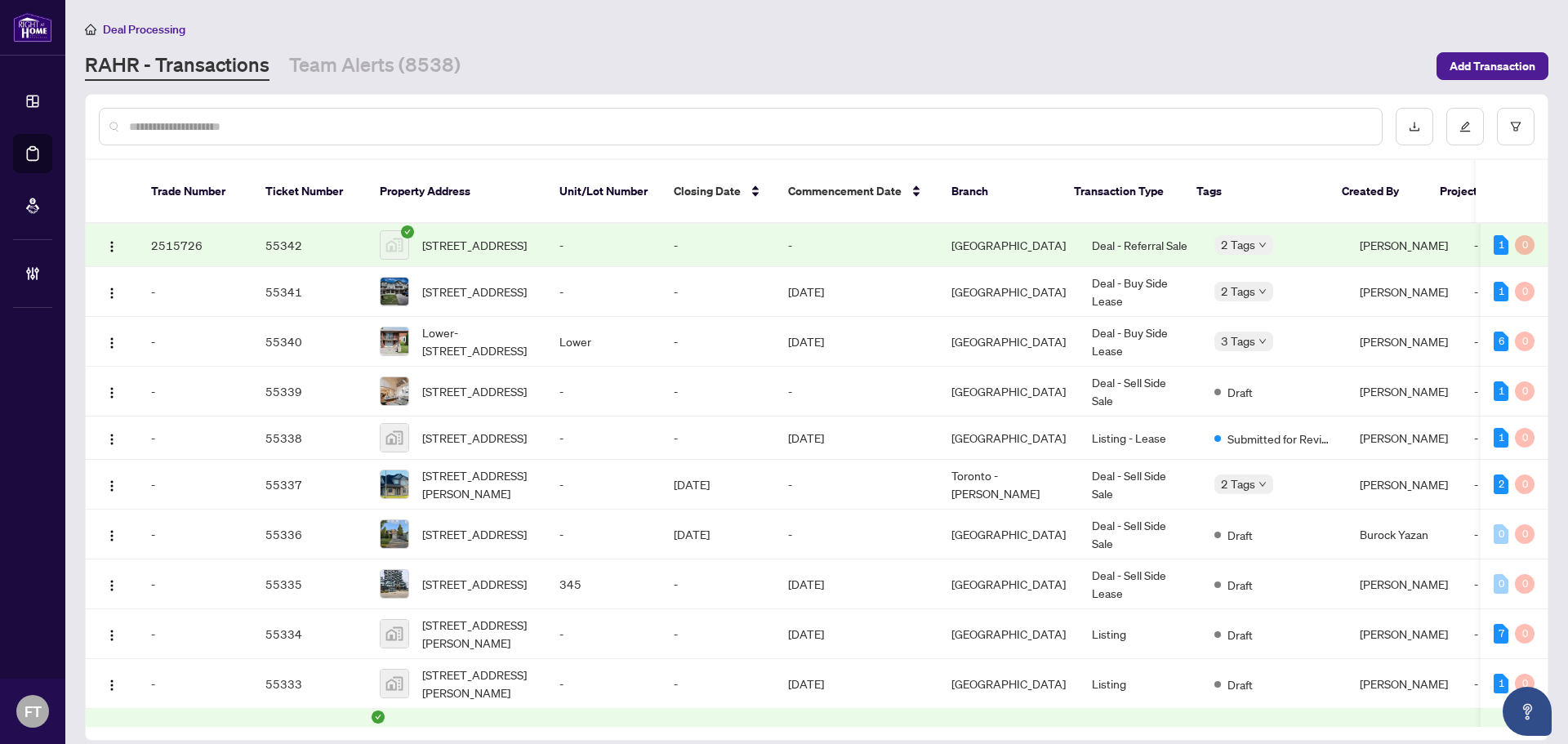
drag, startPoint x: 253, startPoint y: 135, endPoint x: 255, endPoint y: 126, distance: 9.2
click at [253, 133] on div at bounding box center [740, 127] width 1284 height 38
click at [255, 126] on input "text" at bounding box center [748, 127] width 1240 height 18
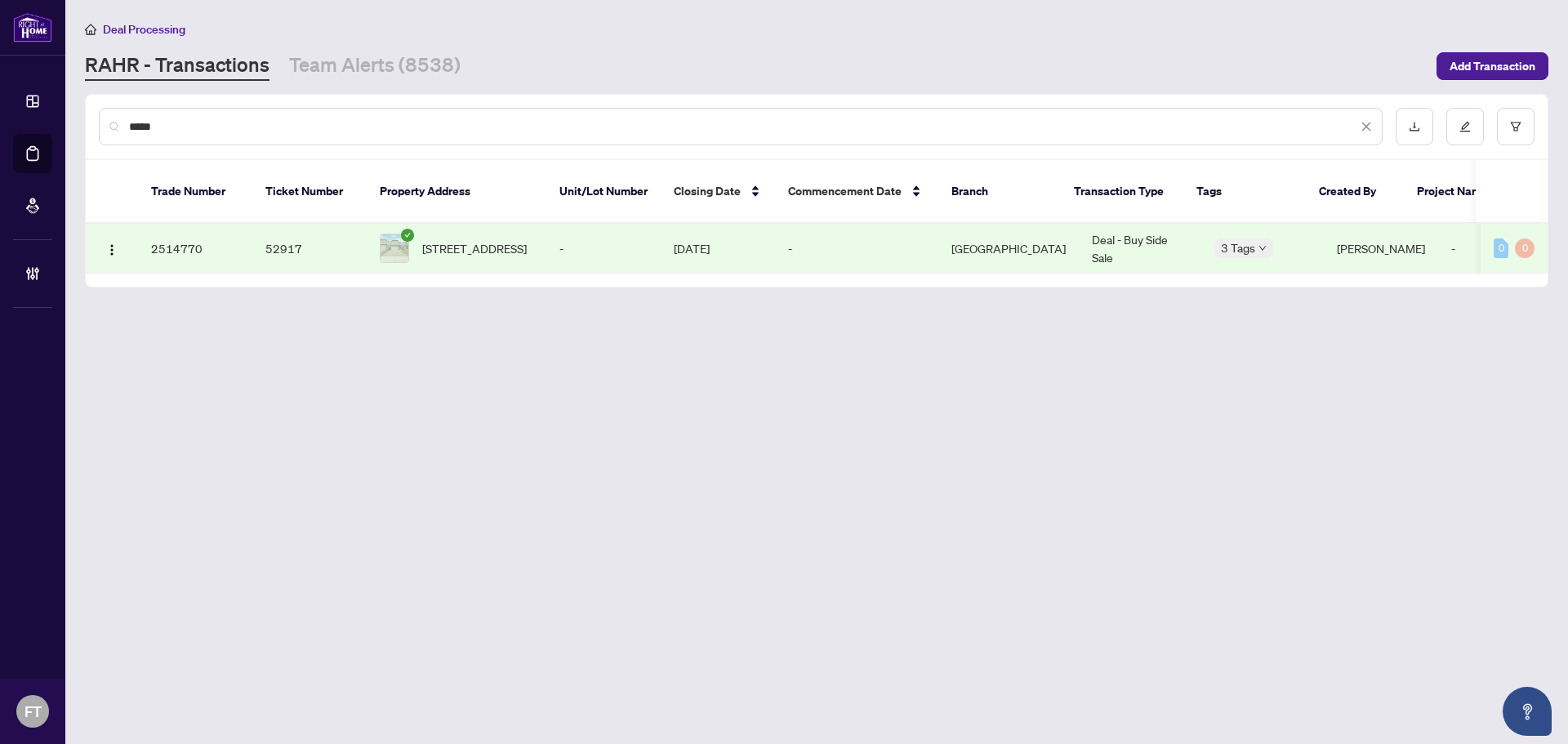
type input "*****"
click at [935, 230] on td "-" at bounding box center [1487, 249] width 98 height 50
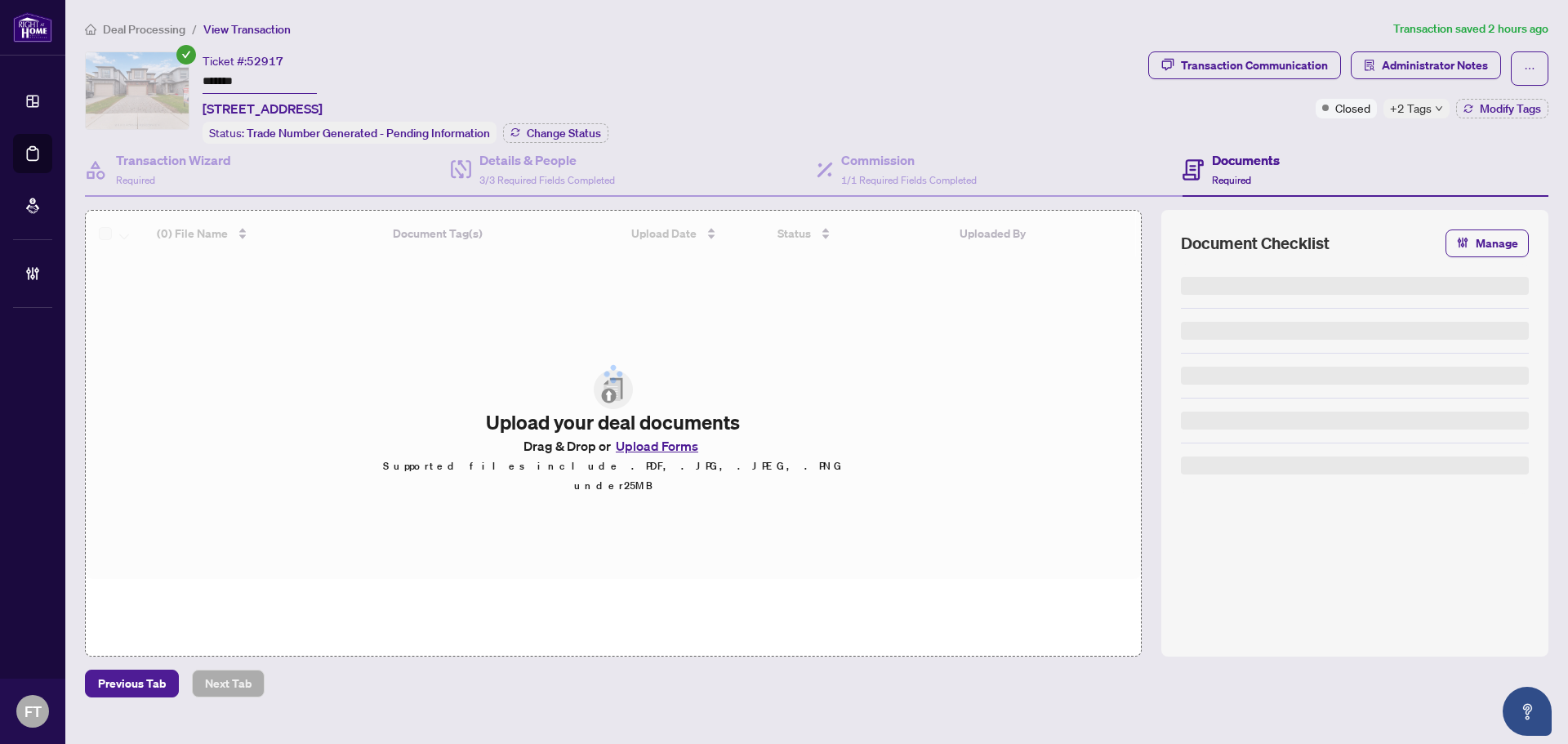
click at [935, 68] on span "Administrator Notes" at bounding box center [1435, 65] width 106 height 26
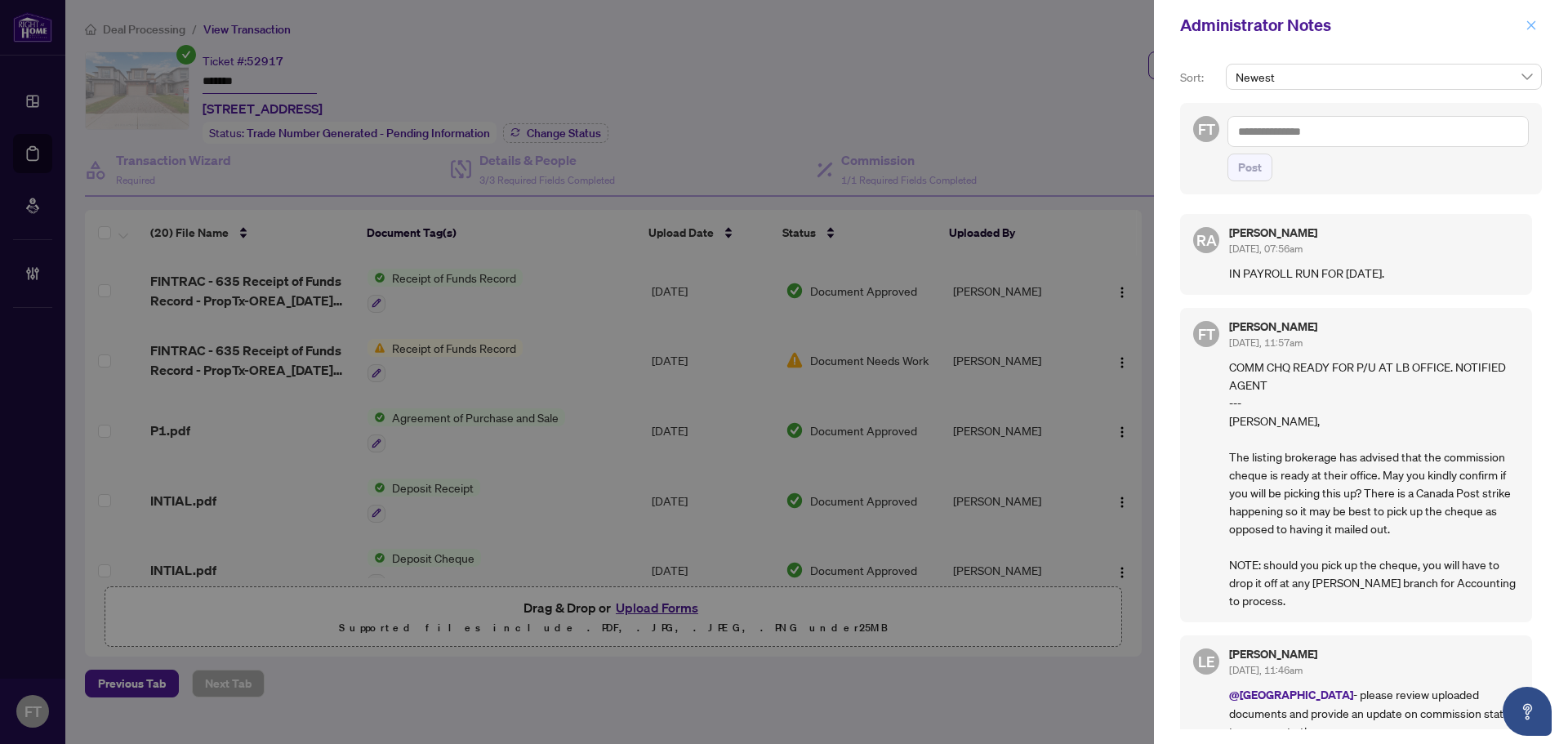
click at [935, 21] on icon "close" at bounding box center [1531, 25] width 11 height 11
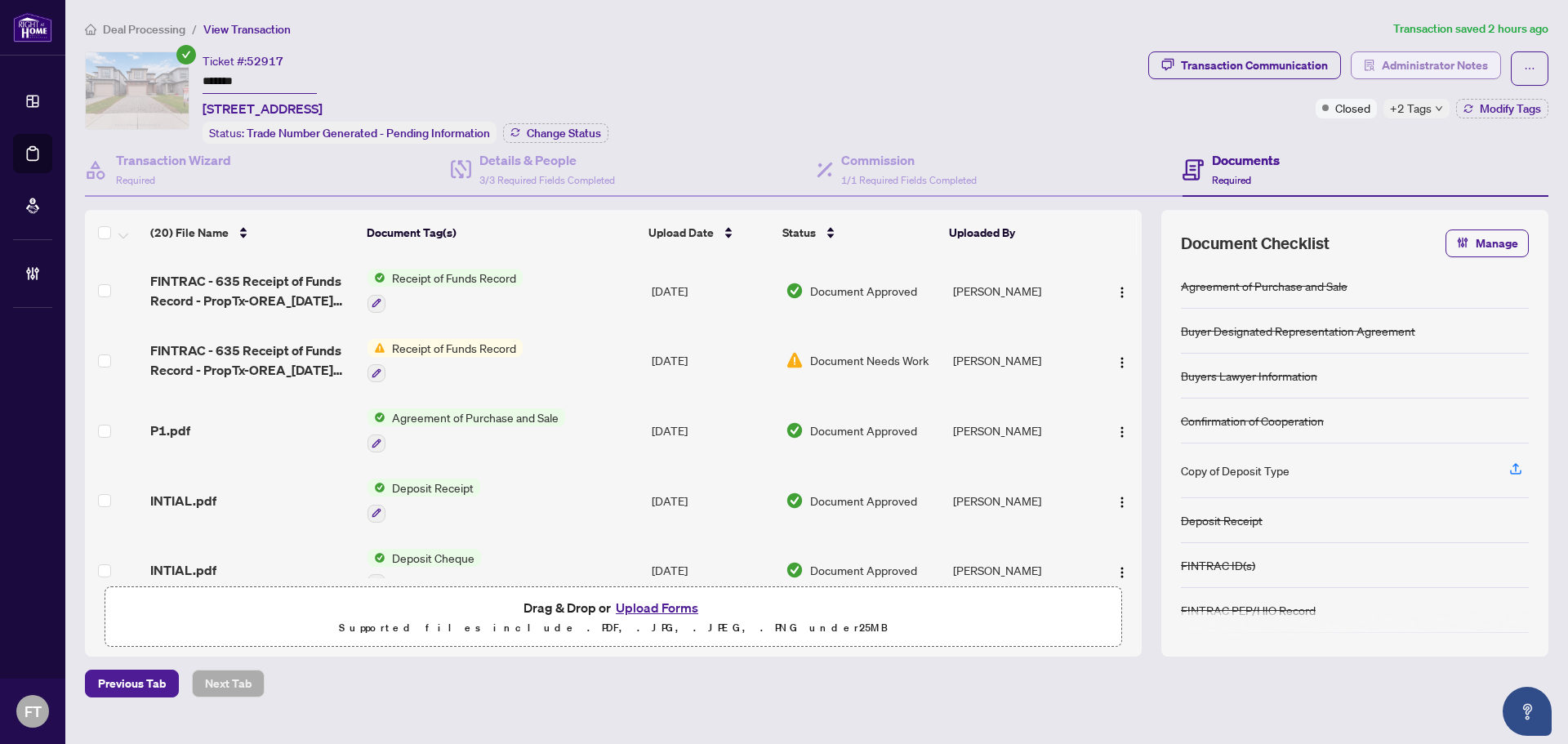
click at [935, 59] on span "Administrator Notes" at bounding box center [1435, 65] width 106 height 26
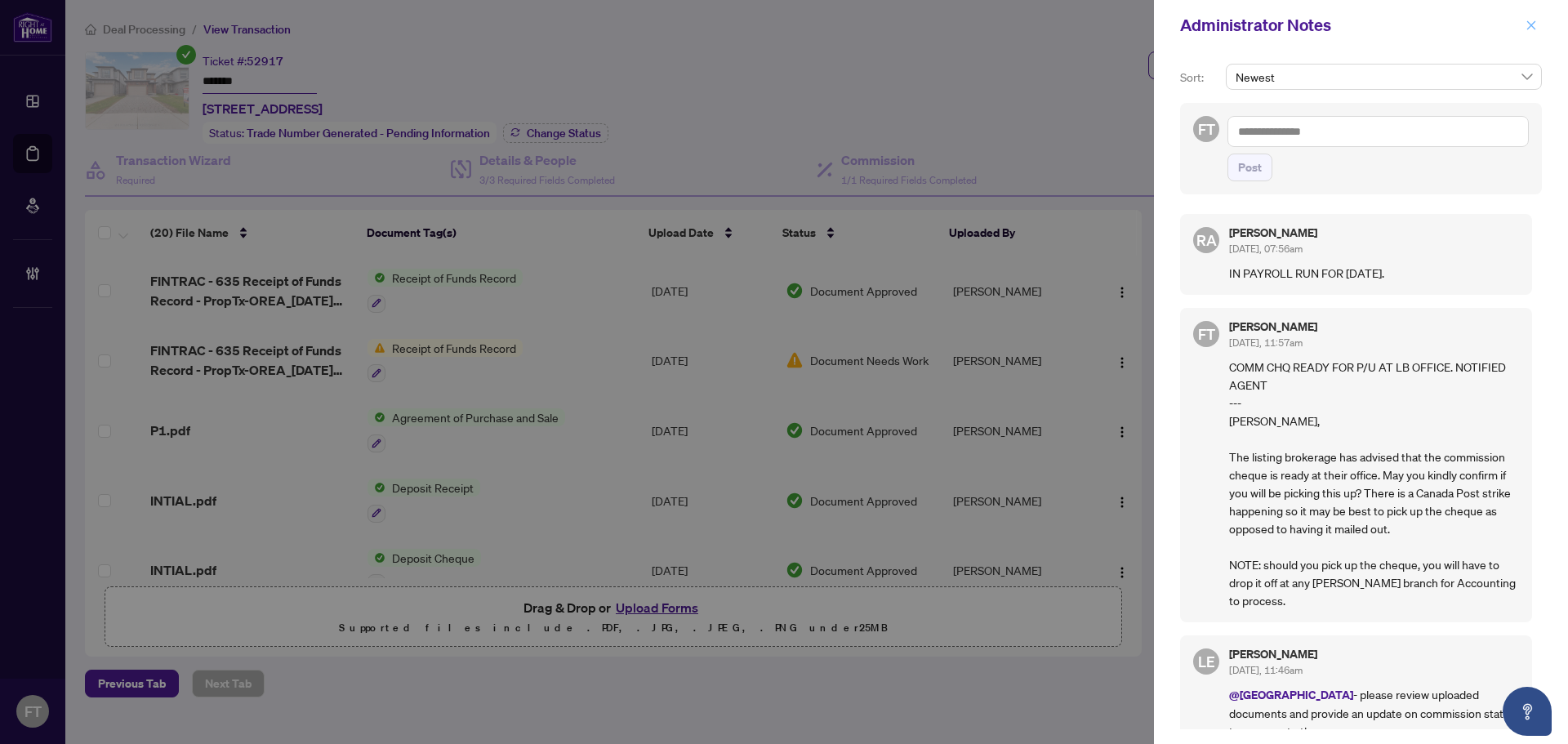
click at [935, 27] on icon "close" at bounding box center [1531, 25] width 11 height 11
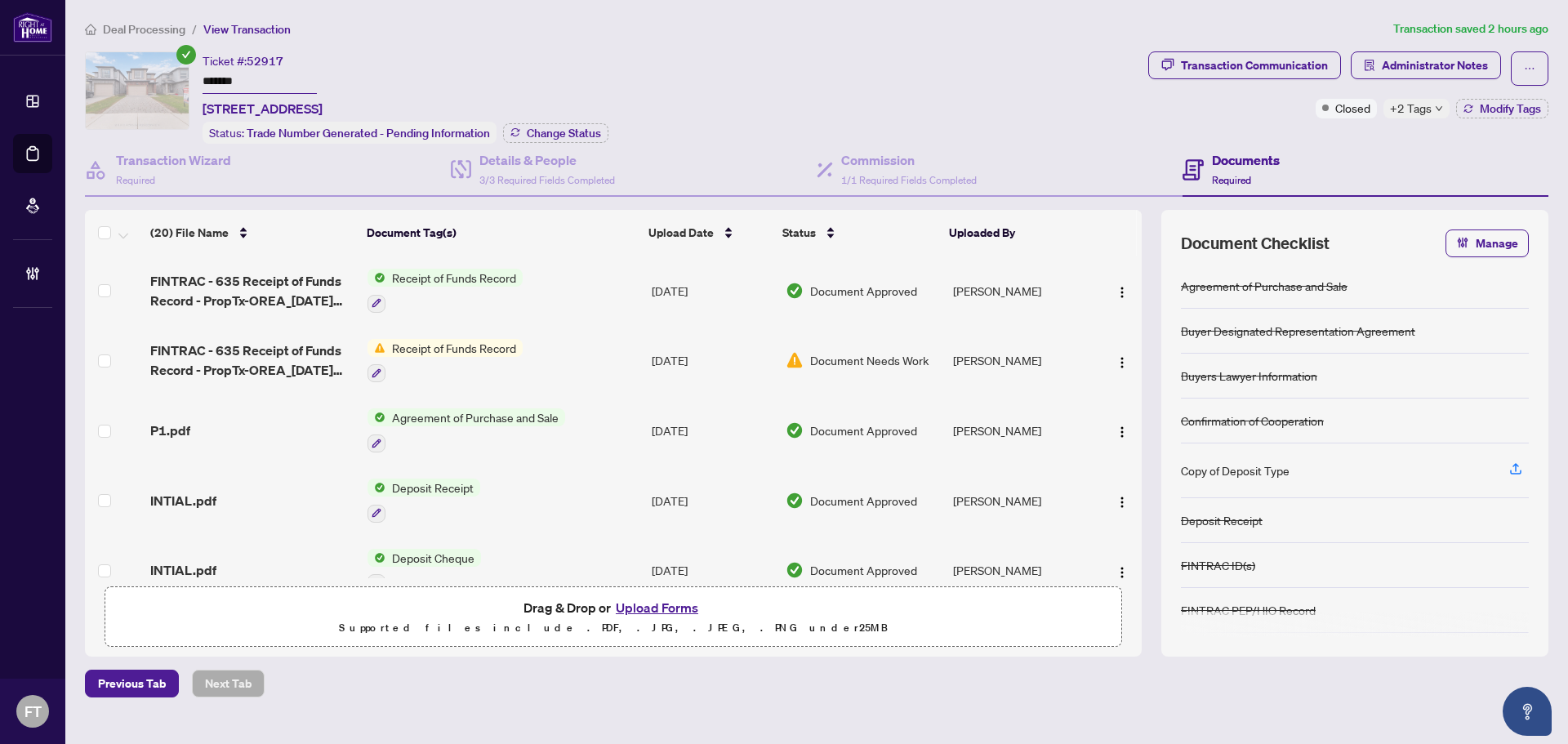
click at [935, 105] on span "+2 Tags" at bounding box center [1410, 108] width 42 height 19
click at [786, 107] on div "Ticket #: 52917 ******* 750 Freeport St, London North, Ontario L5C 1S6, Canada …" at bounding box center [613, 97] width 1057 height 92
click at [159, 25] on span "Deal Processing" at bounding box center [144, 29] width 83 height 15
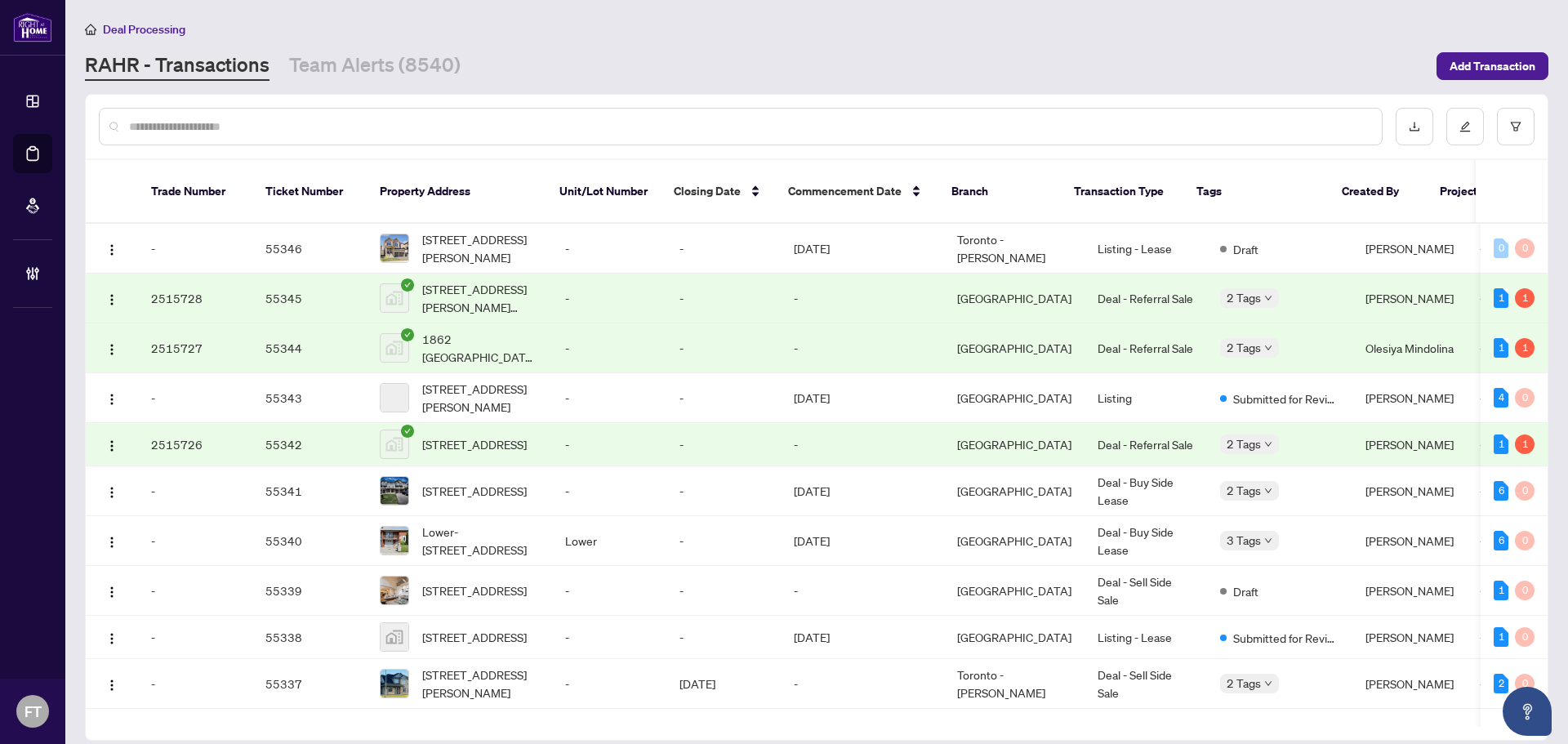
click at [298, 138] on div at bounding box center [740, 127] width 1284 height 38
click at [298, 126] on input "text" at bounding box center [748, 127] width 1240 height 18
paste input "*****"
type input "*****"
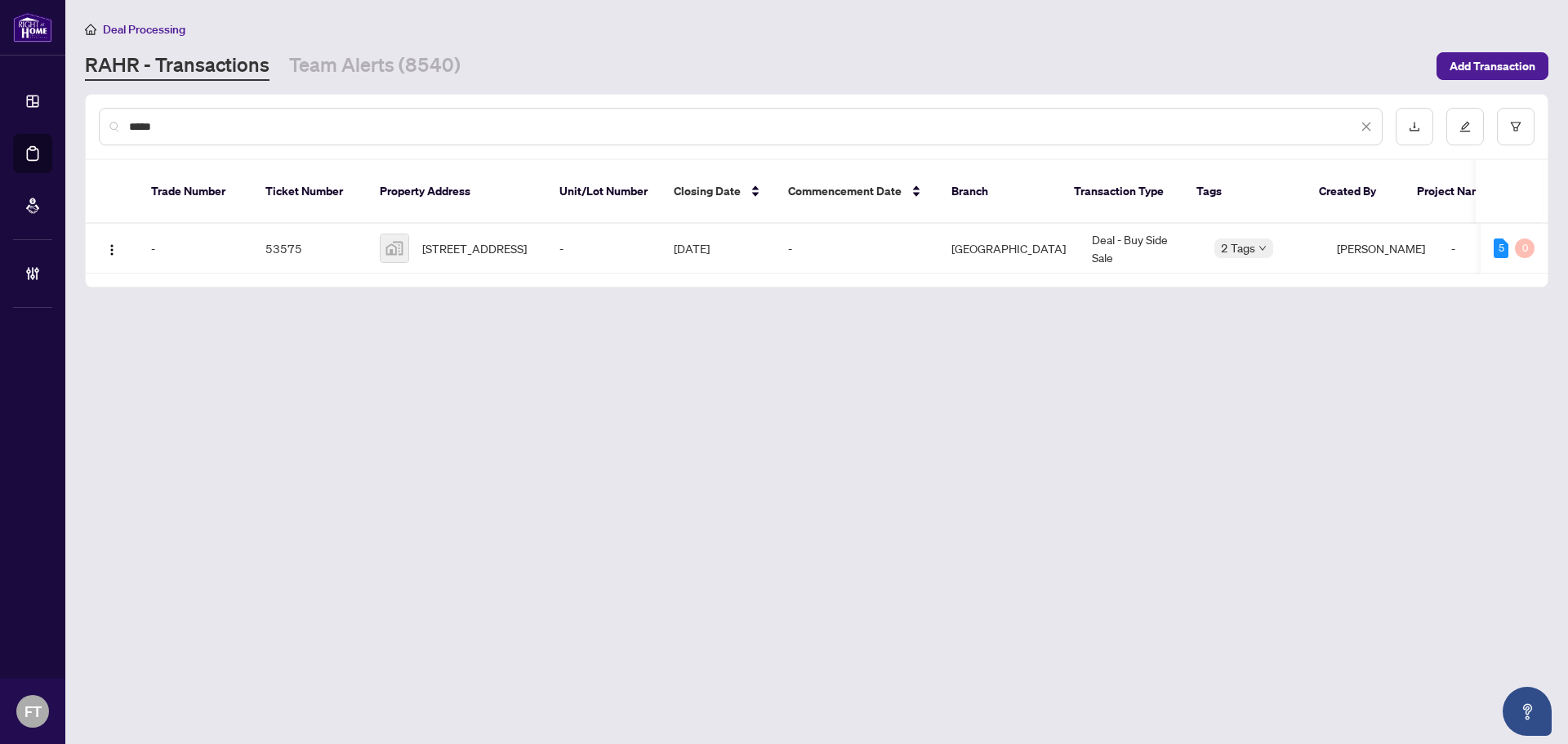
drag, startPoint x: 524, startPoint y: 431, endPoint x: 587, endPoint y: 155, distance: 283.1
click at [525, 428] on main "Deal Processing RAHR - Transactions Team Alerts (8540) Add Transaction ***** Tr…" at bounding box center [816, 372] width 1503 height 744
click at [495, 240] on span "43 Dominion Gardens Drive, Georgetown, ON, Canada" at bounding box center [475, 249] width 105 height 18
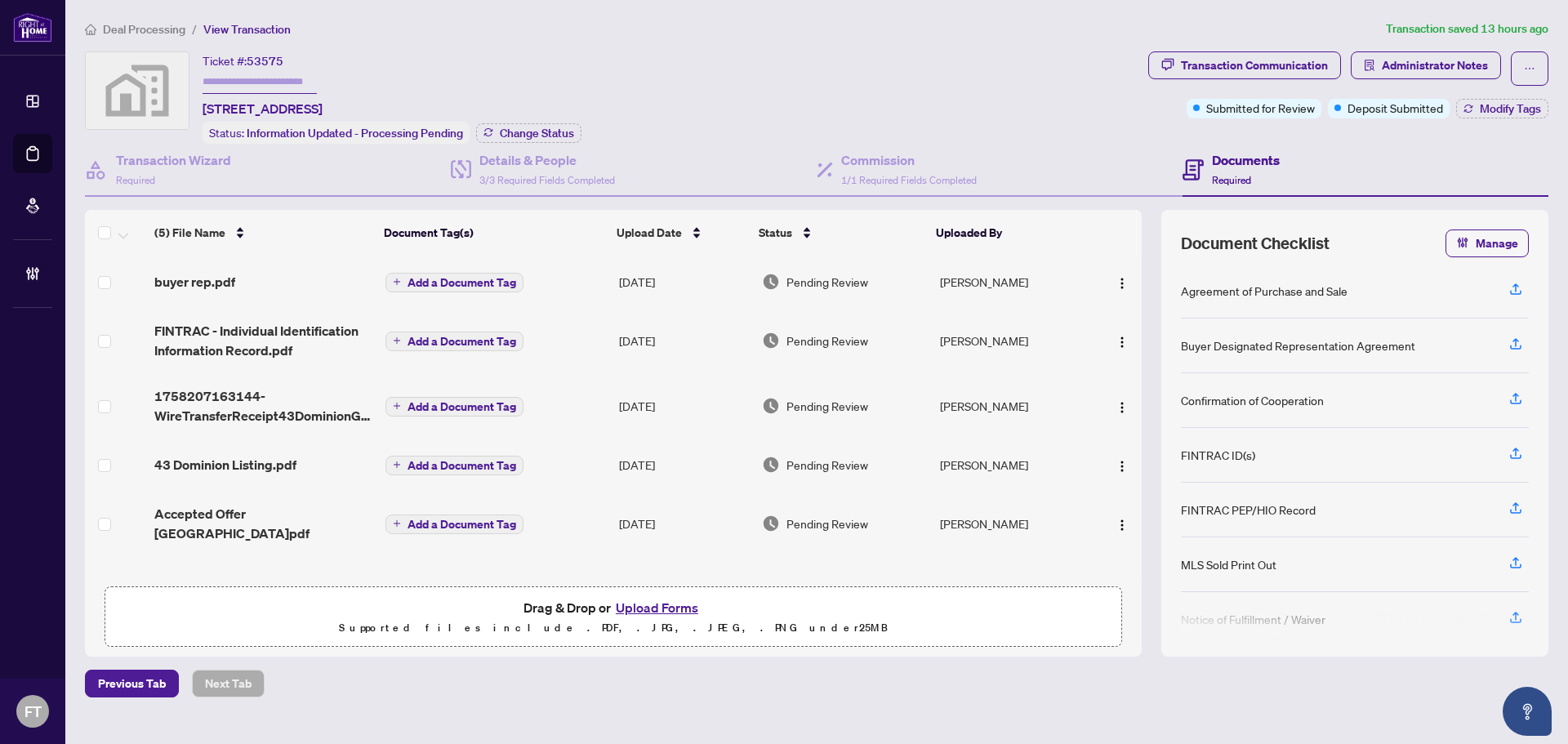
click at [136, 29] on span "Deal Processing" at bounding box center [144, 29] width 83 height 15
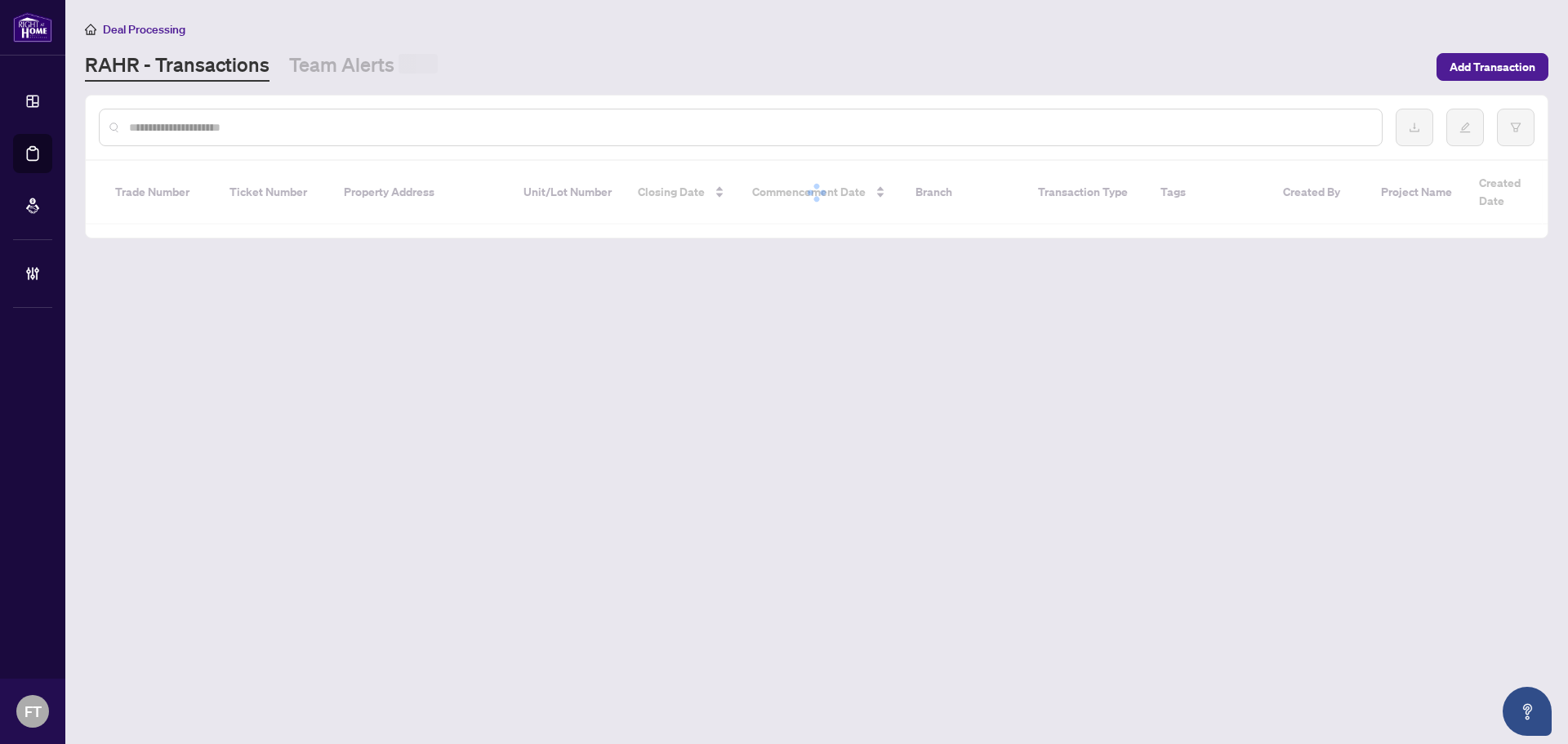
click at [242, 126] on input "text" at bounding box center [748, 128] width 1240 height 18
paste input "*****"
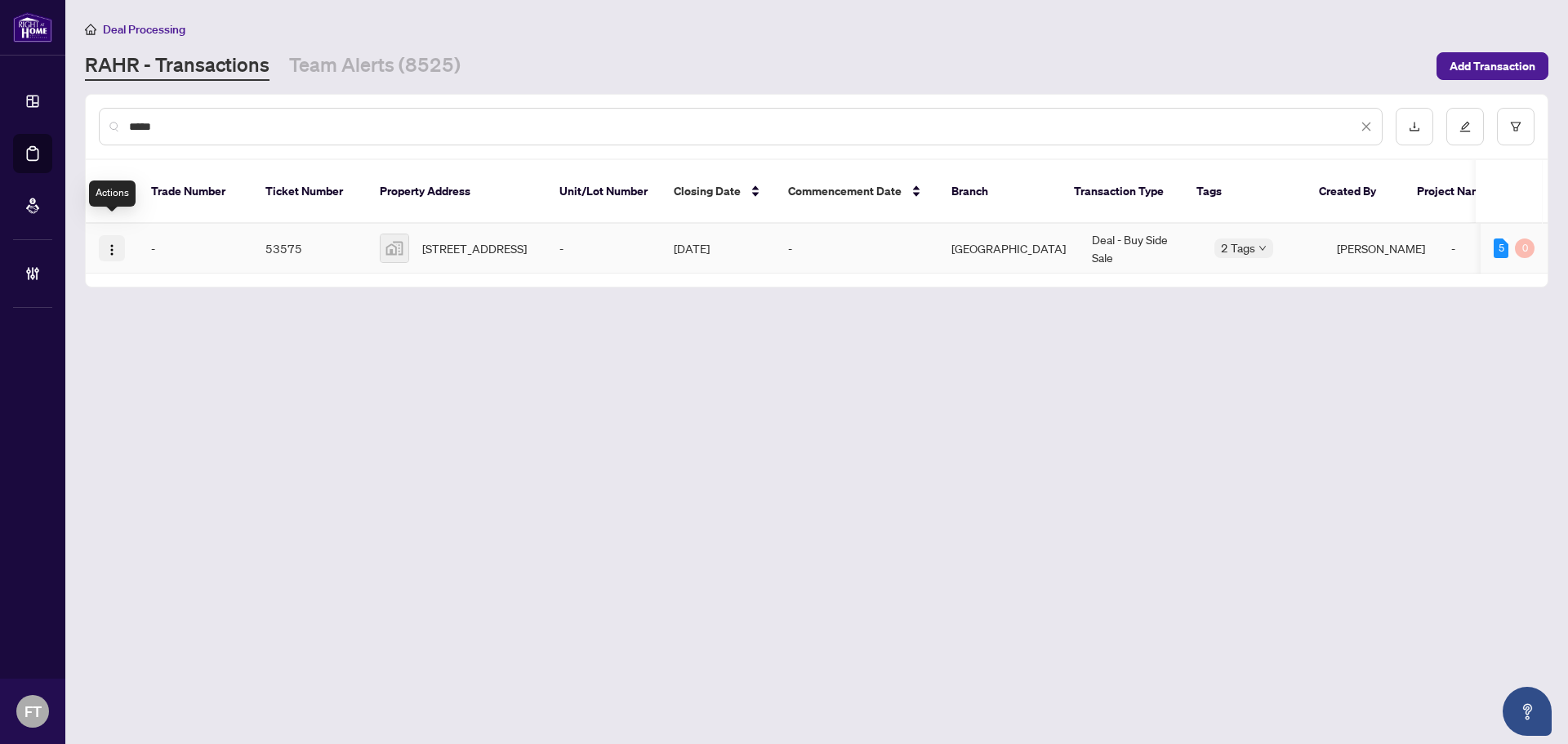
click at [113, 244] on img "button" at bounding box center [112, 250] width 13 height 13
click at [175, 292] on span "Open in New Tab" at bounding box center [190, 289] width 156 height 18
click at [380, 129] on input "*****" at bounding box center [743, 127] width 1228 height 18
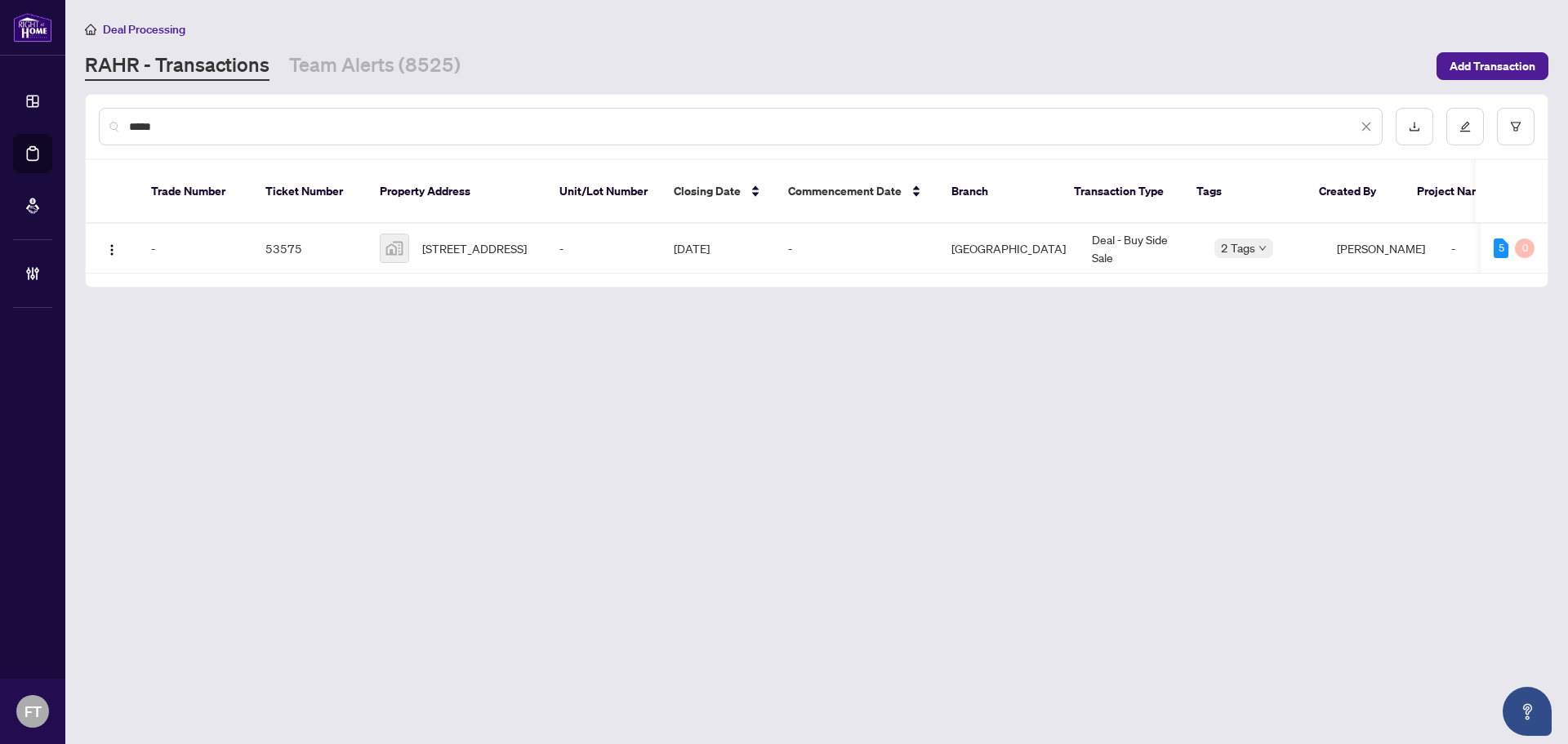
click at [380, 129] on input "*****" at bounding box center [743, 127] width 1228 height 18
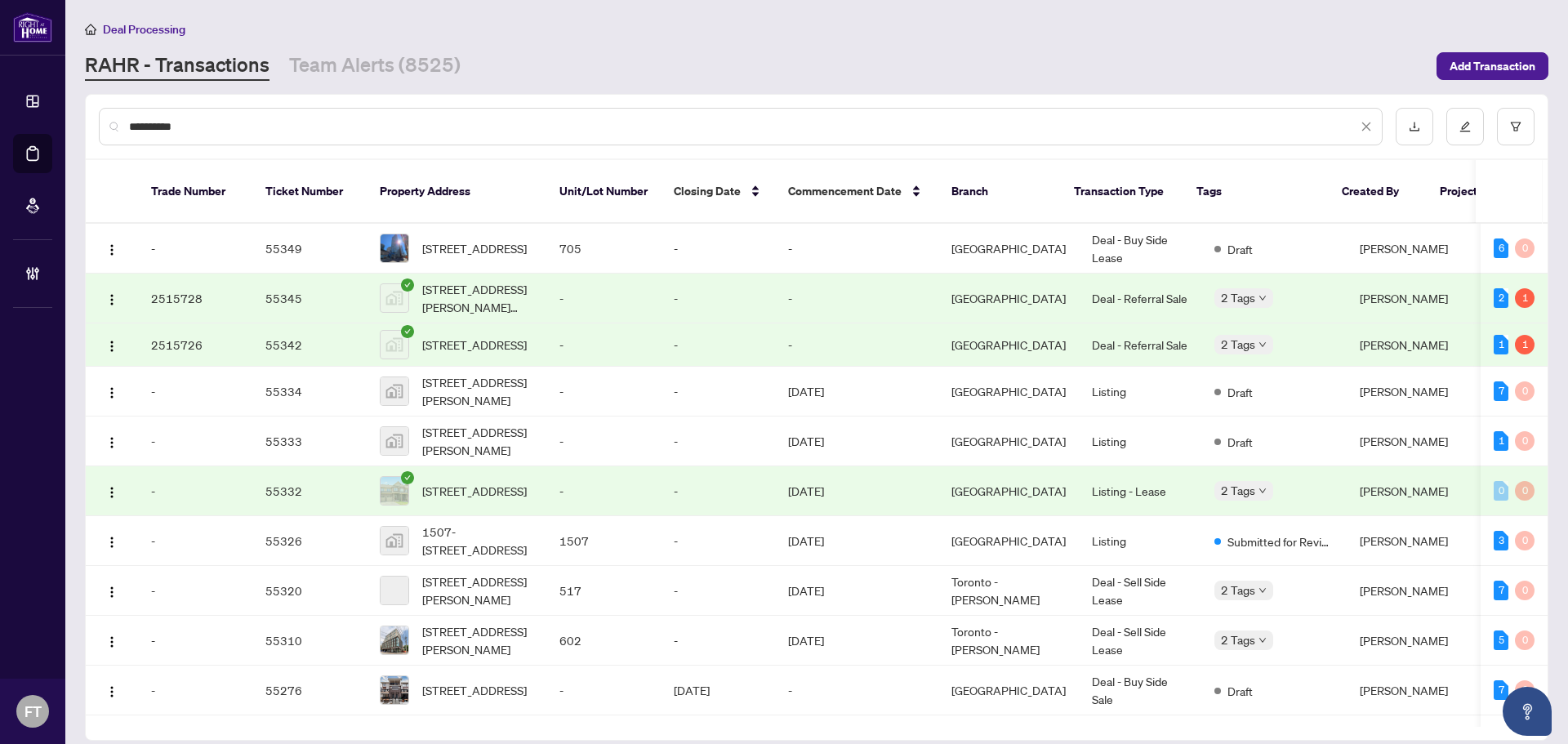
type input "**********"
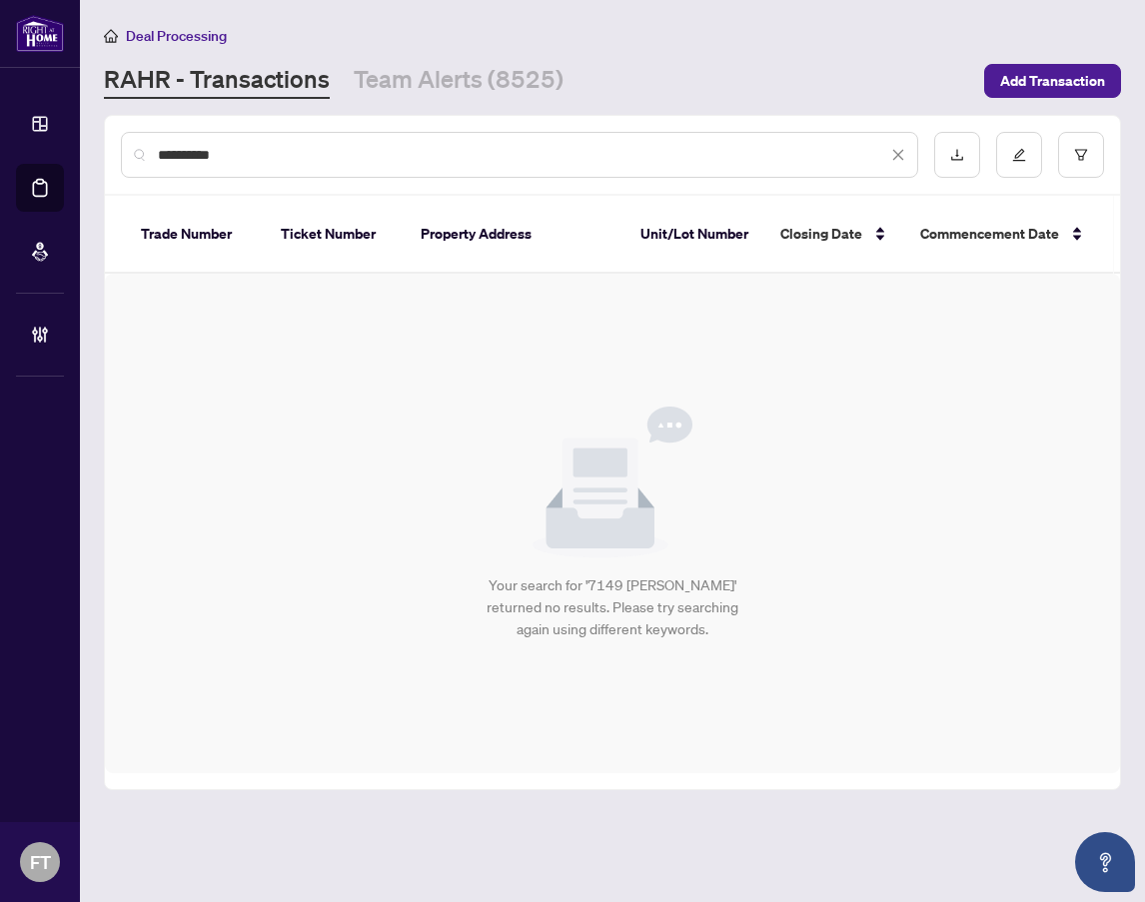
click at [898, 155] on span "**********" at bounding box center [532, 155] width 748 height 22
click at [898, 155] on icon "close" at bounding box center [899, 155] width 11 height 11
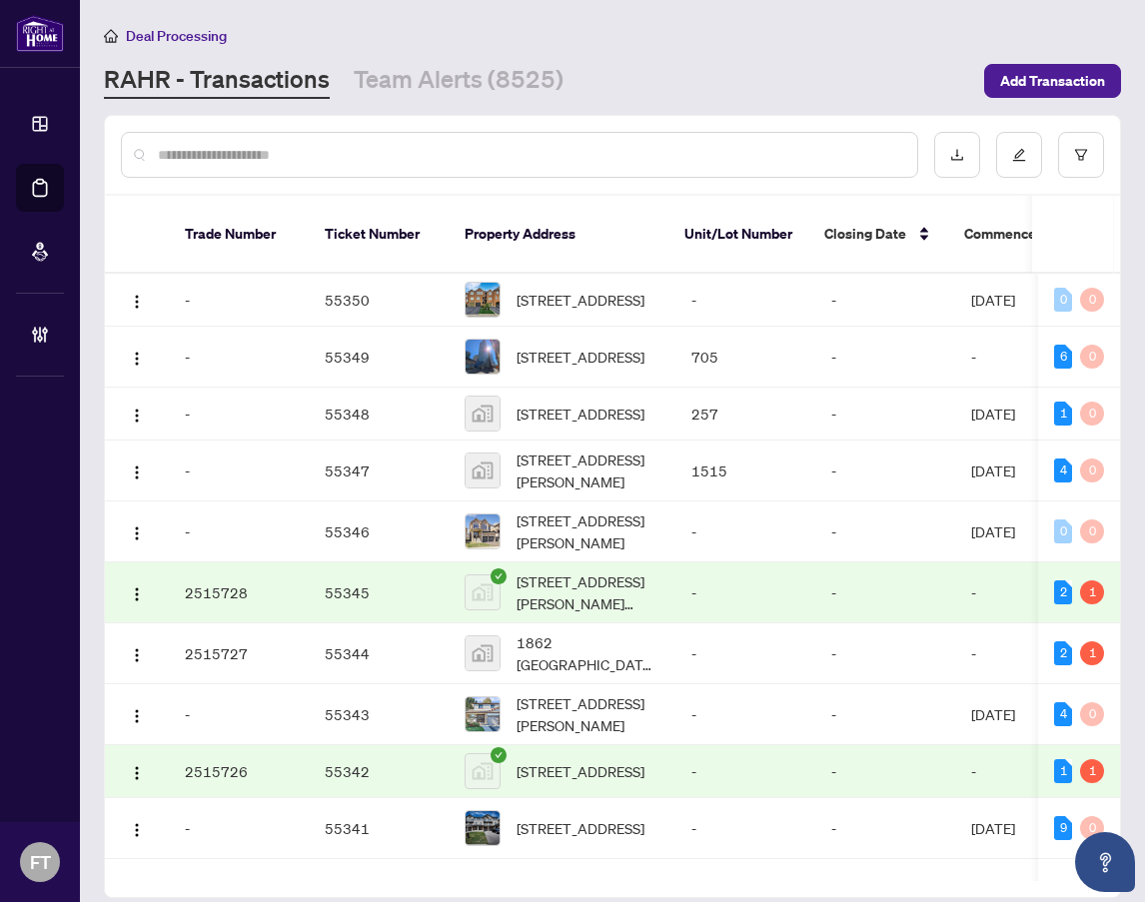
click at [329, 874] on div "Trade Number Ticket Number Property Address Unit/Lot Number Closing Date Commen…" at bounding box center [612, 547] width 1015 height 702
click at [850, 80] on div "RAHR - Transactions Team Alerts (8525)" at bounding box center [538, 81] width 869 height 36
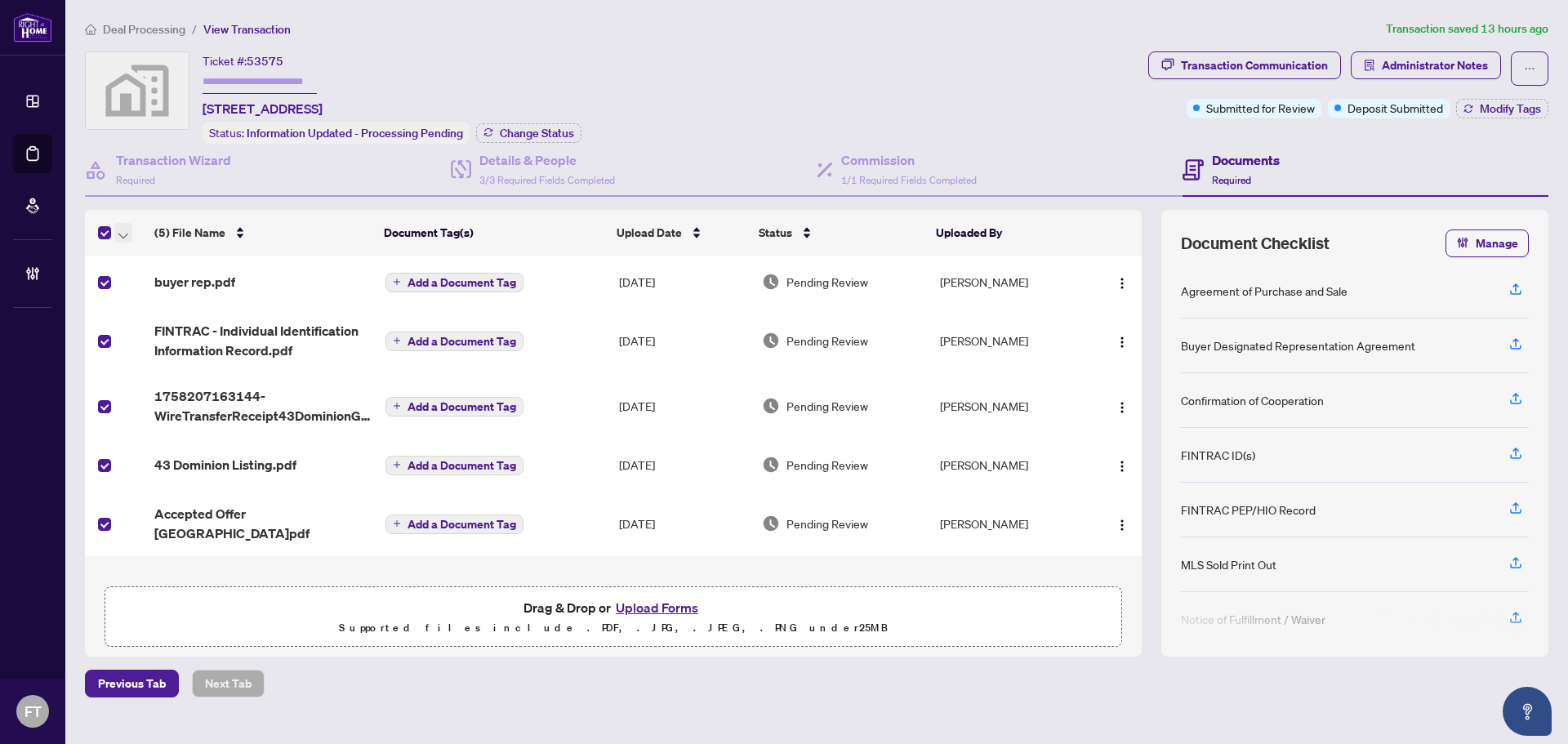
click at [118, 233] on button "button" at bounding box center [123, 233] width 18 height 20
click at [137, 251] on span "Open Selected in New Tab(s)" at bounding box center [200, 260] width 145 height 18
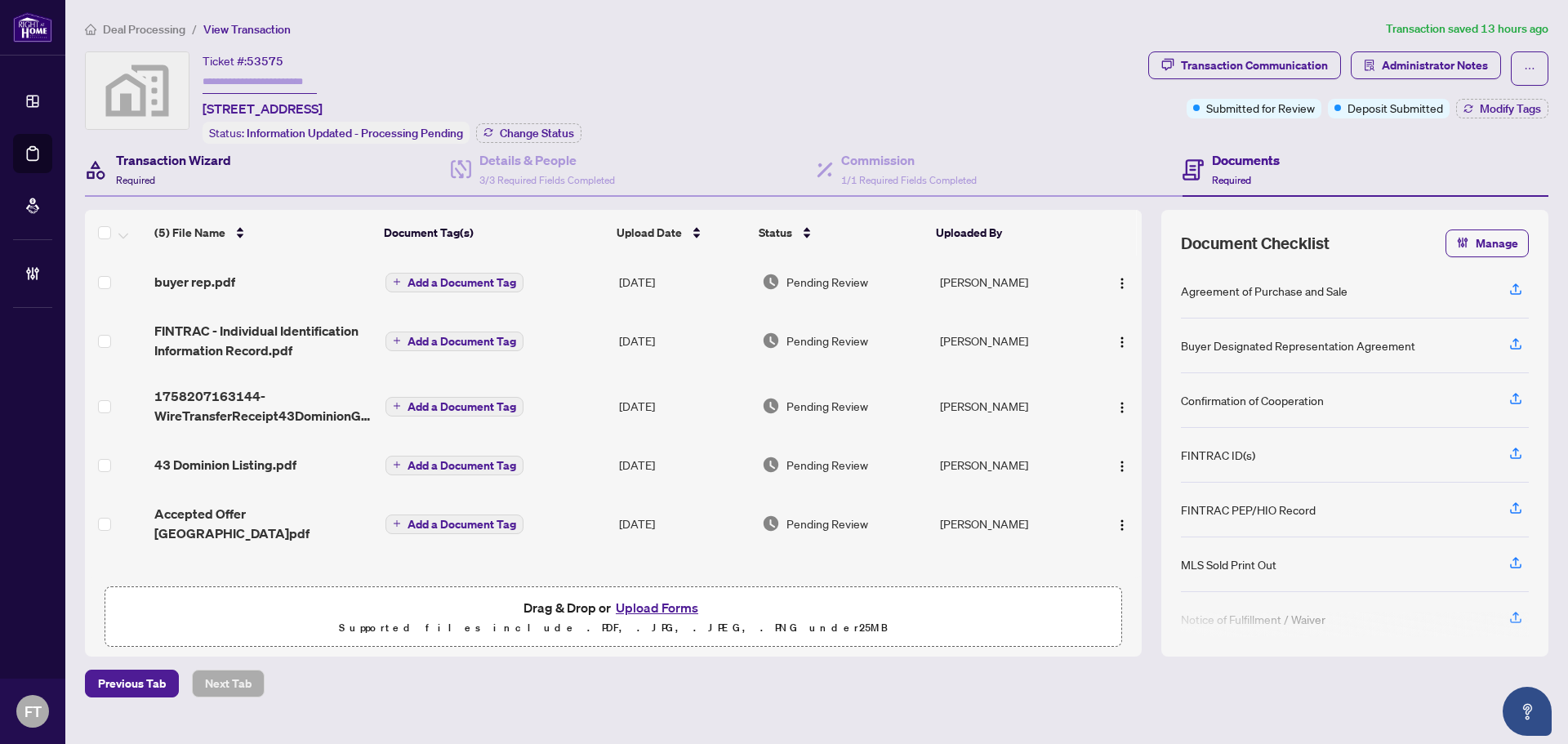
click at [176, 170] on div "Transaction Wizard Required" at bounding box center [173, 169] width 115 height 38
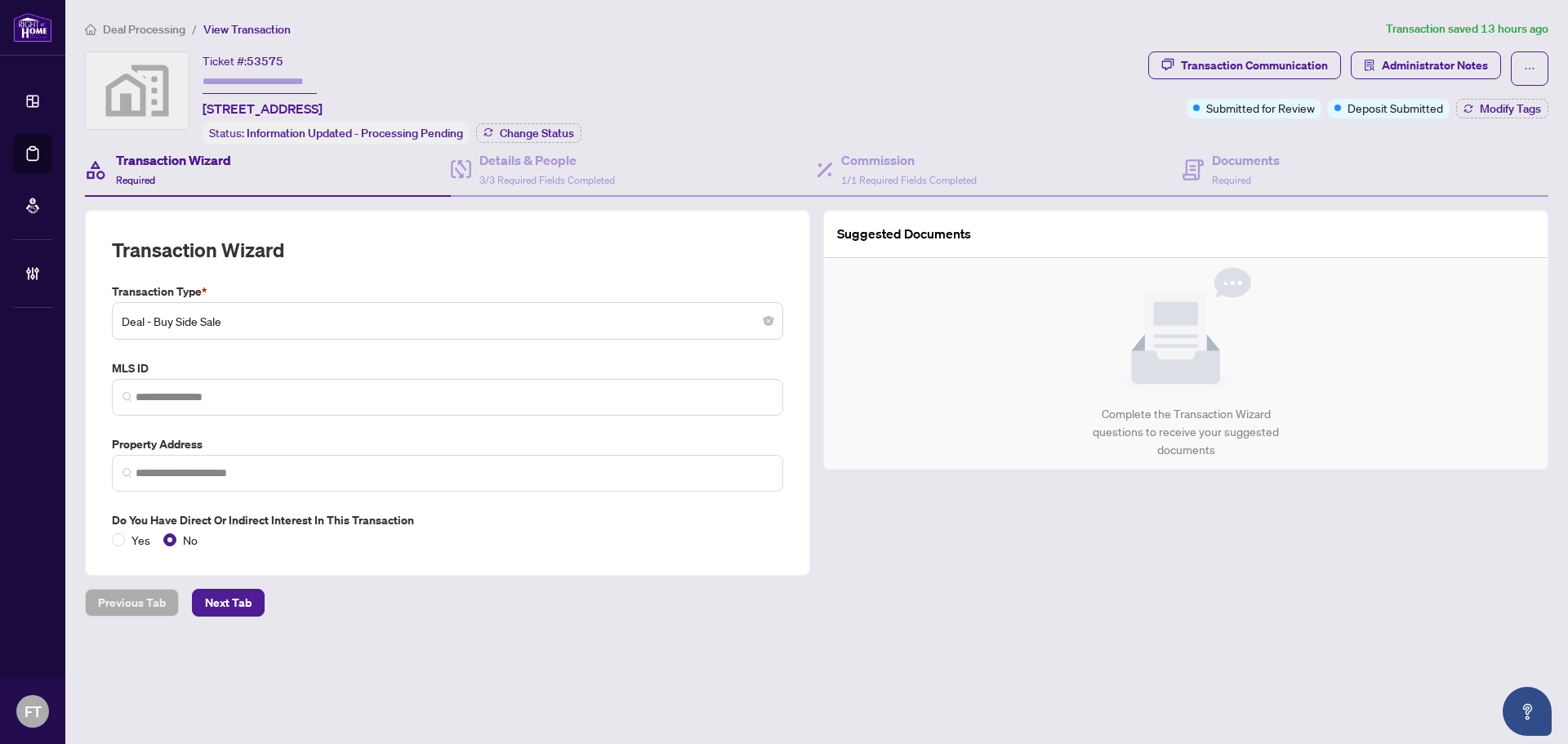
type input "**********"
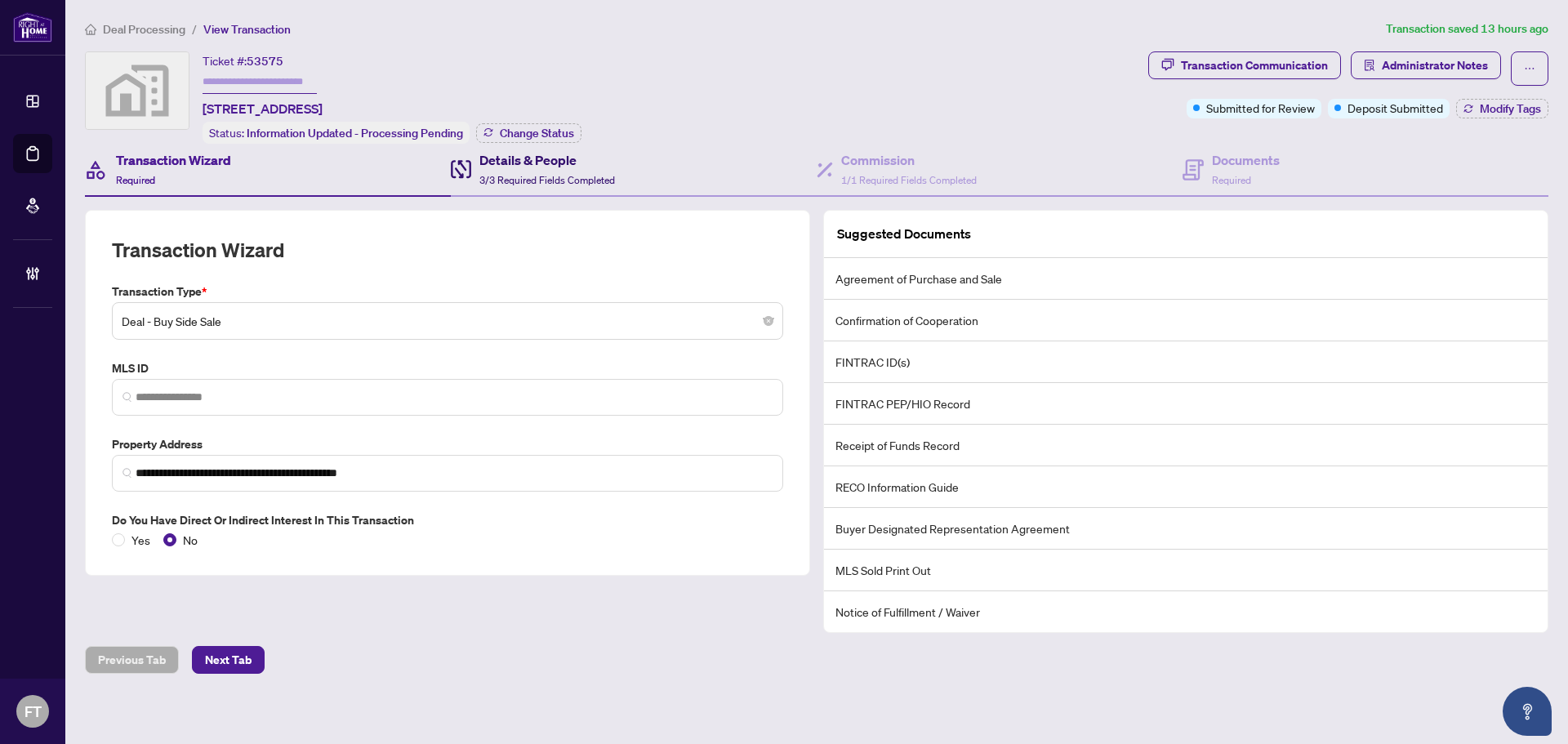
click at [577, 174] on span "3/3 Required Fields Completed" at bounding box center [547, 180] width 136 height 12
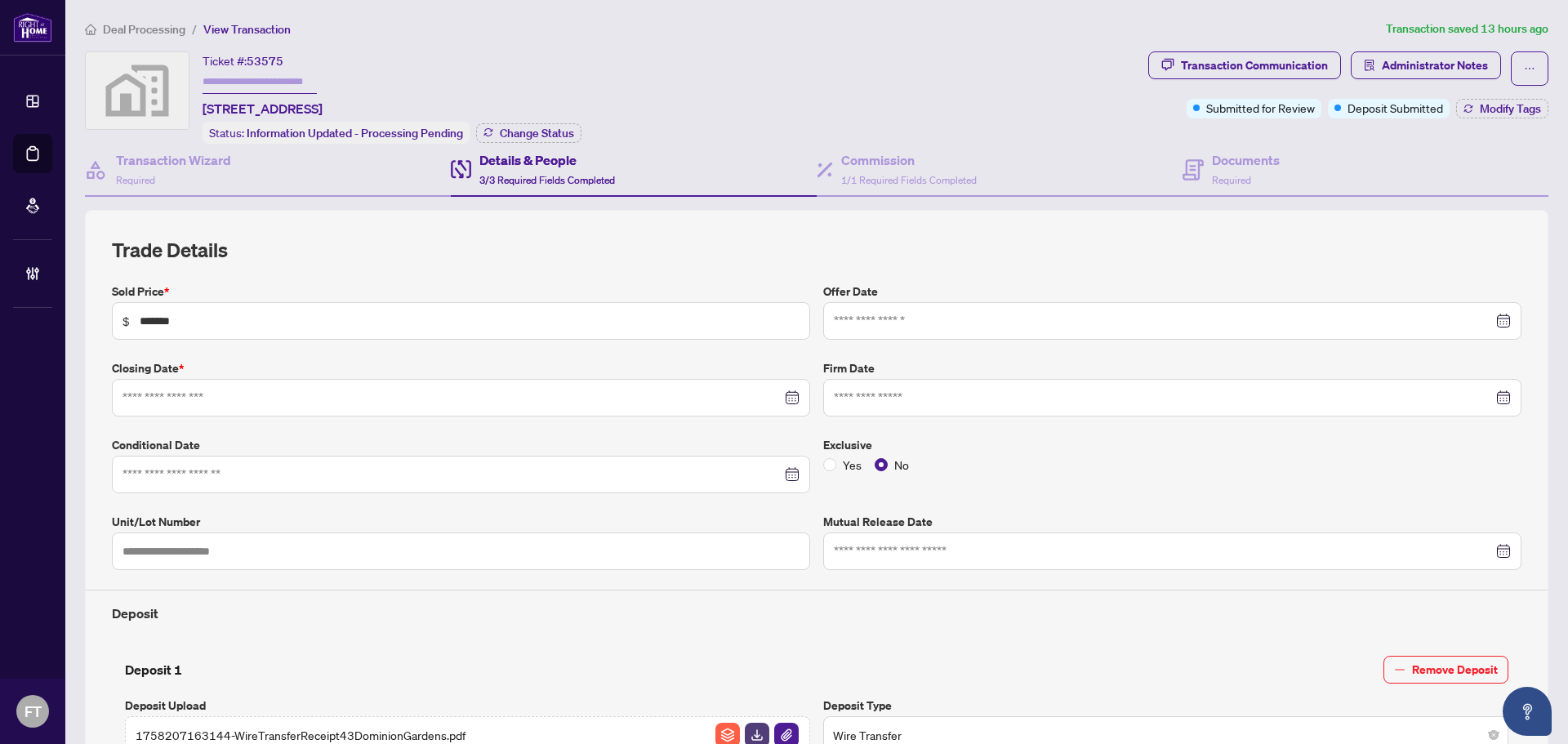
type input "**********"
click at [878, 163] on h4 "Commission" at bounding box center [909, 160] width 136 height 20
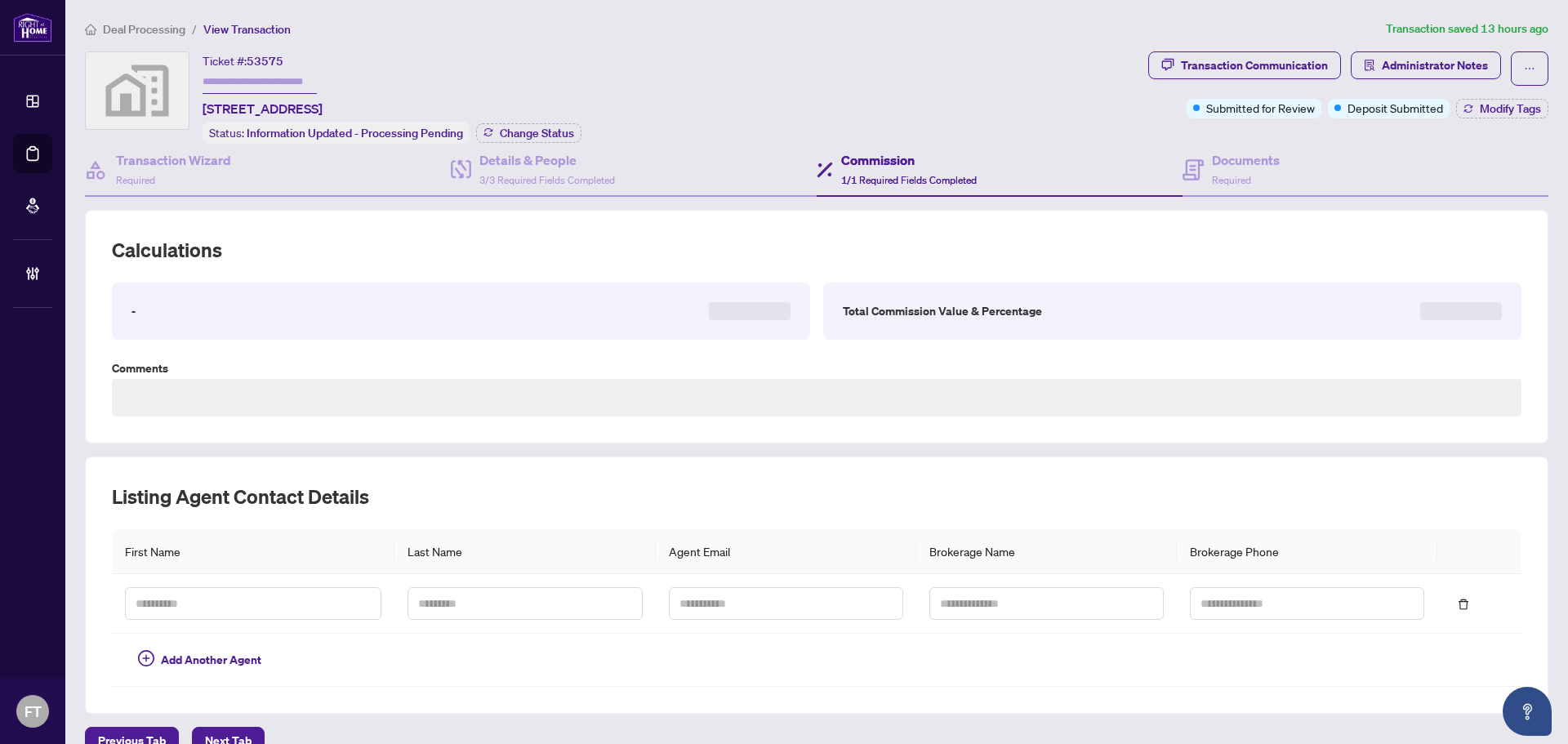
scroll to position [28, 0]
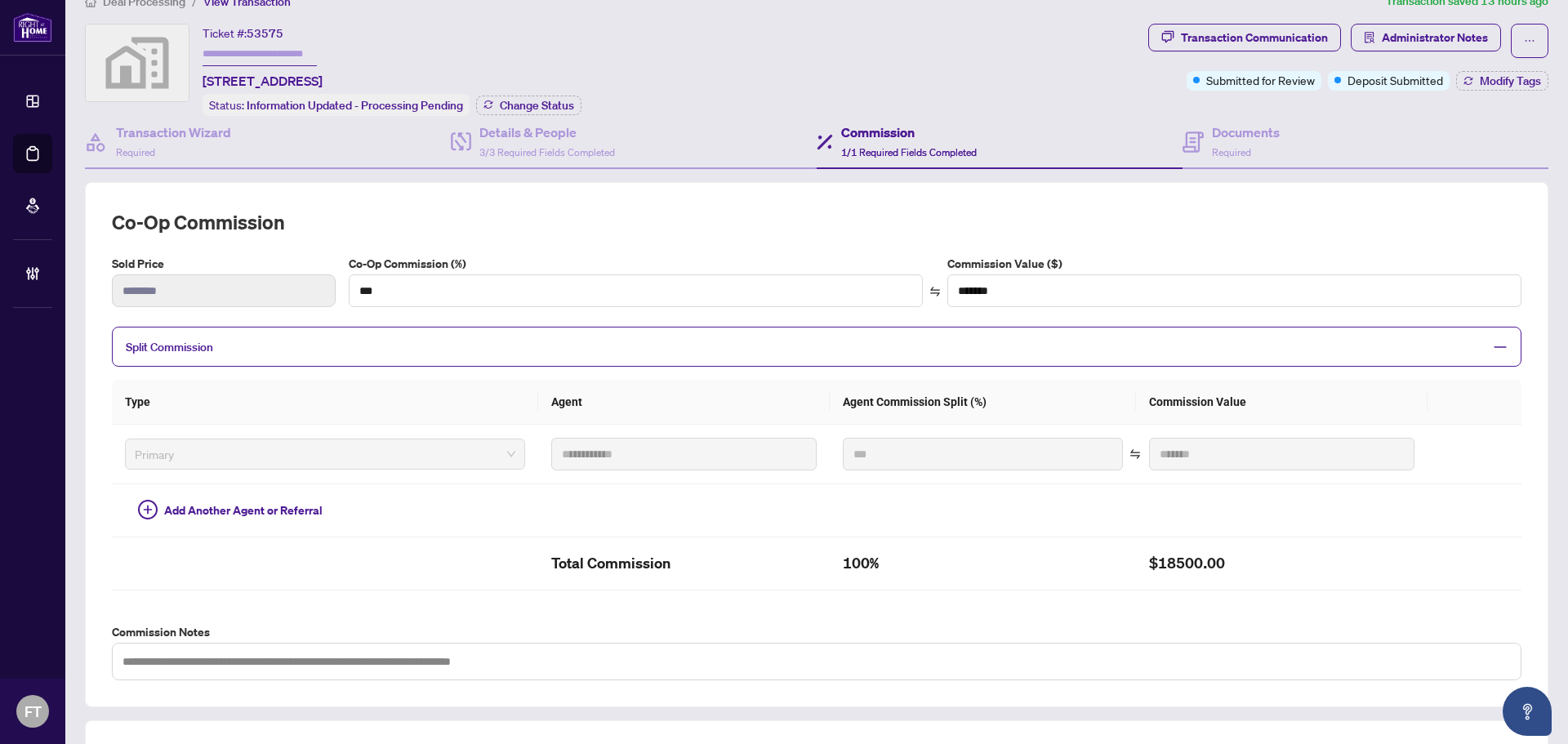
click at [268, 31] on span "53575" at bounding box center [265, 34] width 37 height 15
copy span "53575"
click at [230, 53] on input "text" at bounding box center [260, 54] width 114 height 24
type input "*******"
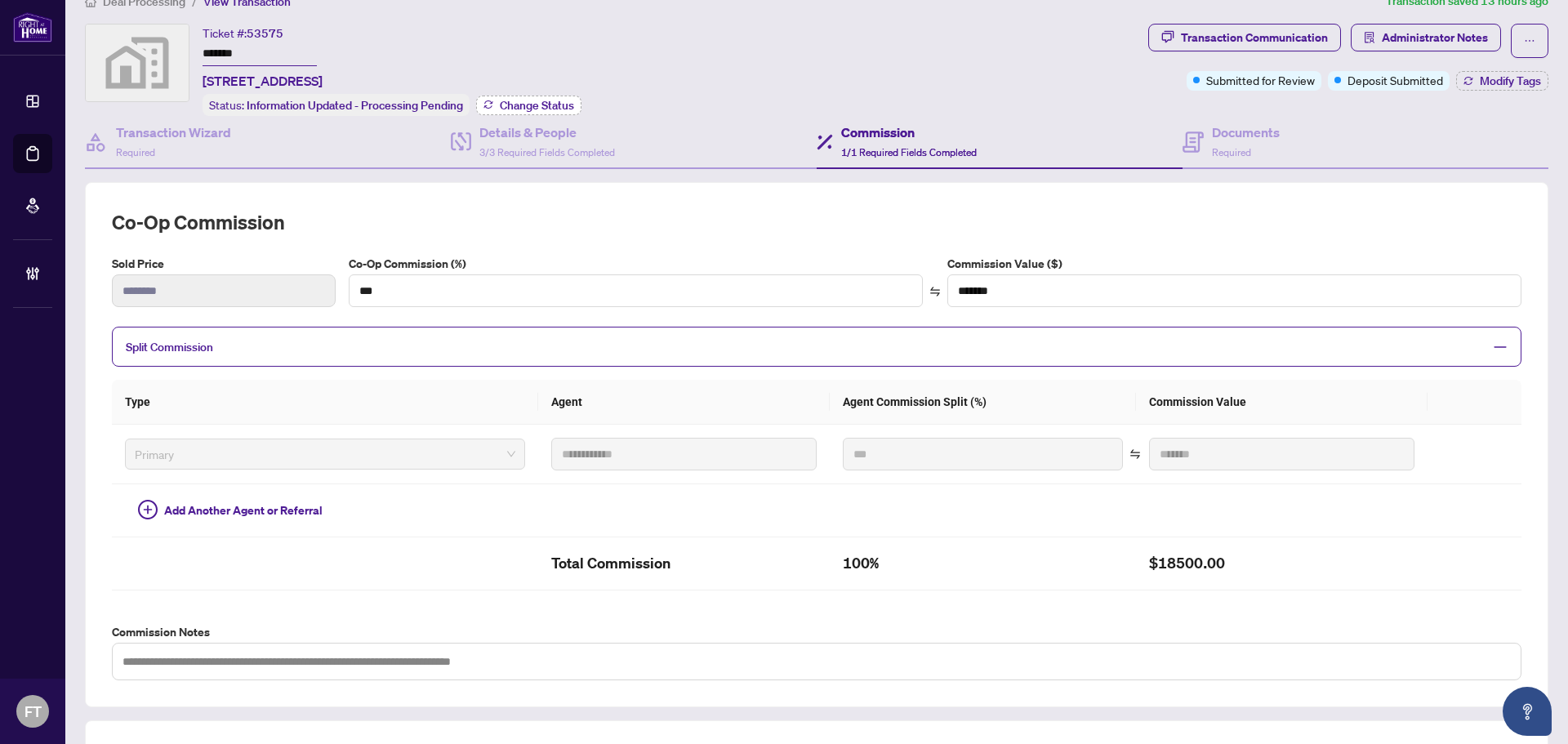
click at [540, 100] on span "Change Status" at bounding box center [537, 105] width 74 height 11
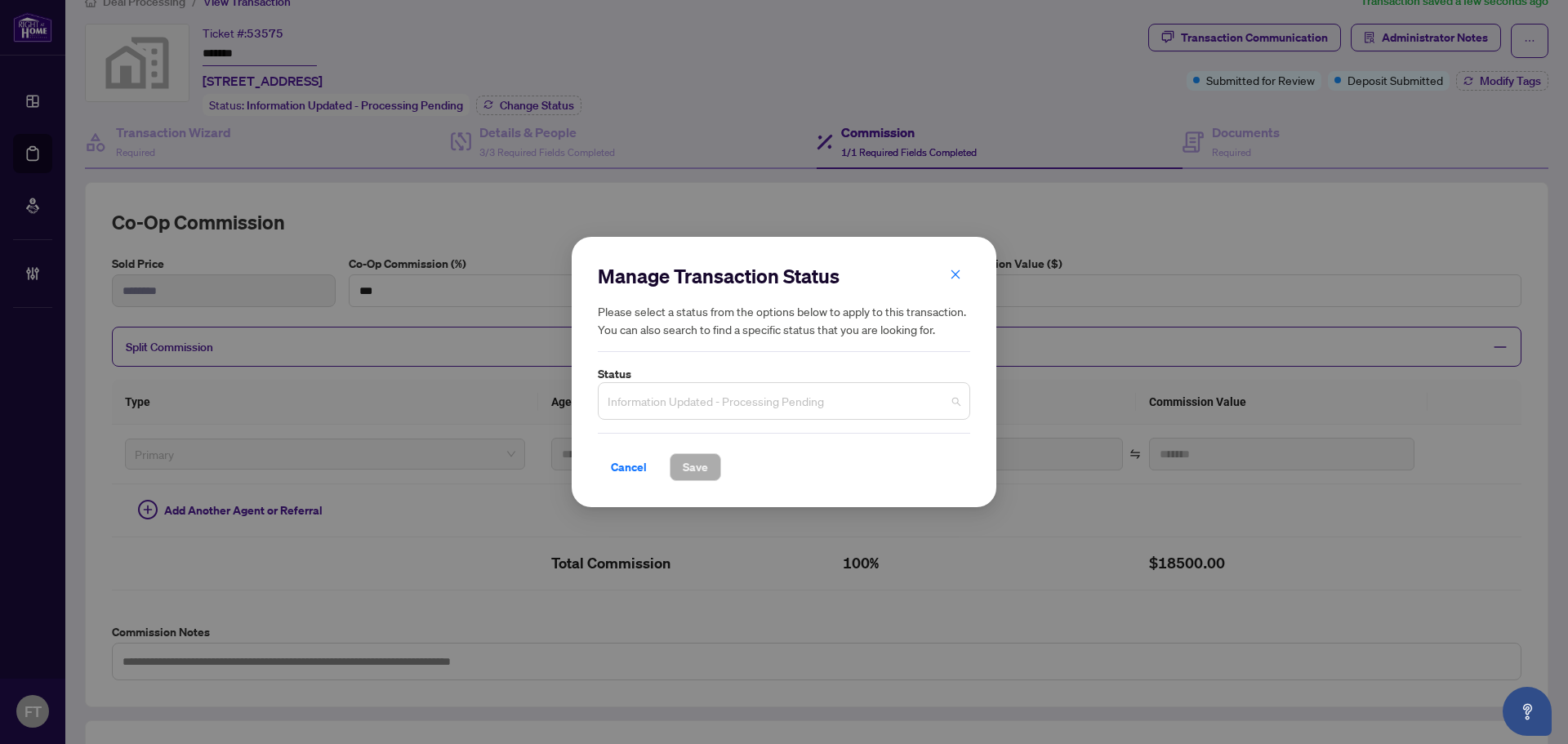
click at [659, 400] on span "Information Updated - Processing Pending" at bounding box center [784, 401] width 353 height 31
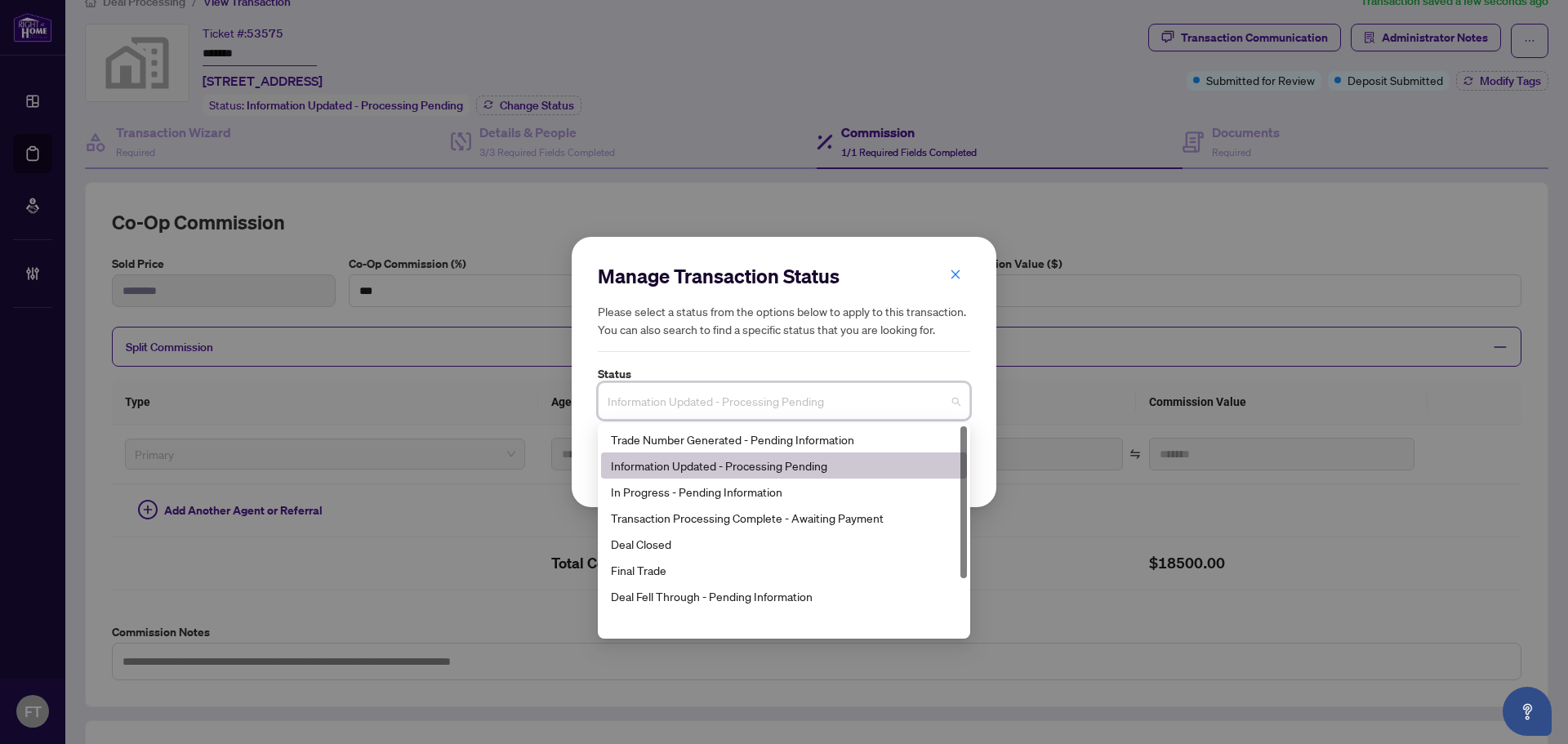
scroll to position [0, 0]
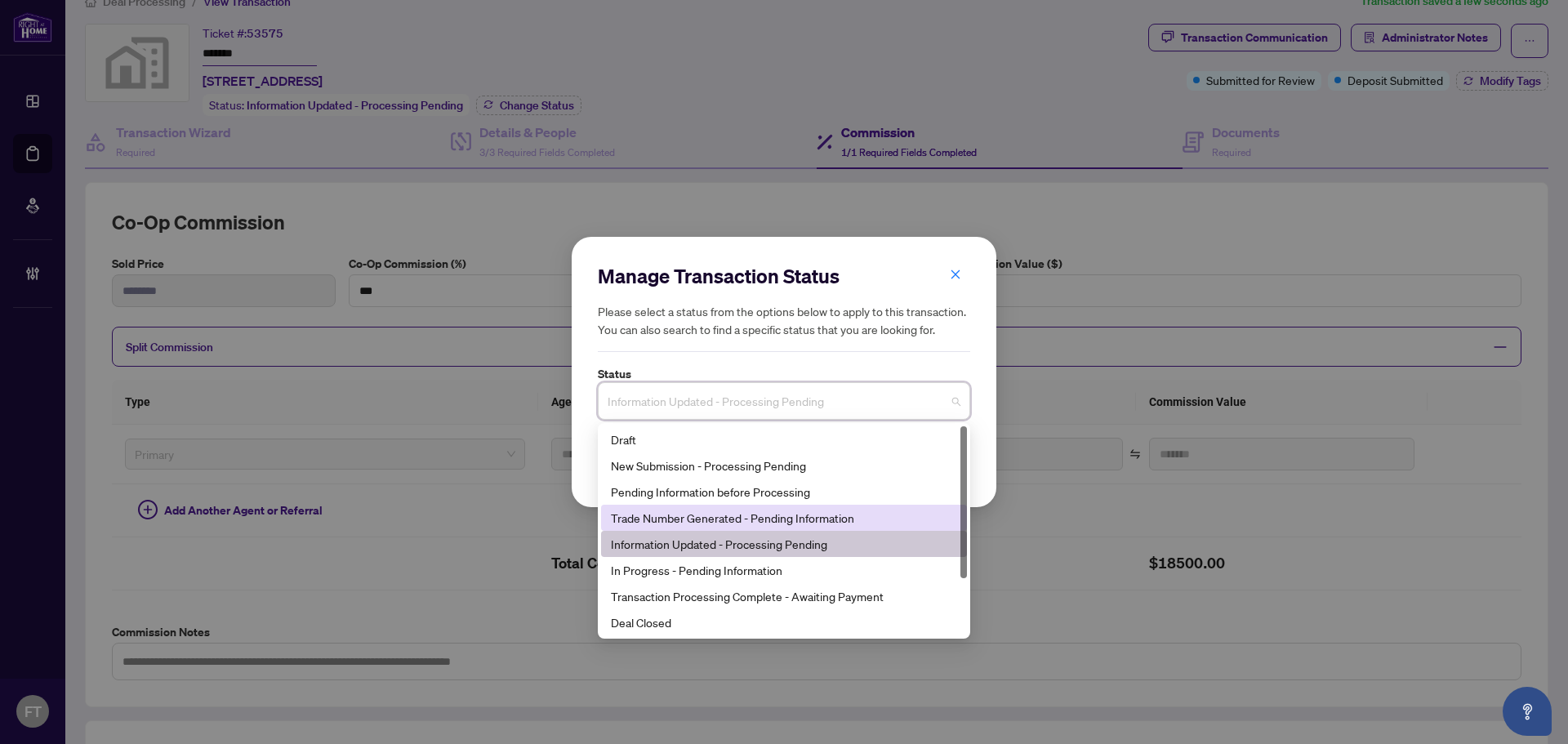
click at [718, 519] on div "Trade Number Generated - Pending Information" at bounding box center [784, 518] width 346 height 18
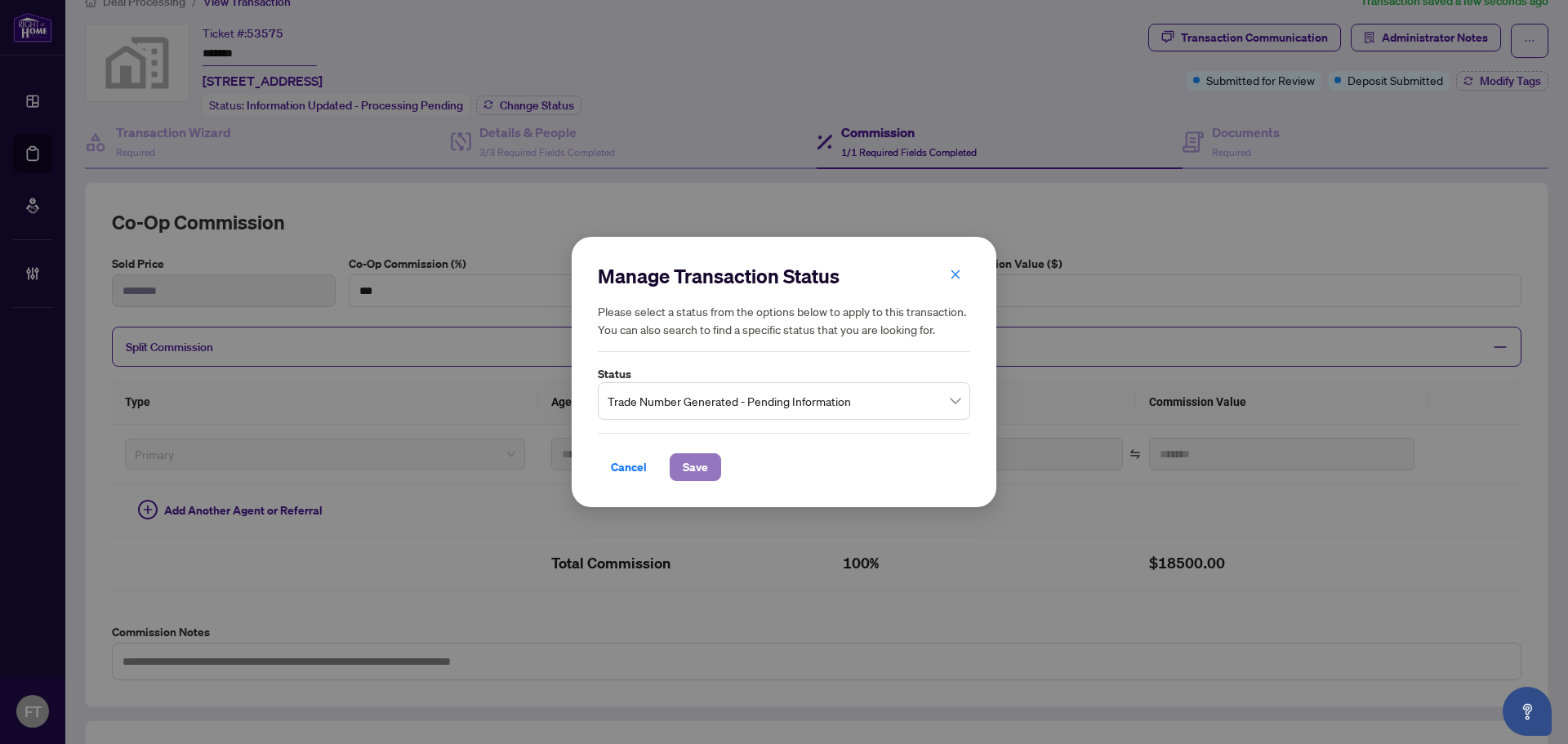
click at [690, 468] on span "Save" at bounding box center [695, 468] width 25 height 26
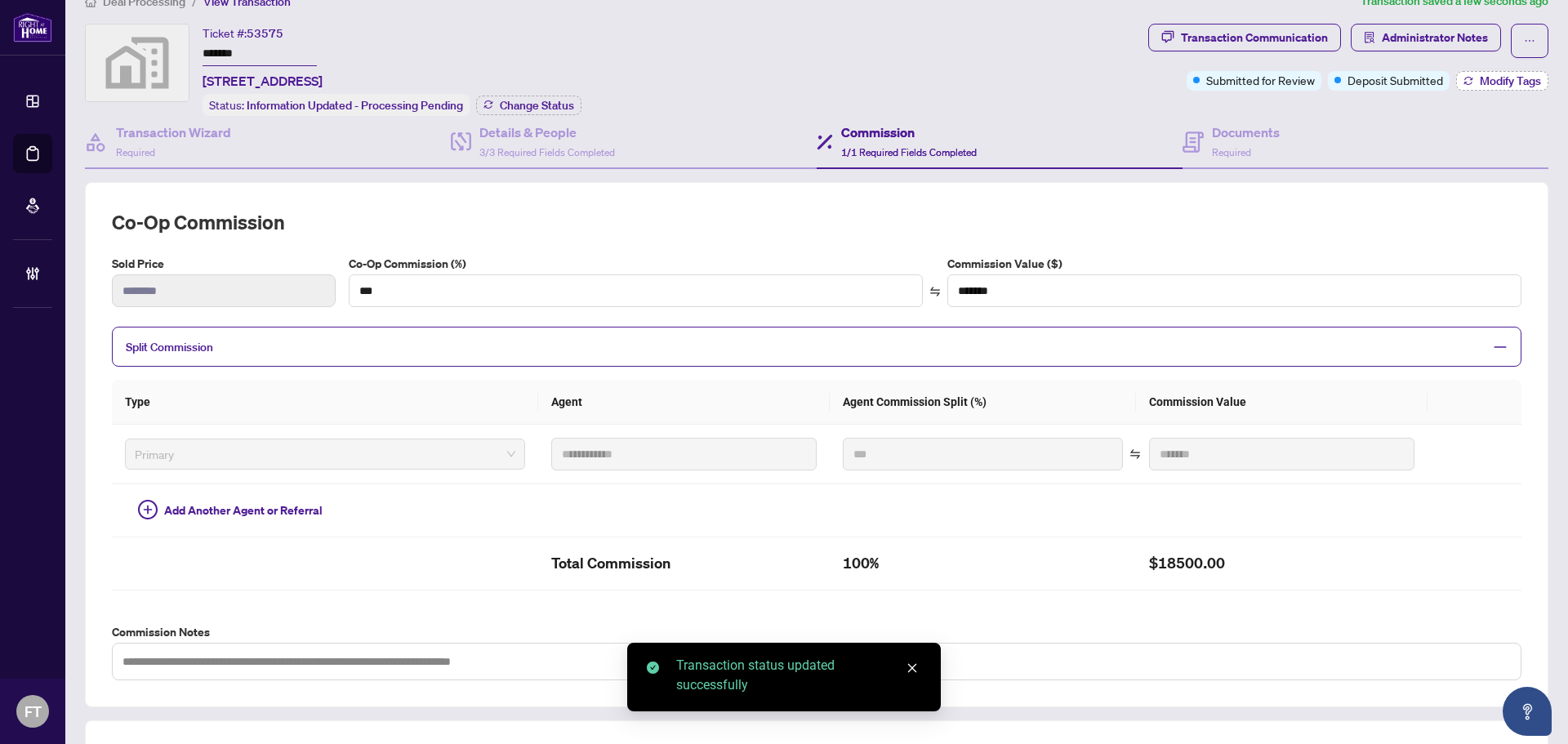
click at [935, 79] on span "Modify Tags" at bounding box center [1510, 81] width 61 height 11
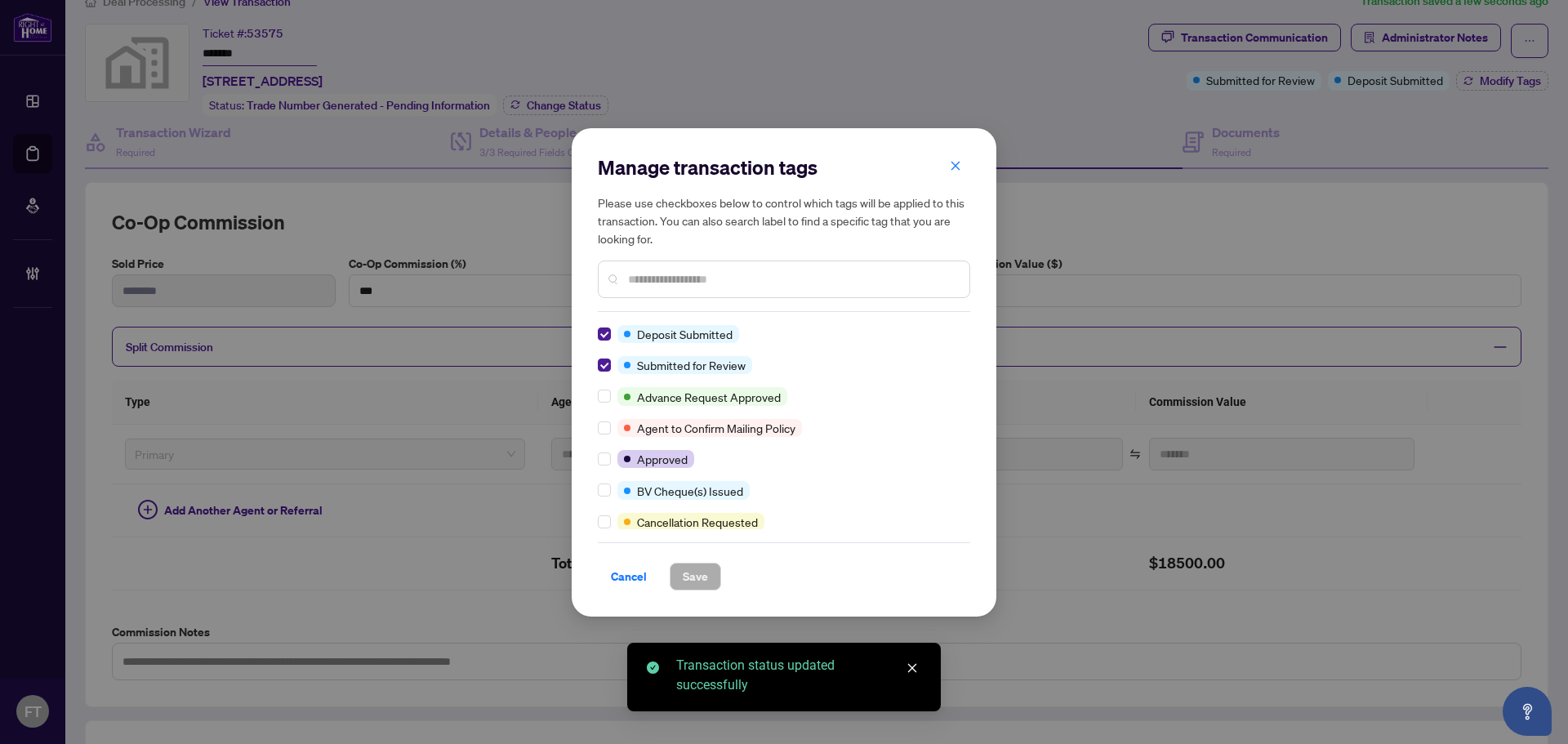
click at [611, 365] on div at bounding box center [608, 365] width 20 height 18
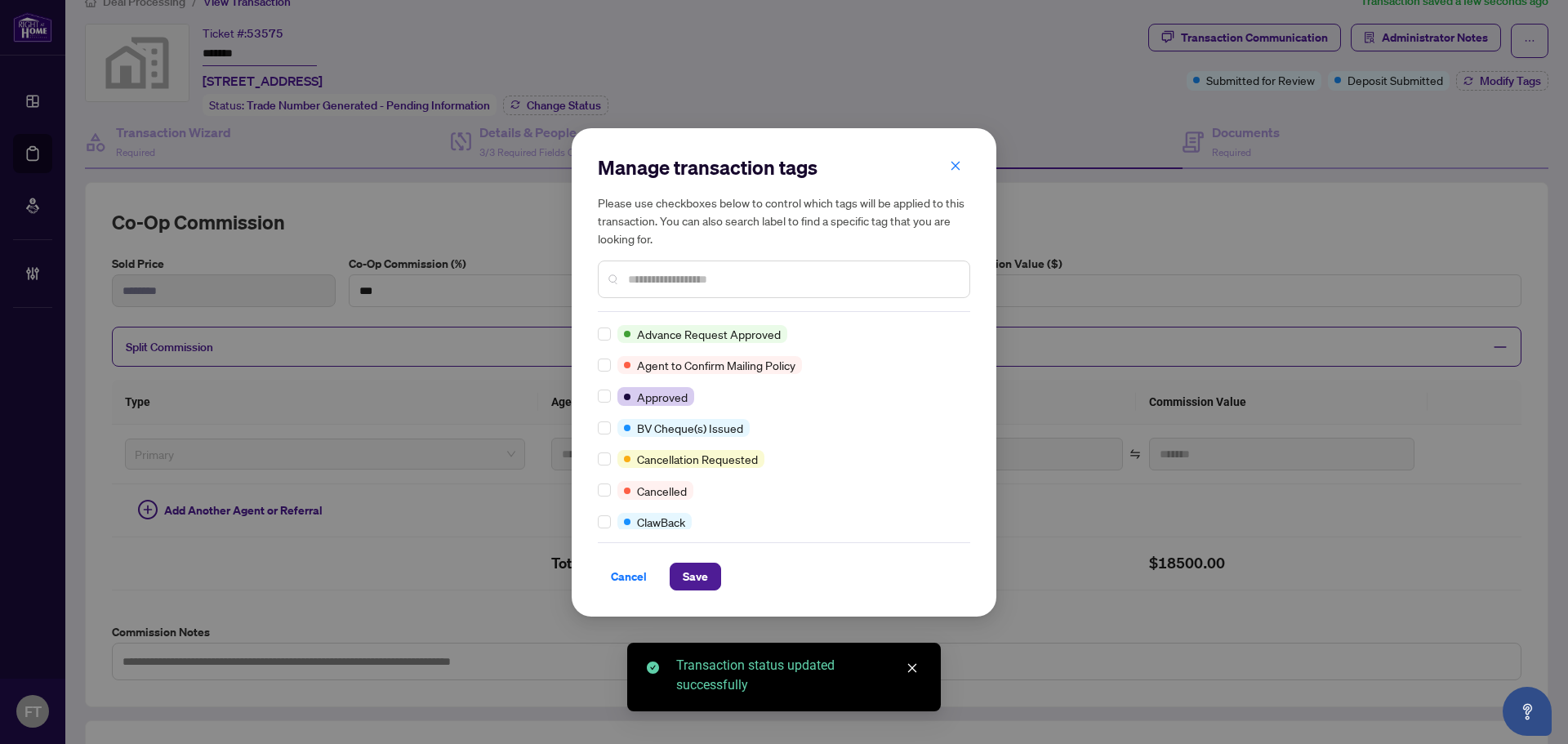
click at [660, 280] on input "text" at bounding box center [793, 280] width 328 height 18
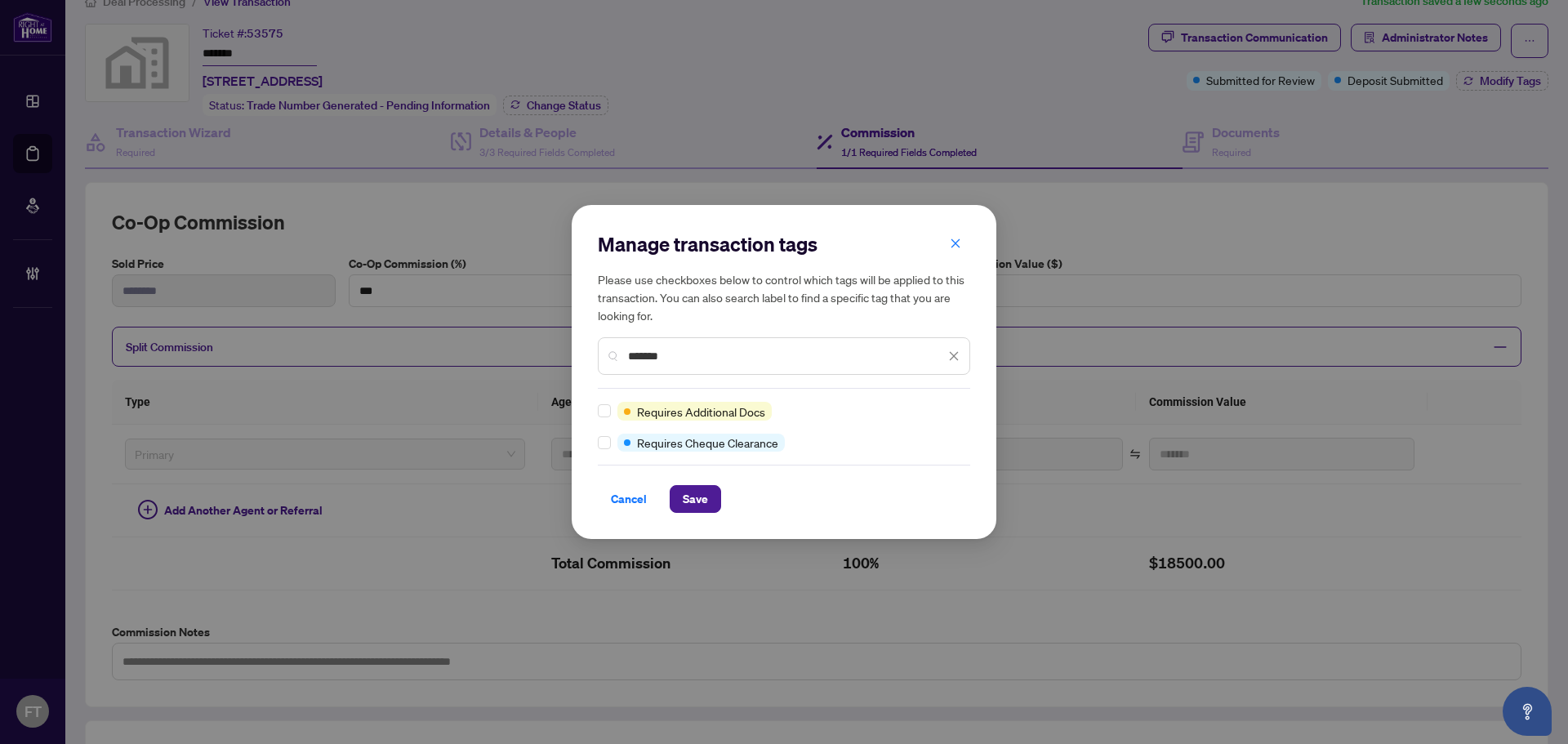
type input "*******"
click at [720, 500] on button "Save" at bounding box center [695, 500] width 51 height 28
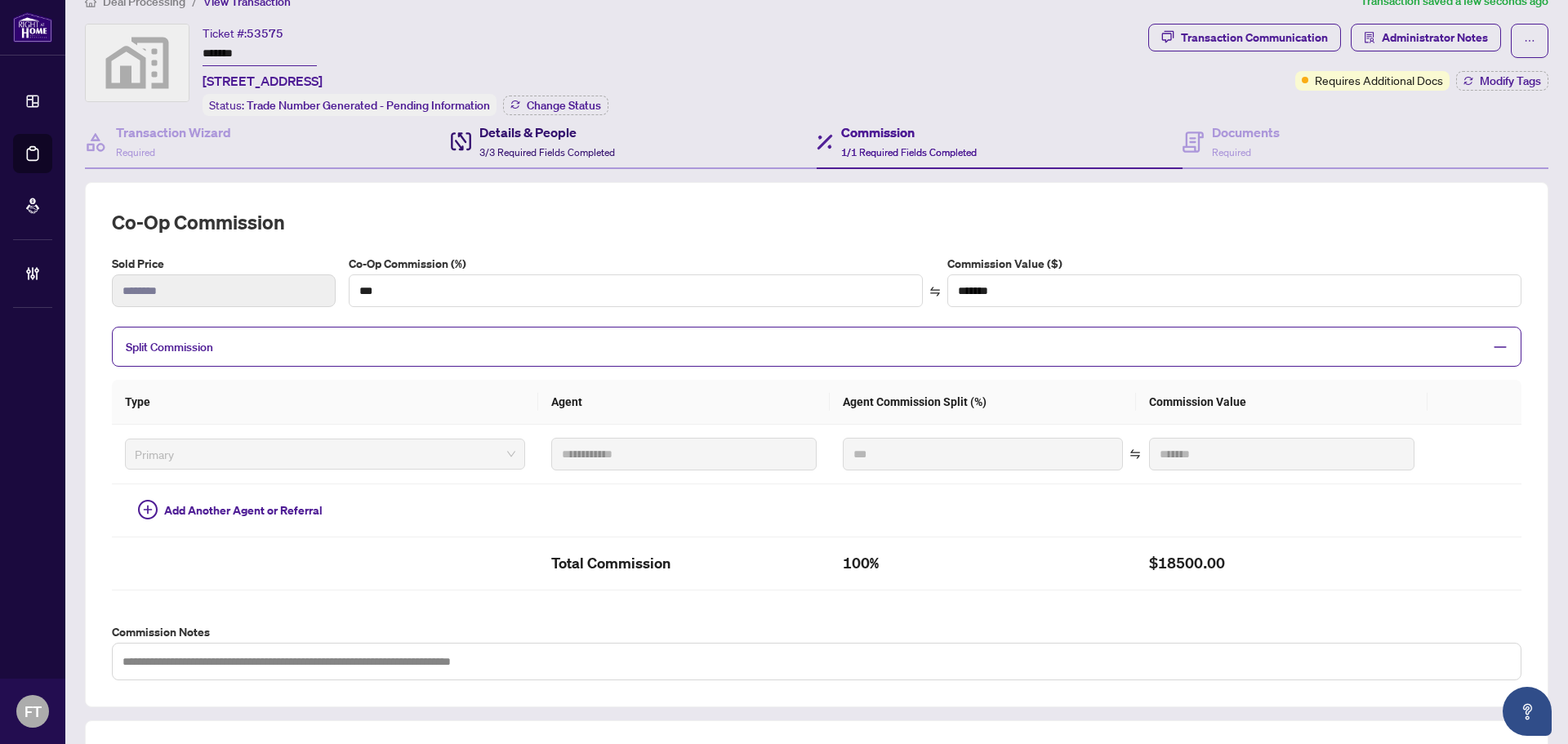
click at [560, 131] on h4 "Details & People" at bounding box center [547, 132] width 136 height 20
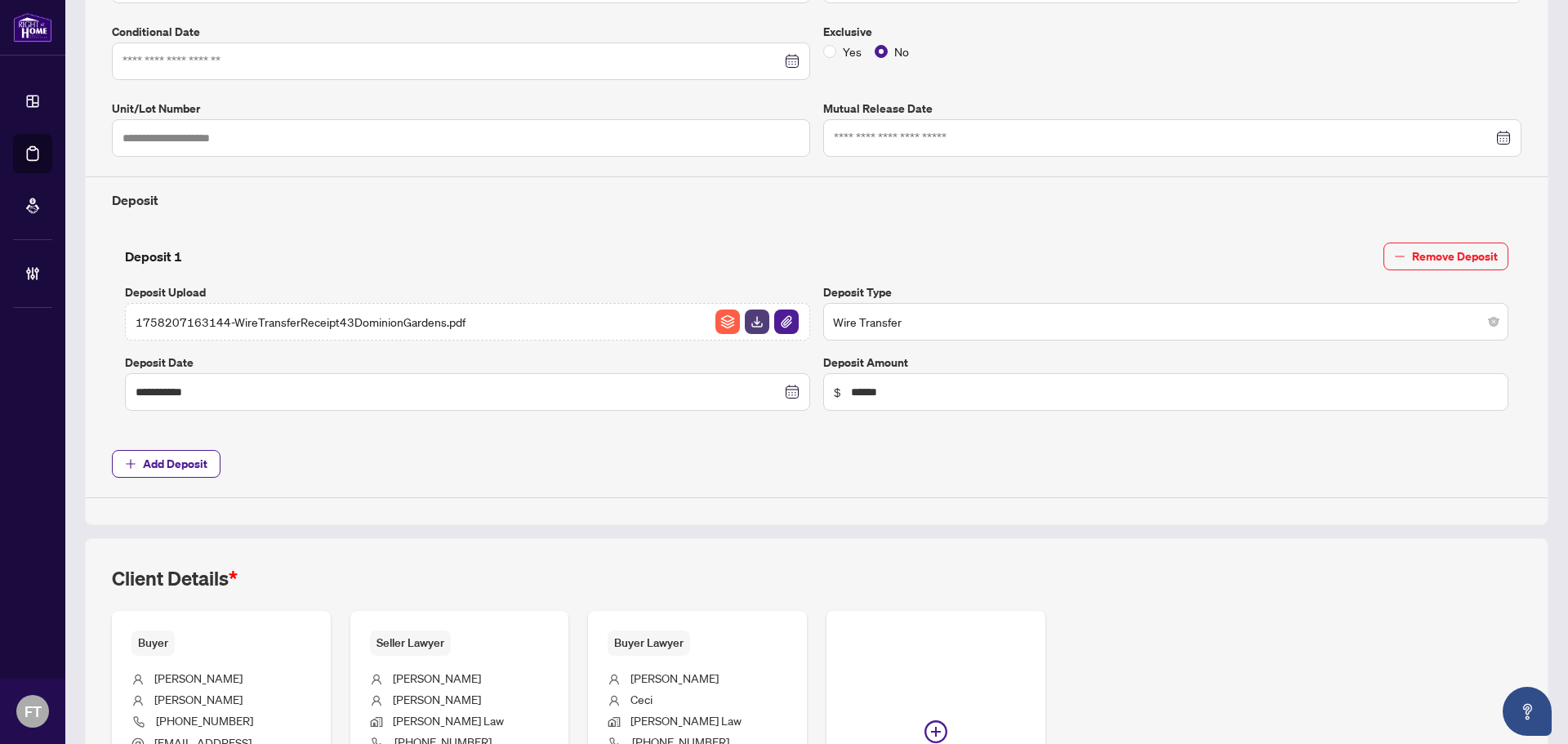
scroll to position [589, 0]
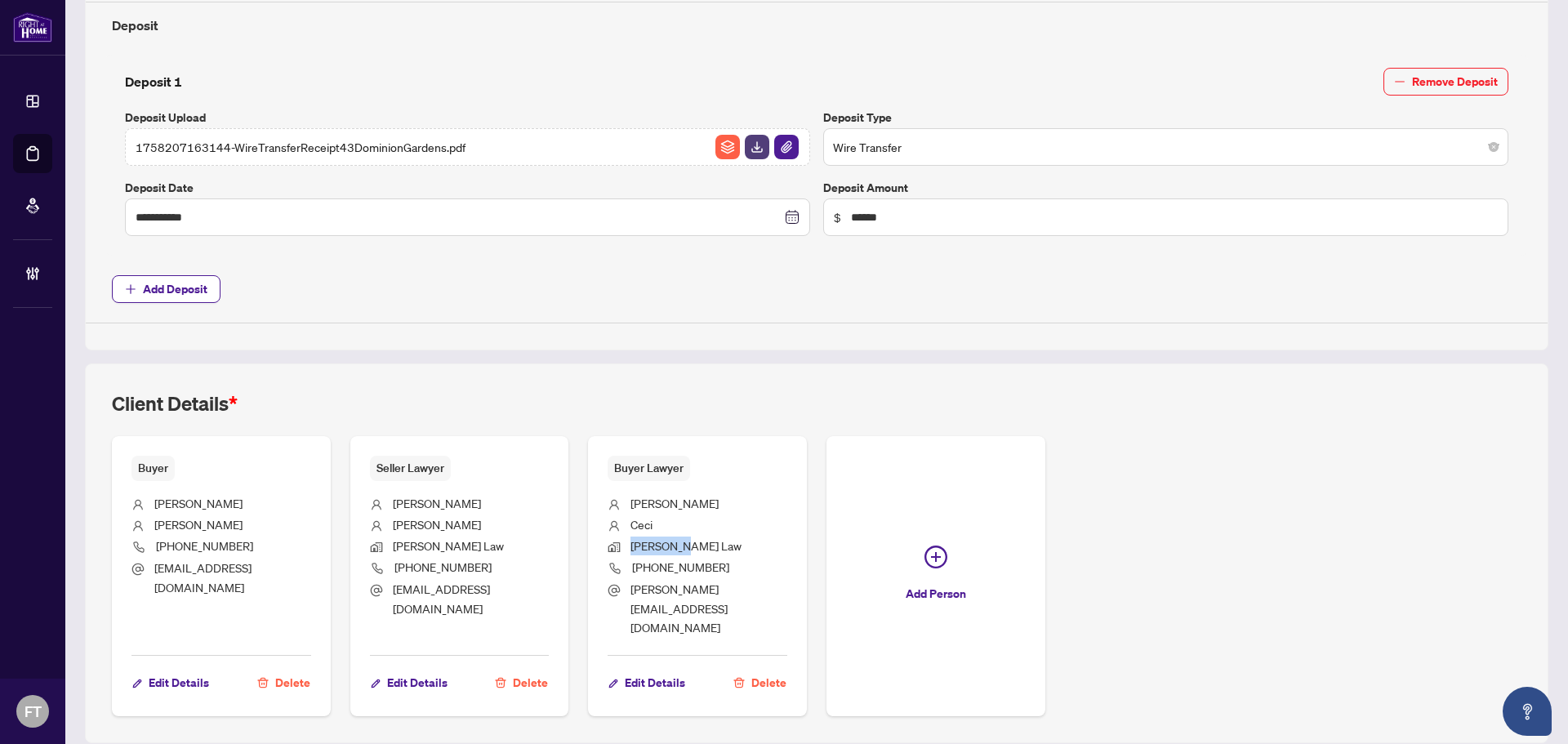
drag, startPoint x: 675, startPoint y: 548, endPoint x: 630, endPoint y: 549, distance: 45.0
click at [631, 549] on span "Gina Ceci Law" at bounding box center [686, 546] width 111 height 15
copy span "Gina Ceci"
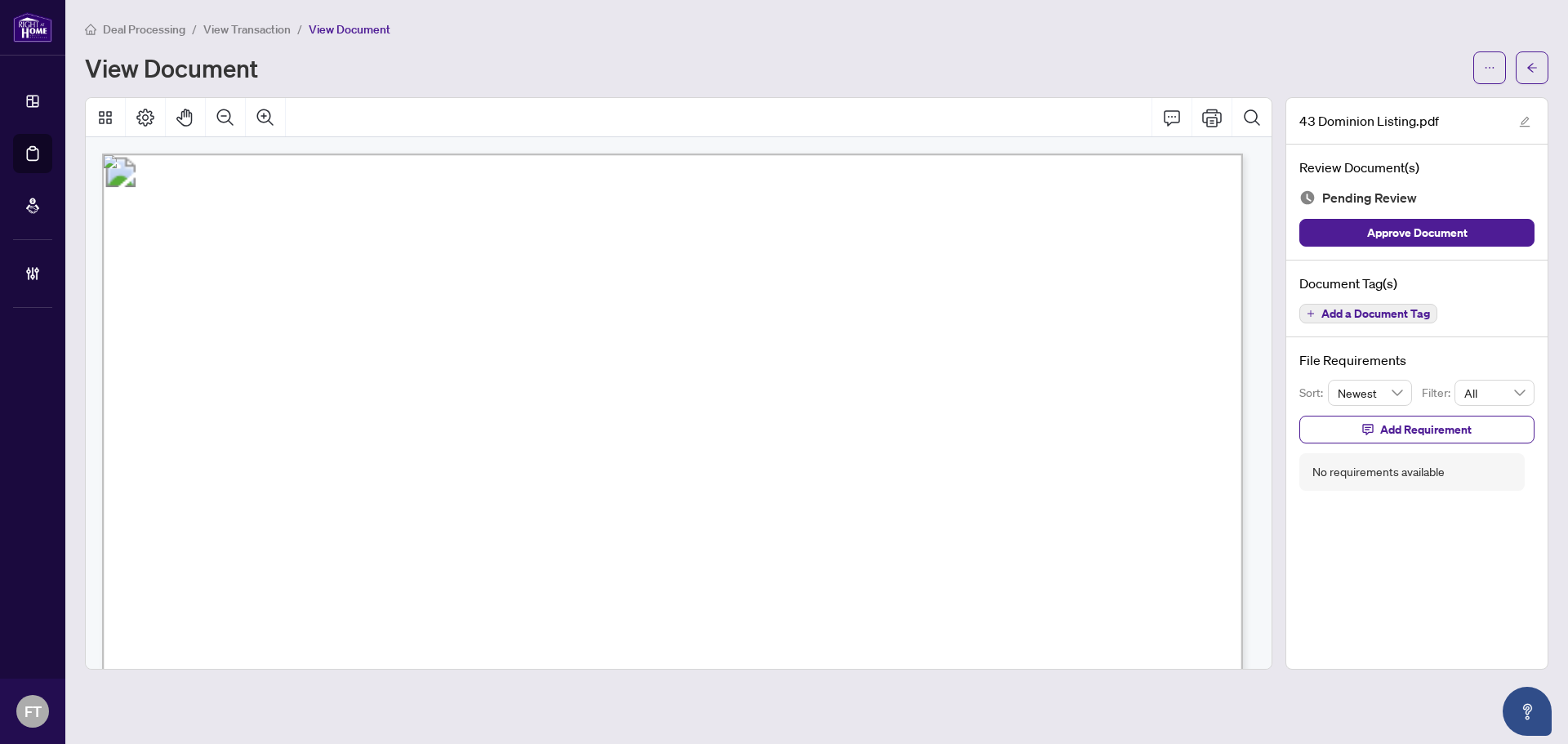
click at [275, 542] on span "W12401662" at bounding box center [246, 542] width 65 height 21
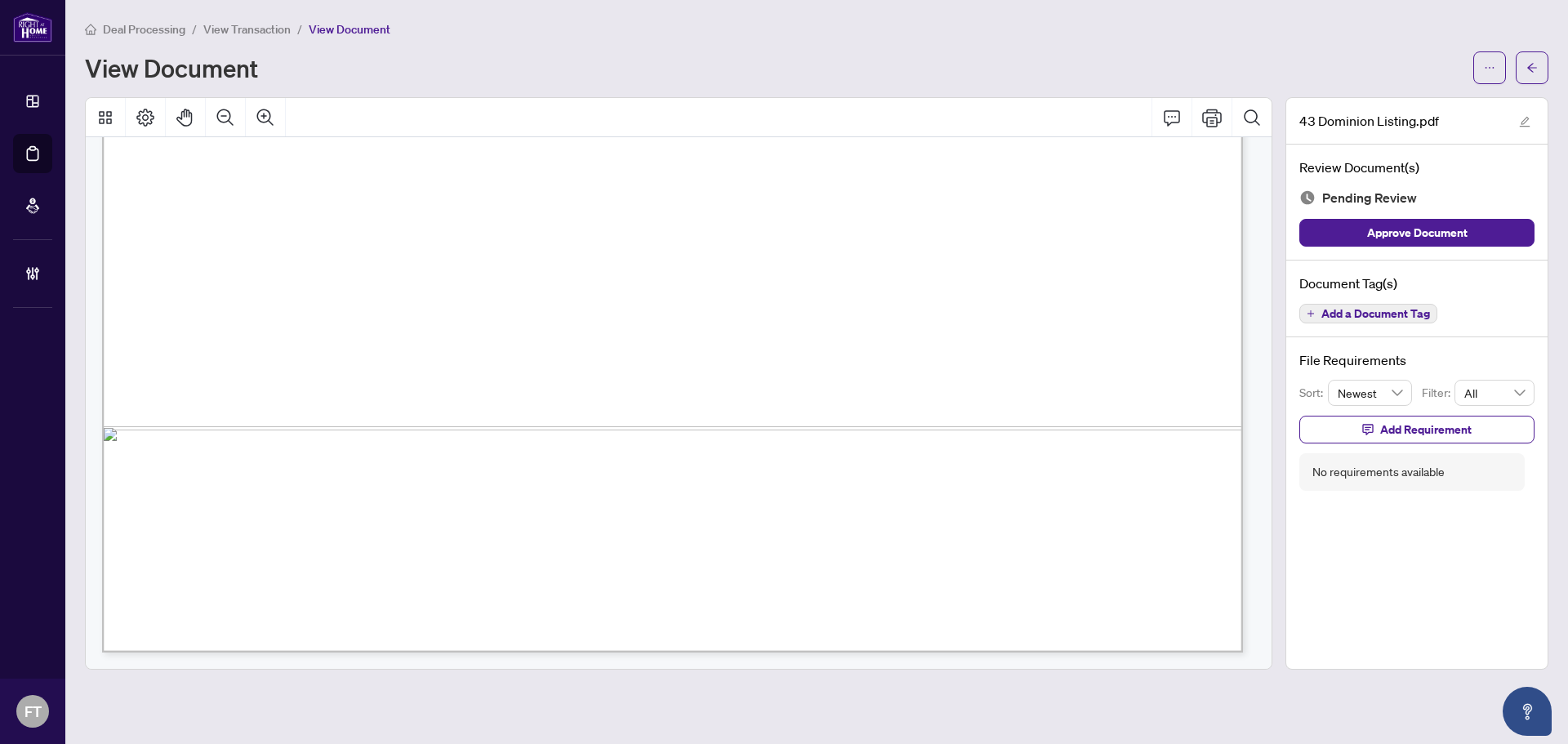
scroll to position [570, 0]
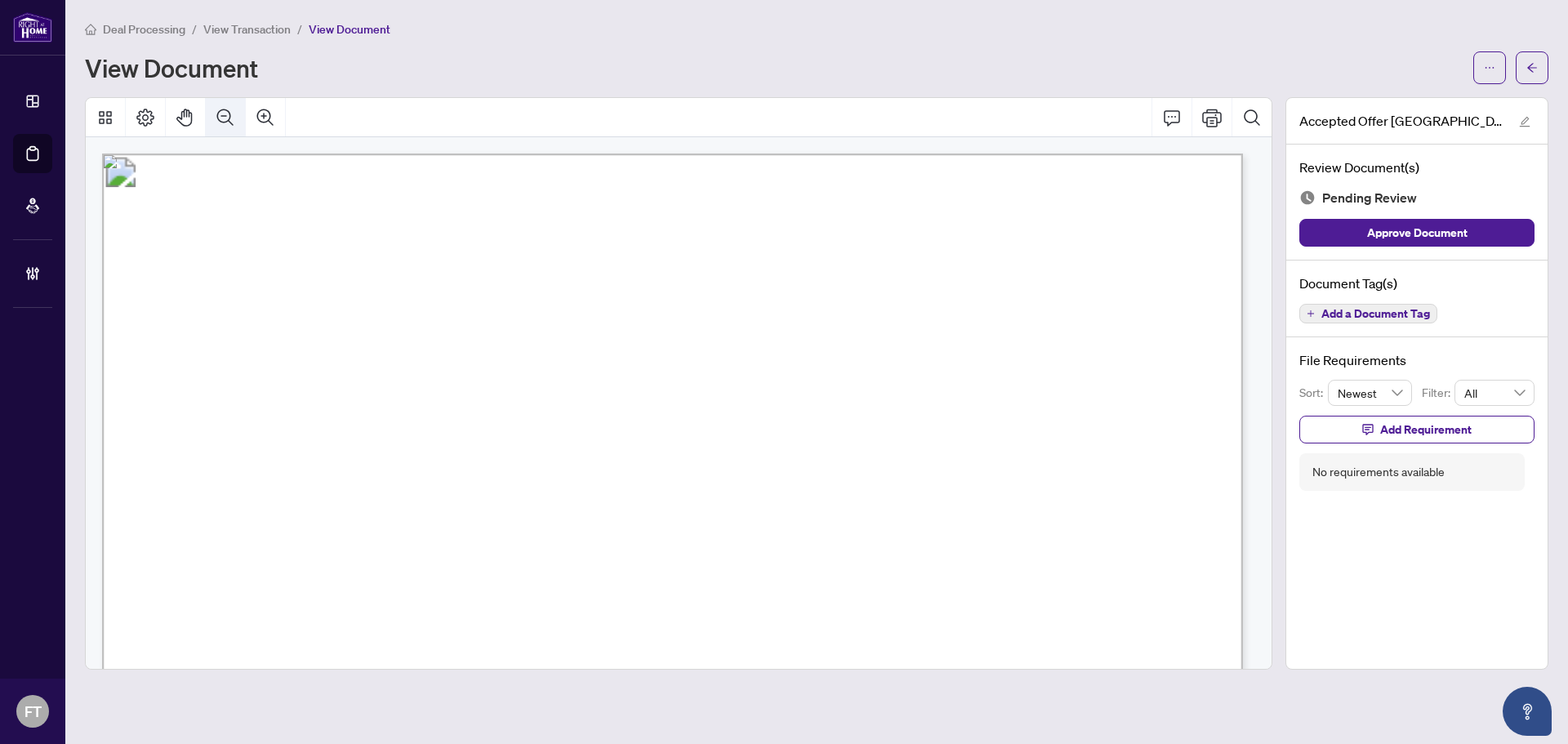
click at [216, 117] on icon "Zoom Out" at bounding box center [226, 118] width 20 height 20
click at [217, 117] on icon "Zoom Out" at bounding box center [226, 118] width 20 height 20
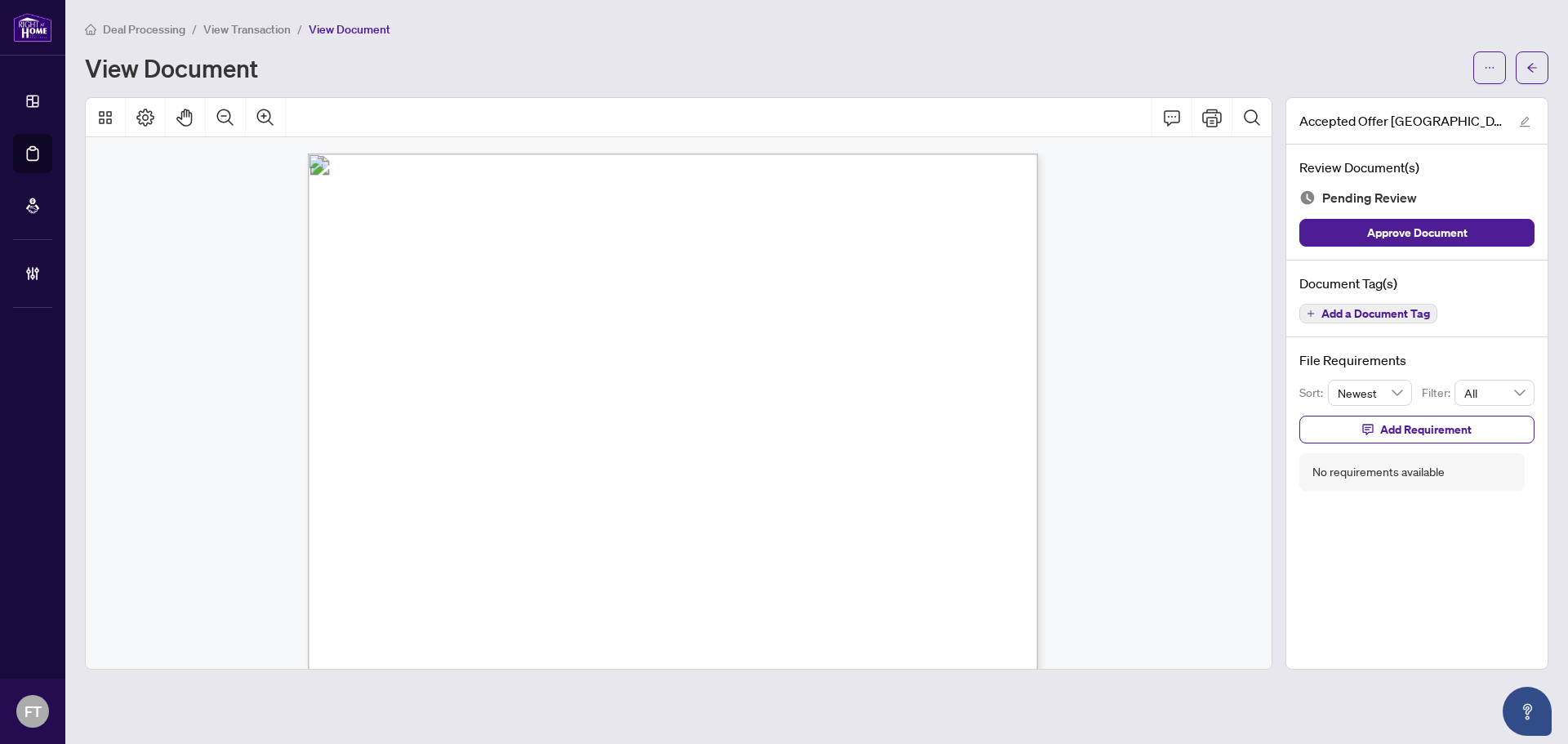
drag, startPoint x: 668, startPoint y: 483, endPoint x: 686, endPoint y: 494, distance: 21.1
click at [671, 485] on div "Page 1" at bounding box center [841, 435] width 1066 height 1381
click at [708, 405] on div "Page 1" at bounding box center [841, 435] width 1066 height 1381
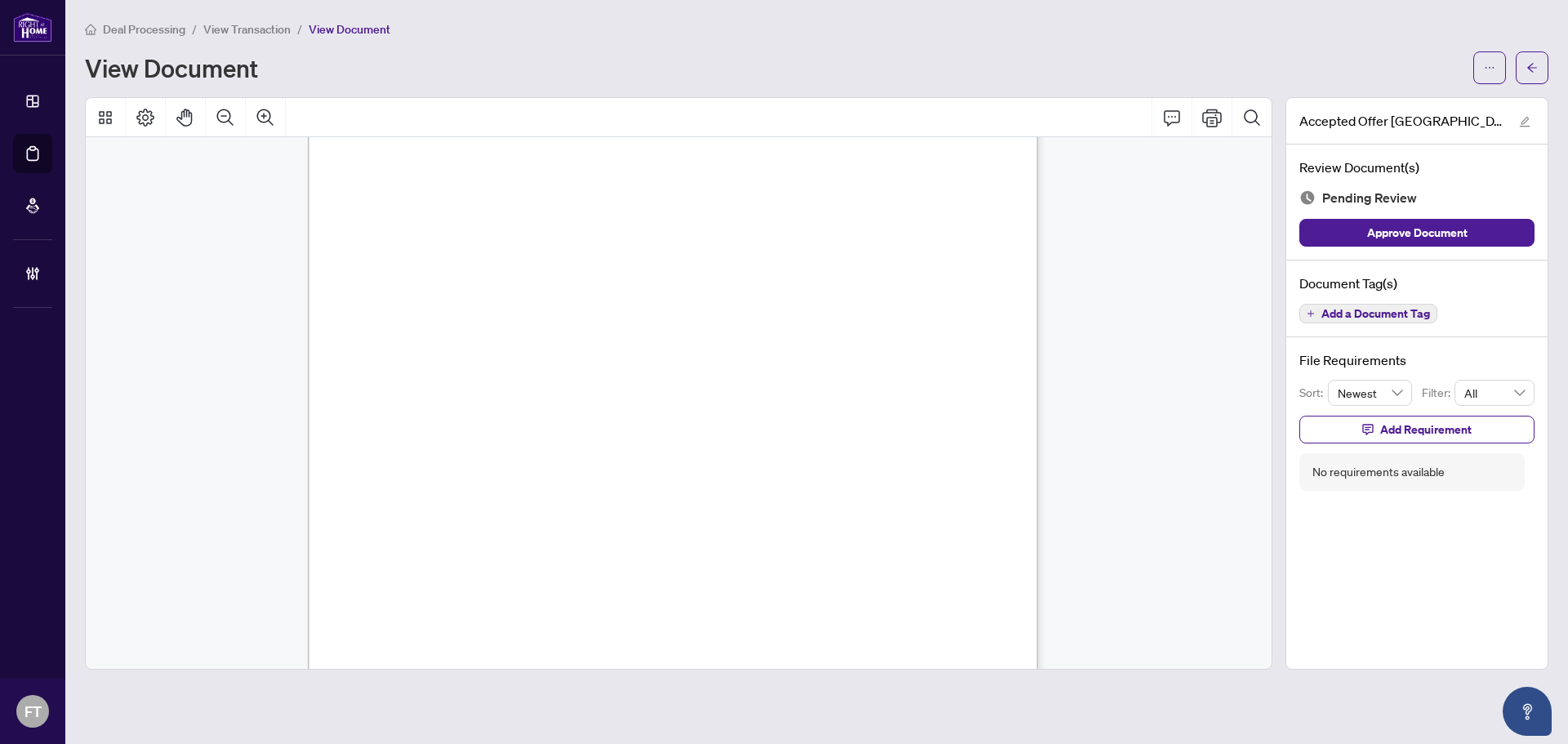
click at [629, 433] on div "Page 1" at bounding box center [841, 435] width 1066 height 1381
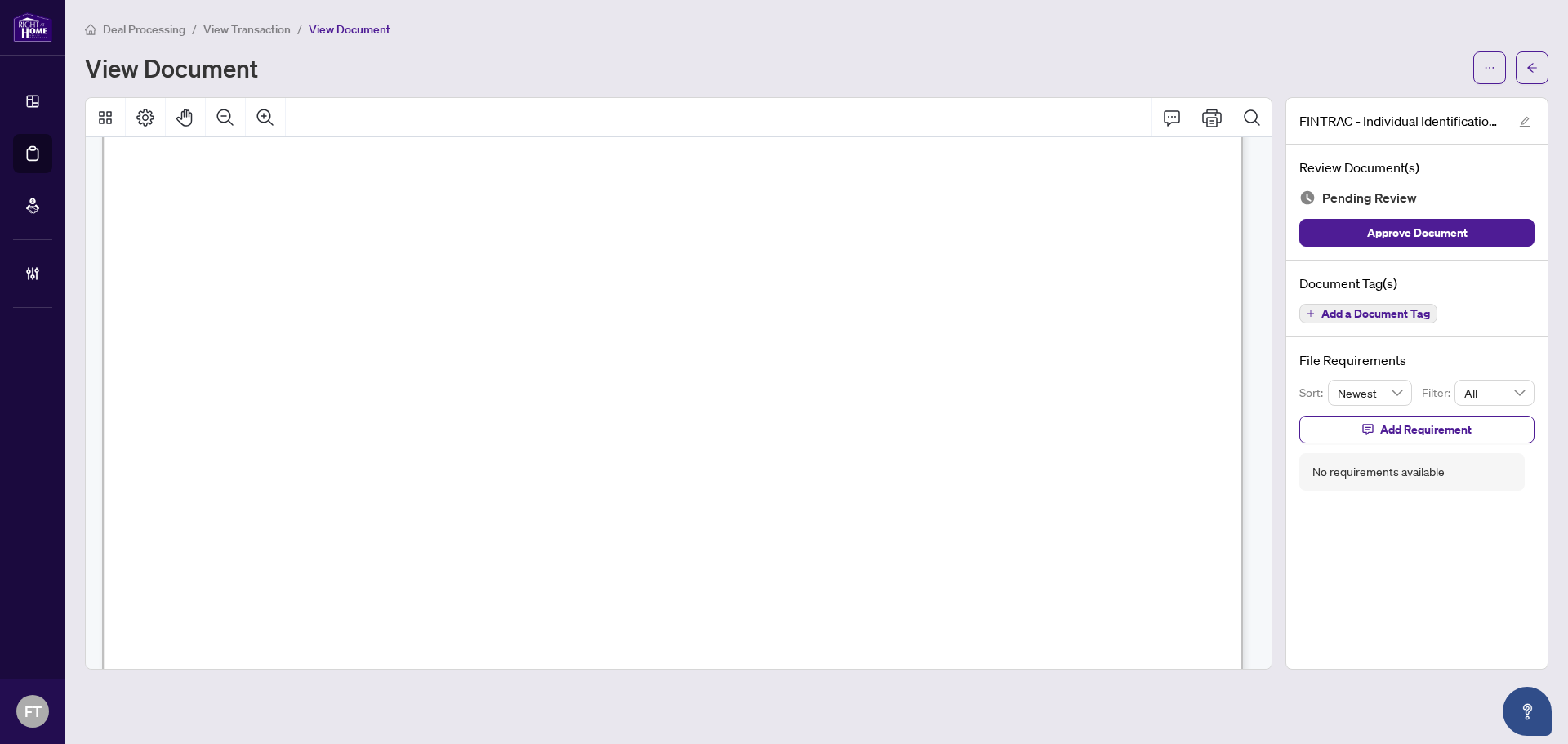
scroll to position [164, 0]
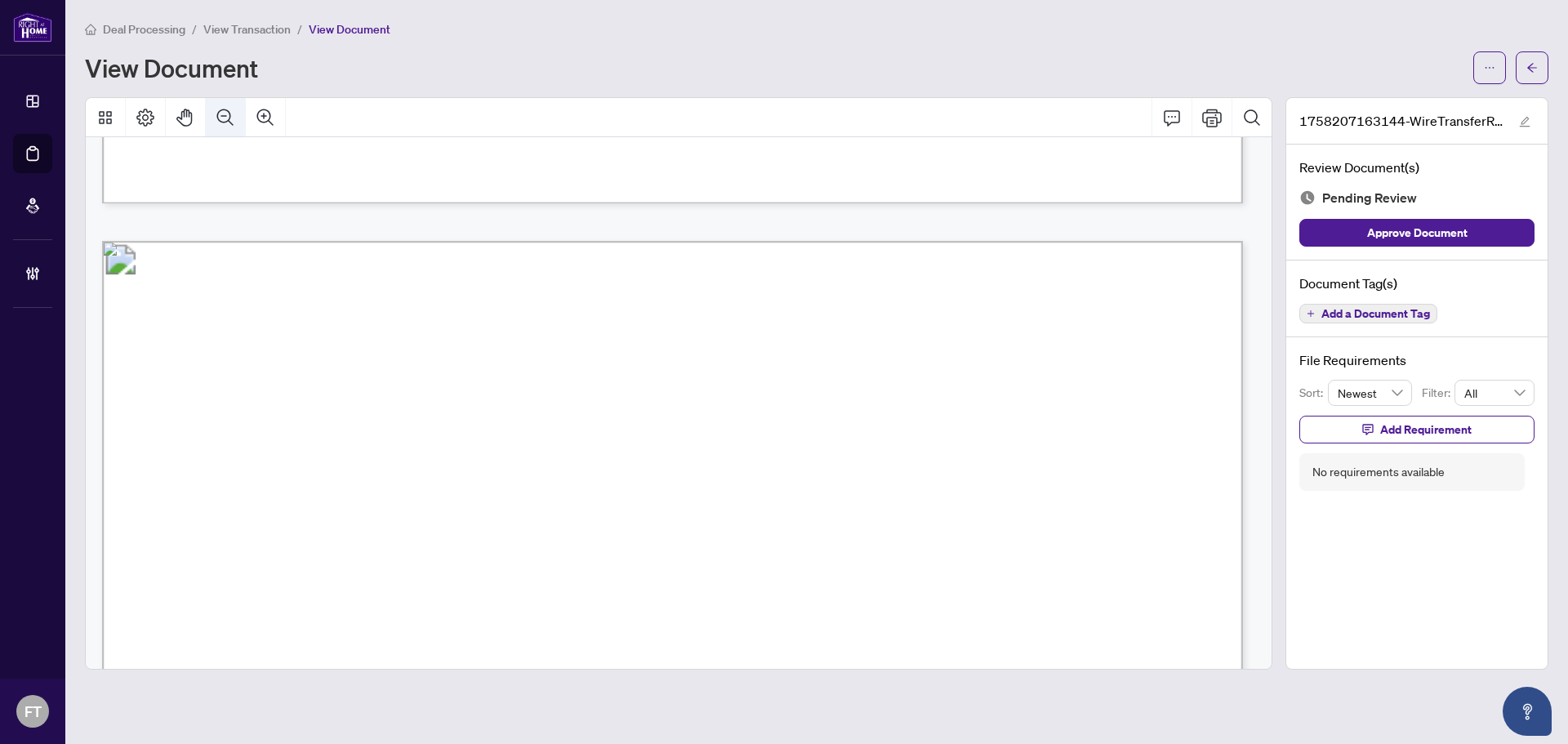
click at [212, 116] on button "Zoom Out" at bounding box center [226, 118] width 39 height 39
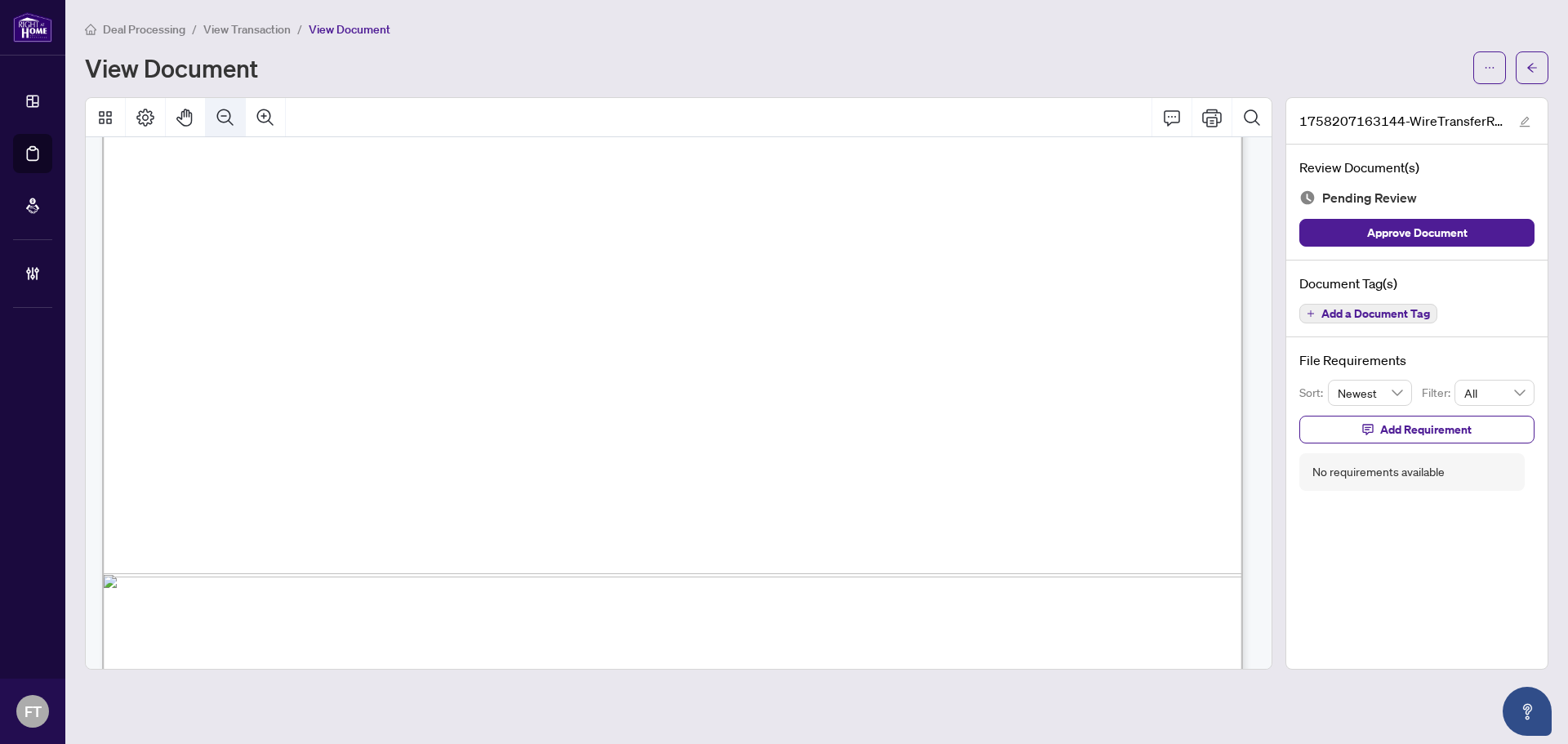
click at [212, 116] on button "Zoom Out" at bounding box center [226, 118] width 39 height 39
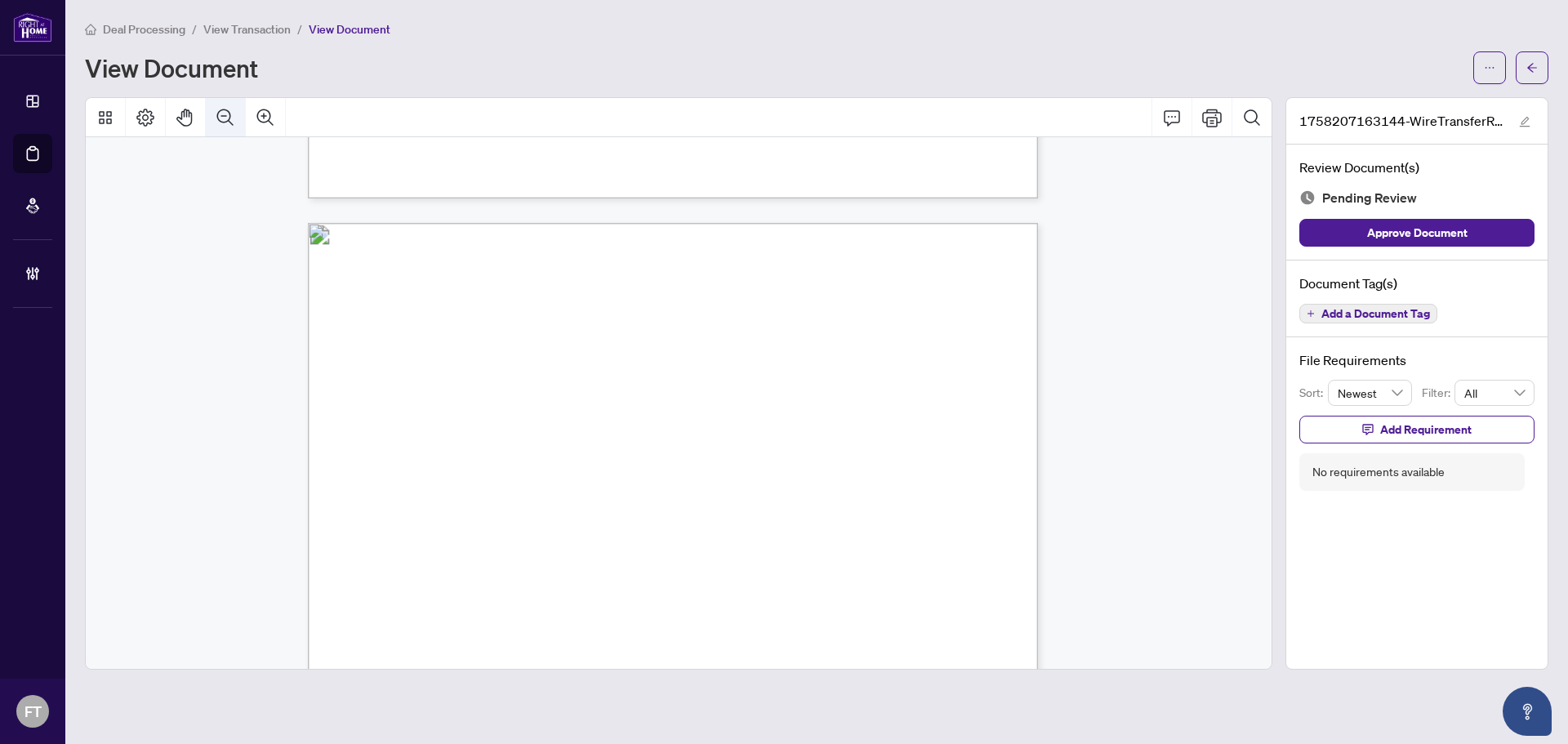
click at [215, 117] on button "Zoom Out" at bounding box center [226, 118] width 39 height 39
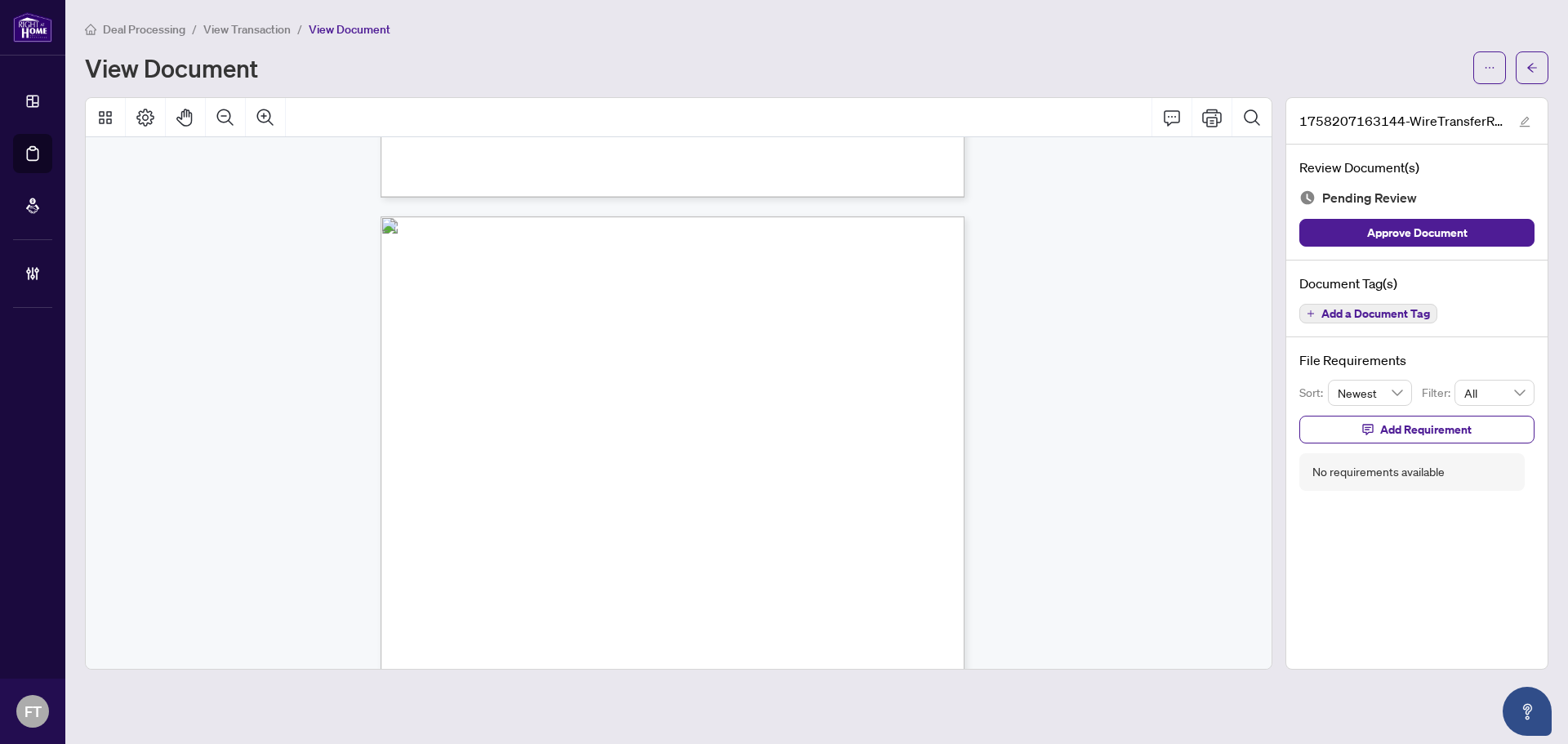
click at [672, 317] on div "Page 3" at bounding box center [722, 658] width 683 height 884
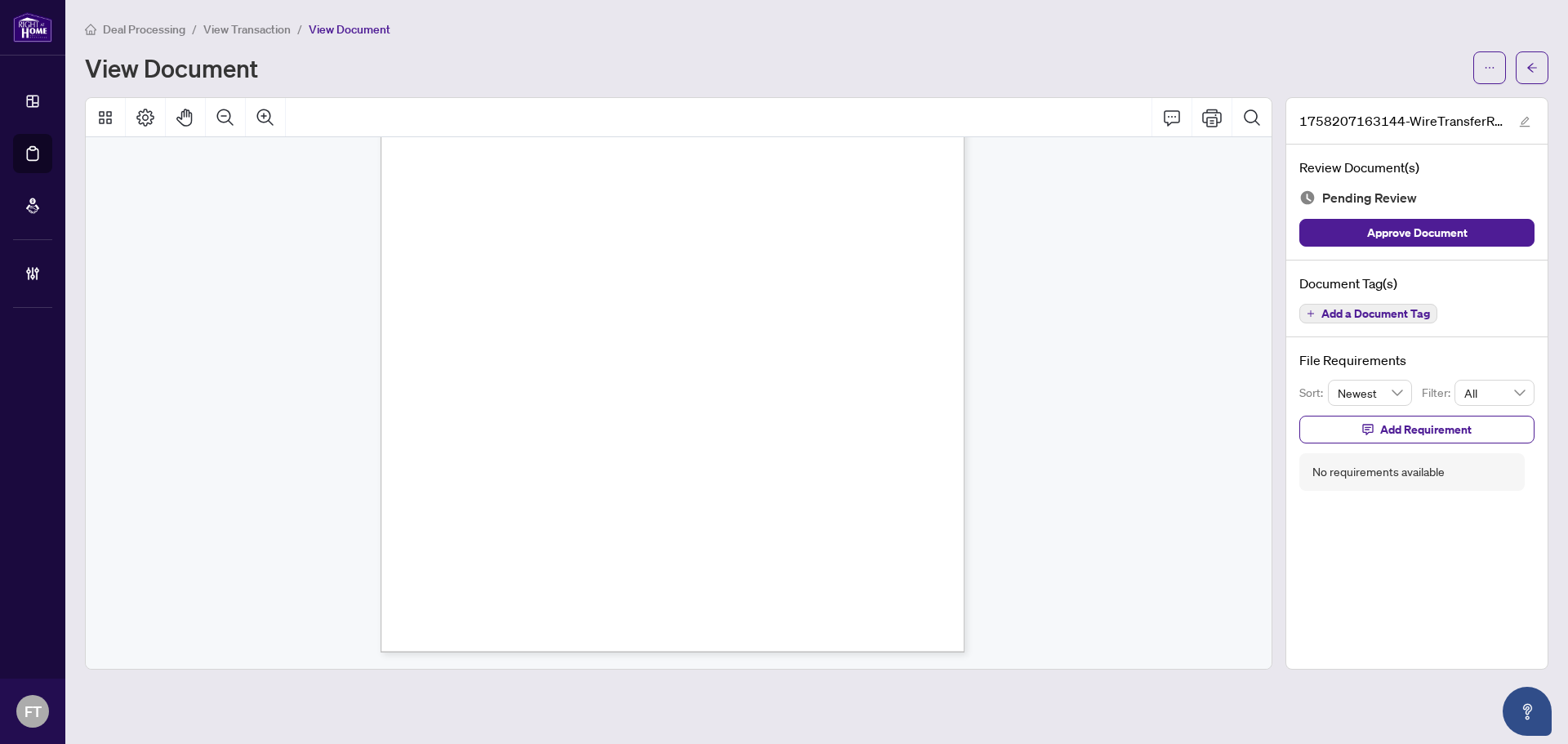
drag, startPoint x: 574, startPoint y: 452, endPoint x: 585, endPoint y: 442, distance: 14.9
click at [576, 452] on div "Page 3" at bounding box center [722, 338] width 683 height 884
